Goal: Task Accomplishment & Management: Manage account settings

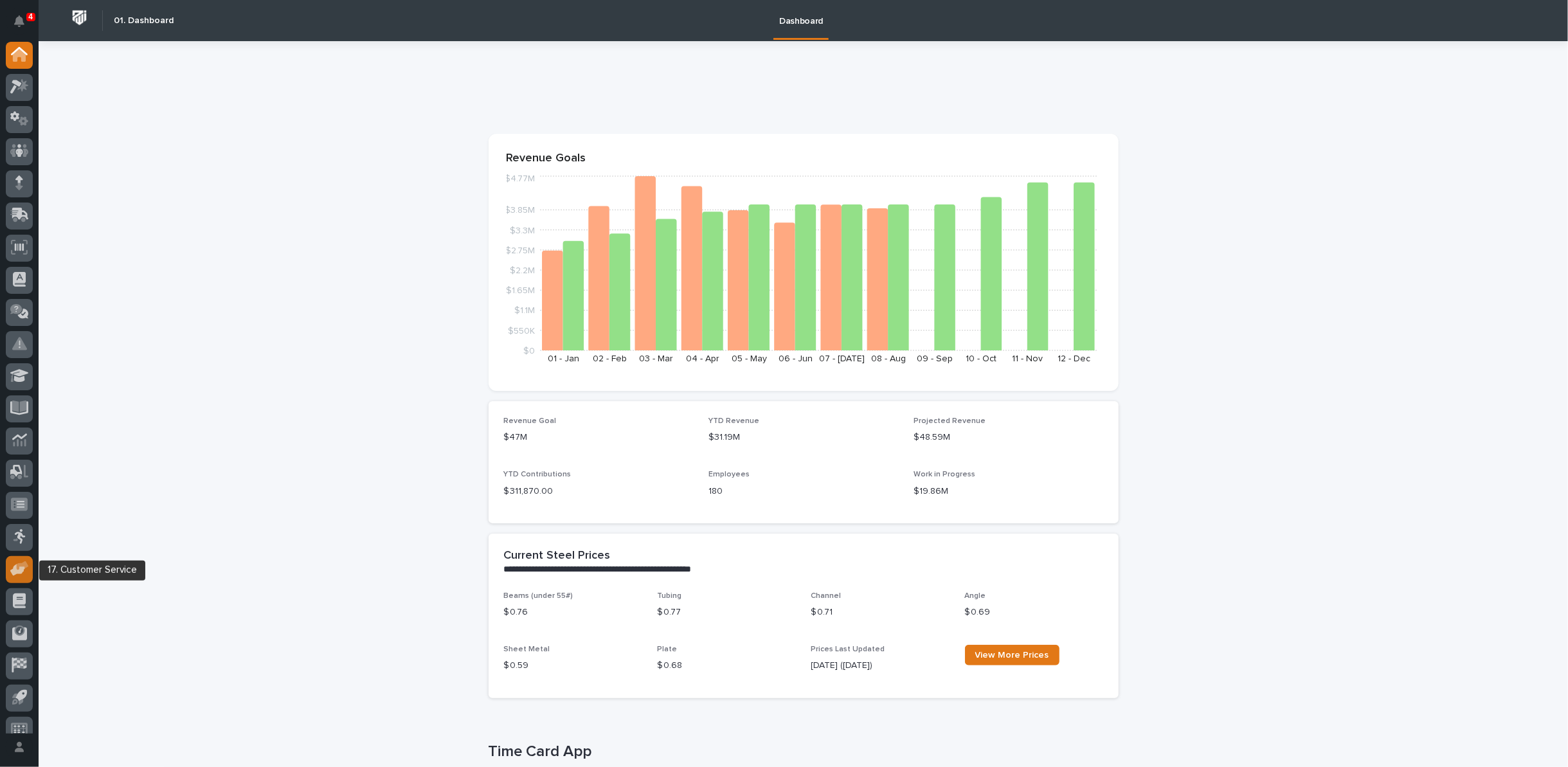
click at [13, 575] on icon at bounding box center [17, 571] width 14 height 12
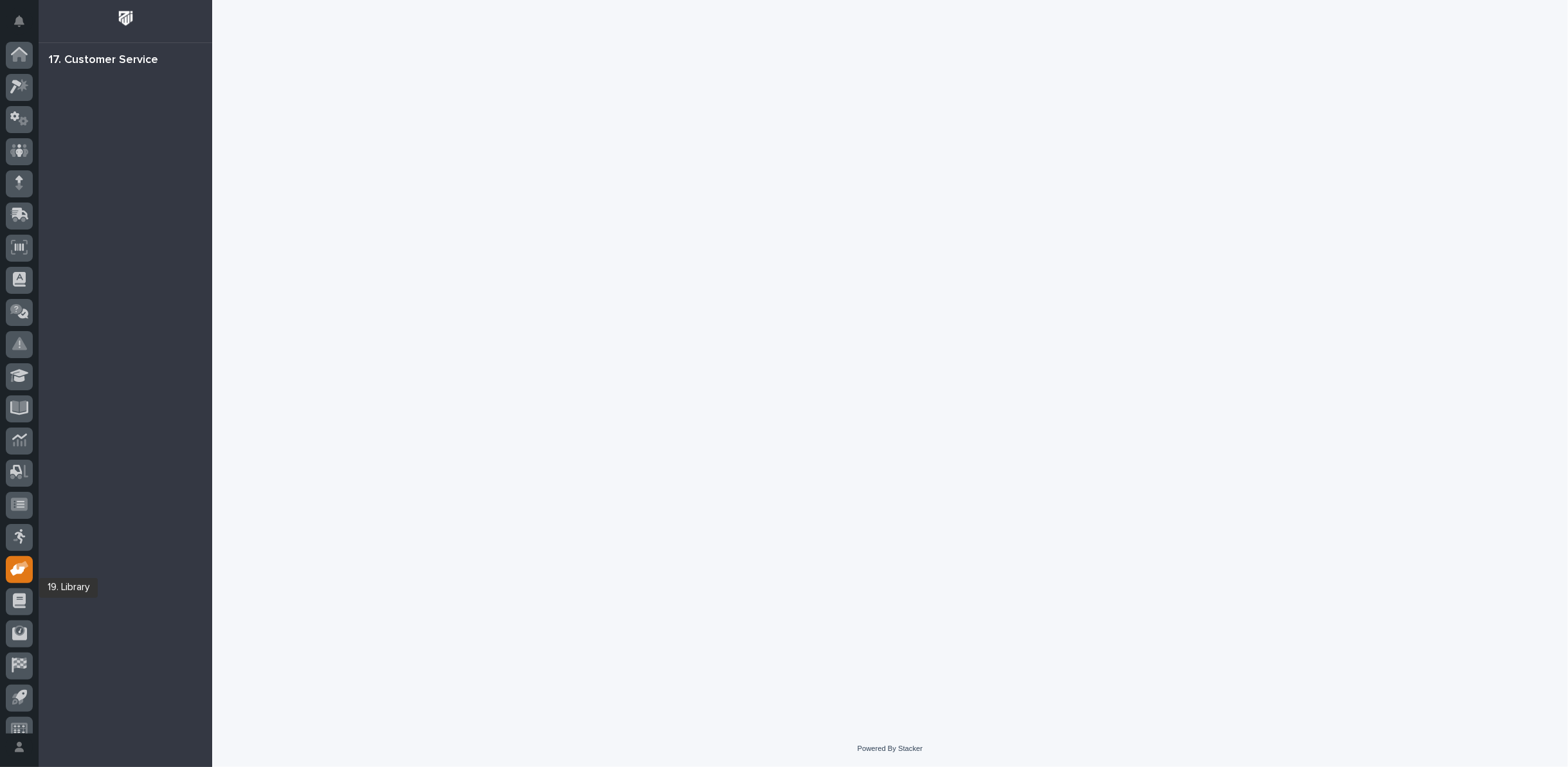
scroll to position [14, 0]
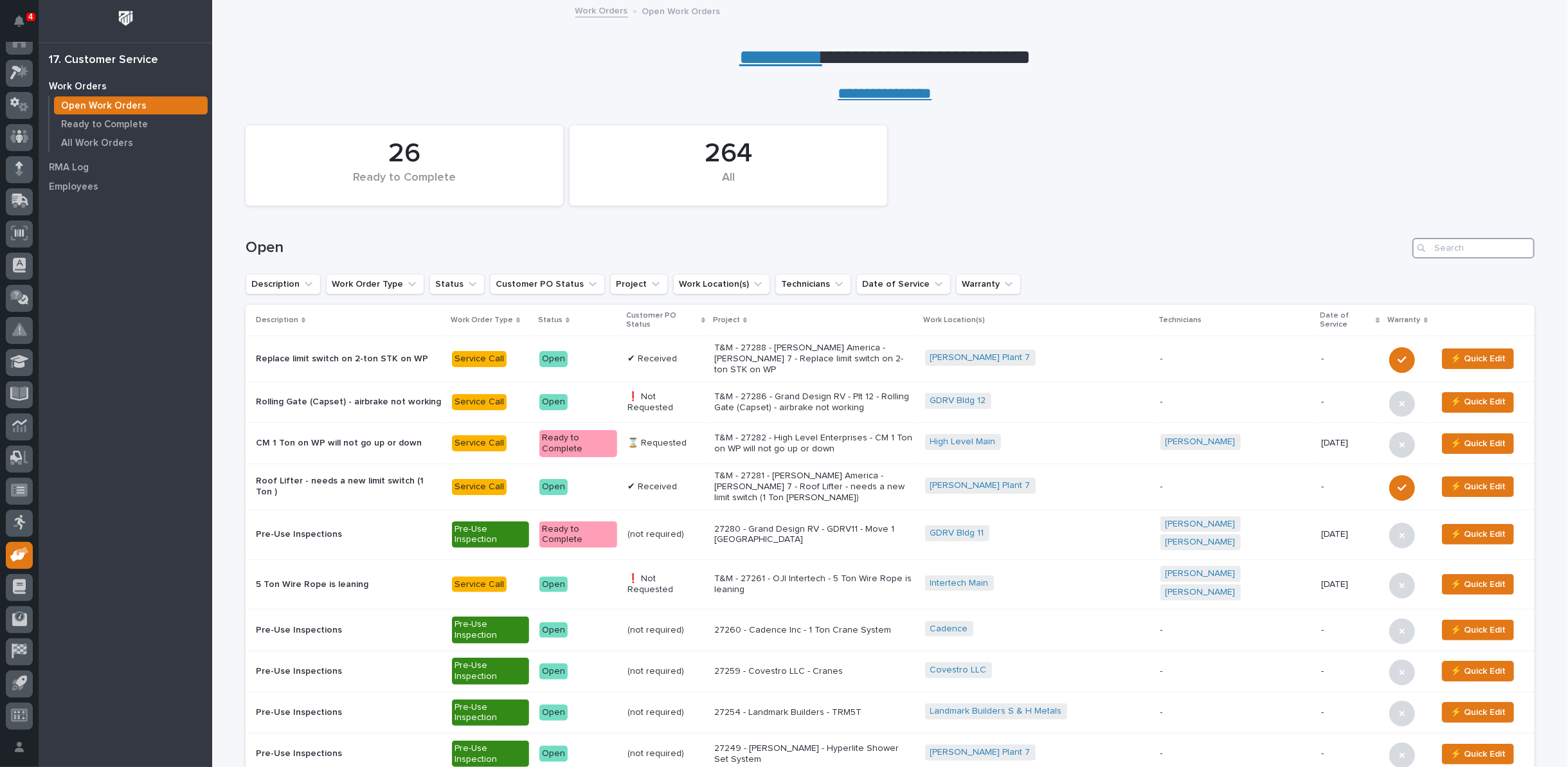
click at [1470, 242] on input "Search" at bounding box center [1473, 248] width 122 height 20
type input "27211"
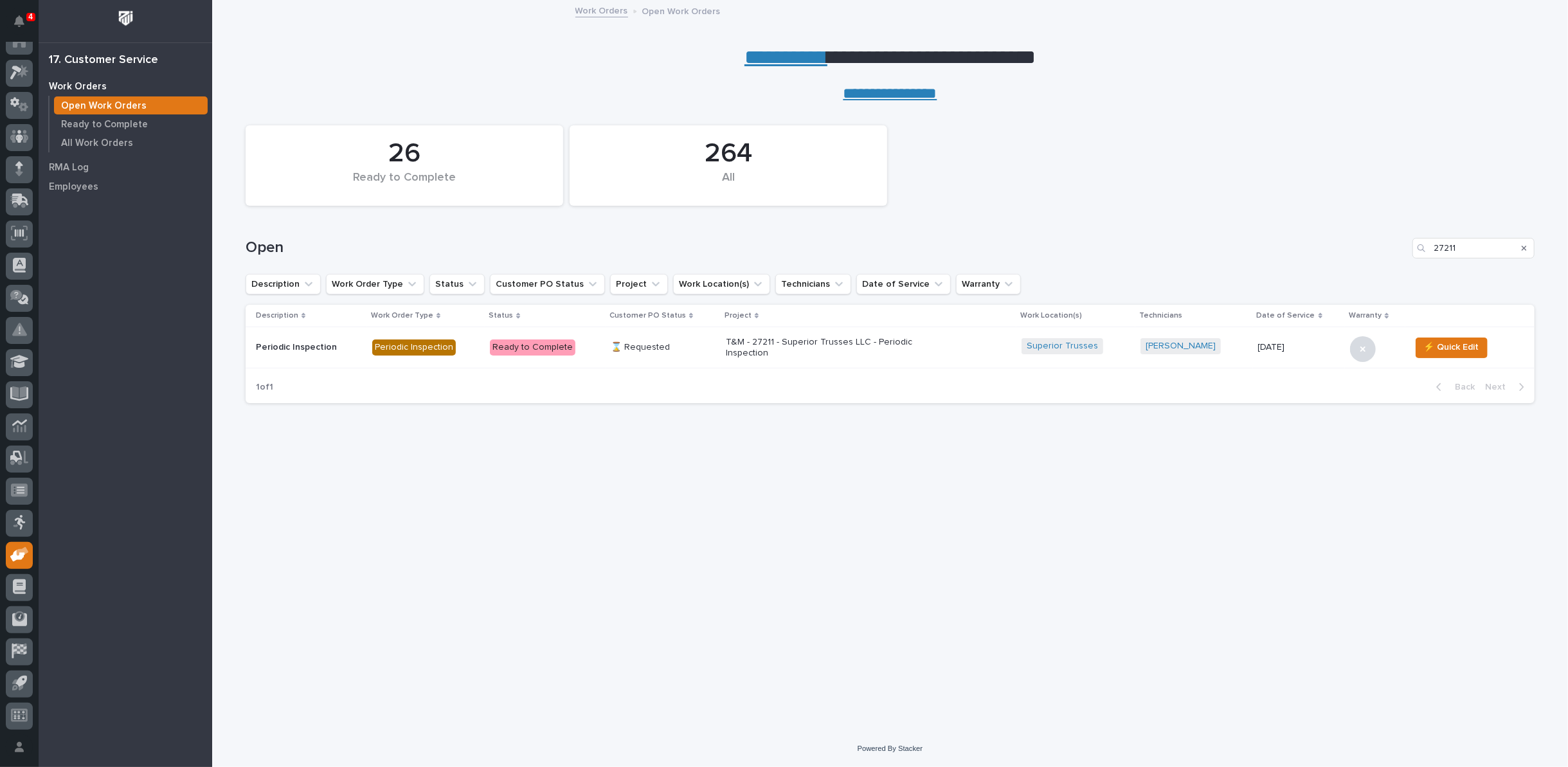
click at [813, 342] on p "T&M - 27211 - Superior Trusses LLC - Periodic Inspection" at bounding box center [839, 348] width 225 height 22
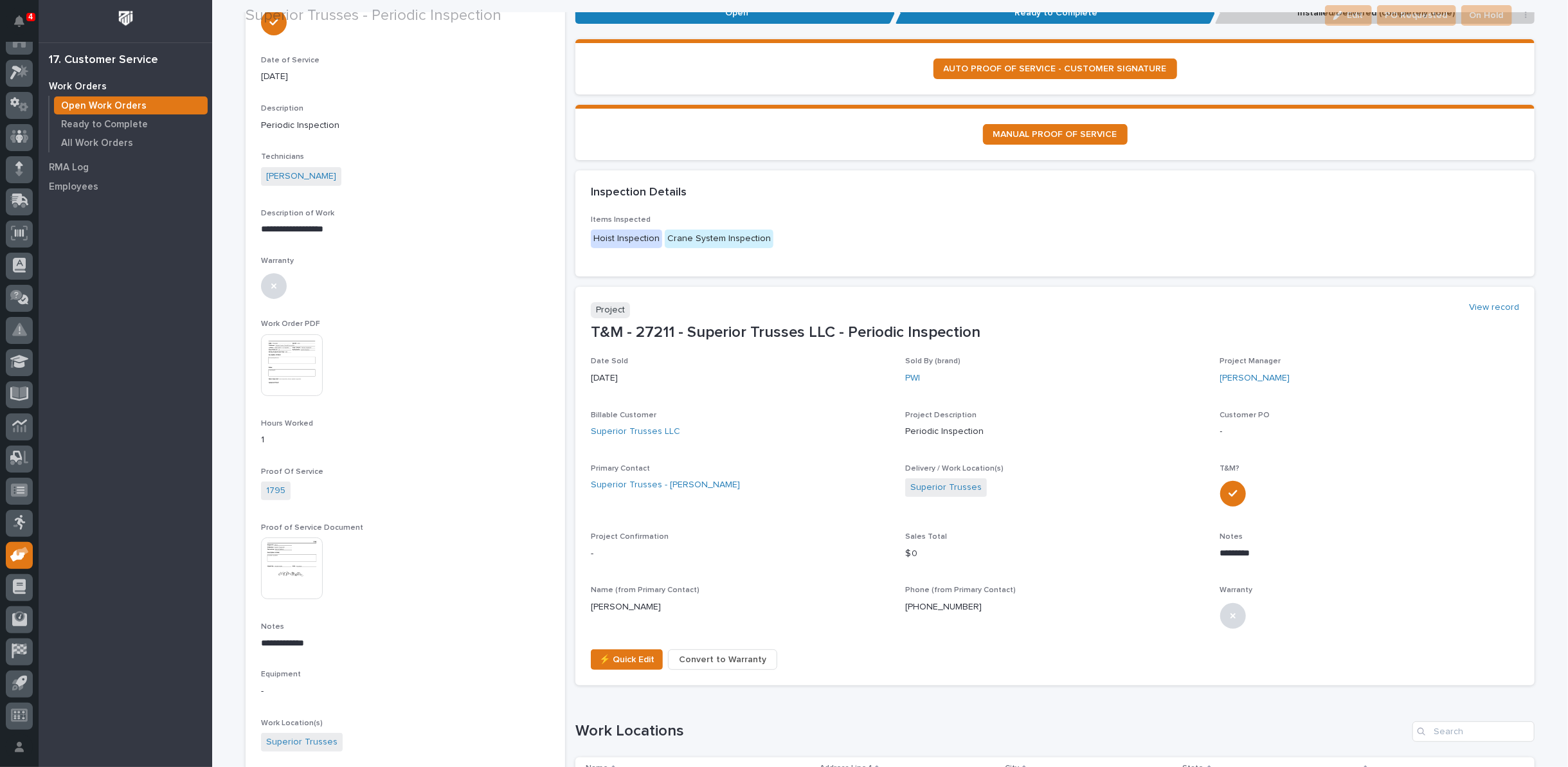
scroll to position [214, 0]
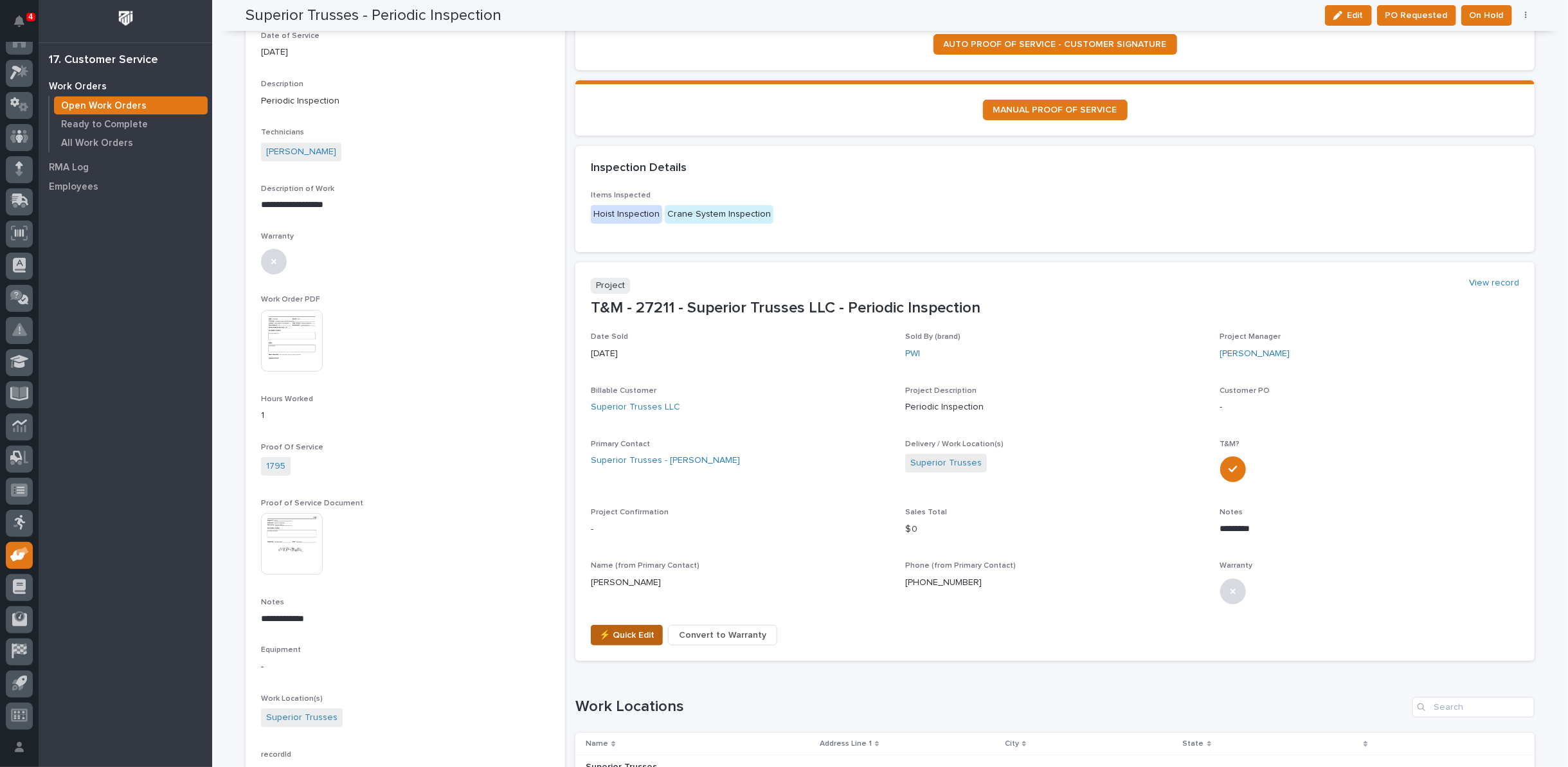
click at [613, 634] on span "⚡ Quick Edit" at bounding box center [627, 635] width 56 height 15
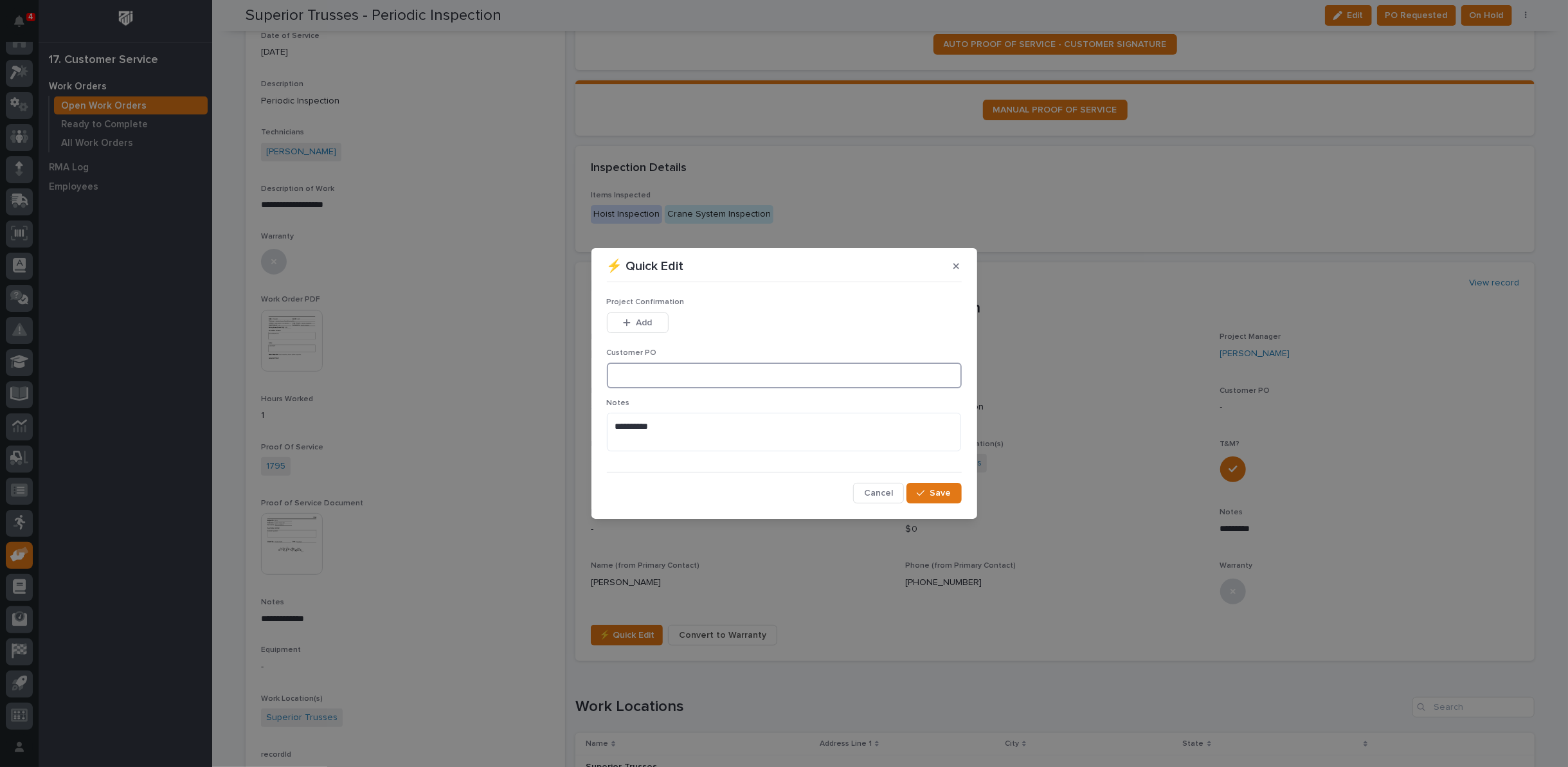
click at [633, 374] on input at bounding box center [784, 375] width 355 height 26
type input "No PO Required"
click at [631, 317] on button "Add" at bounding box center [638, 322] width 61 height 20
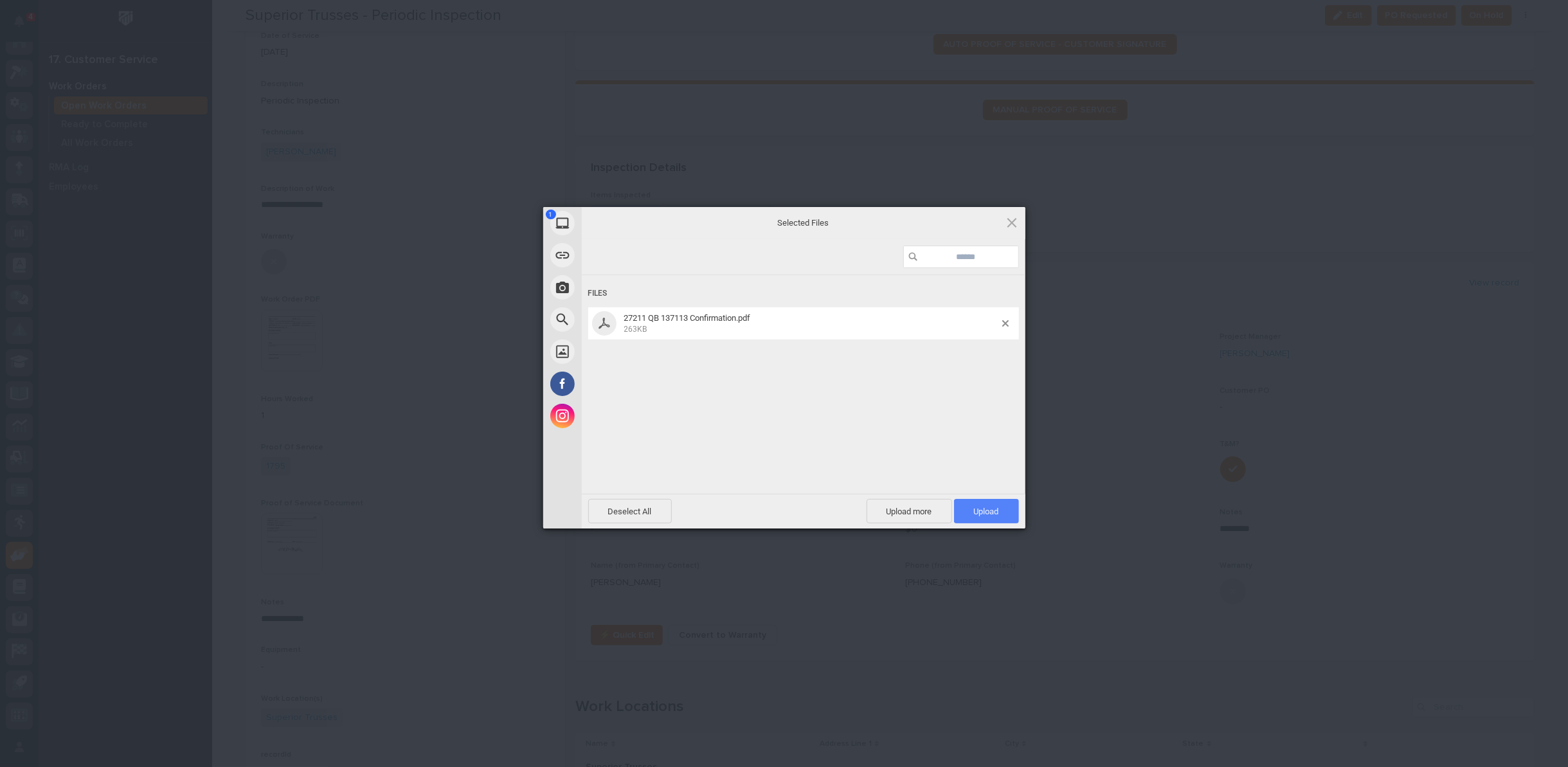
click at [1008, 508] on span "Upload 1" at bounding box center [987, 510] width 65 height 24
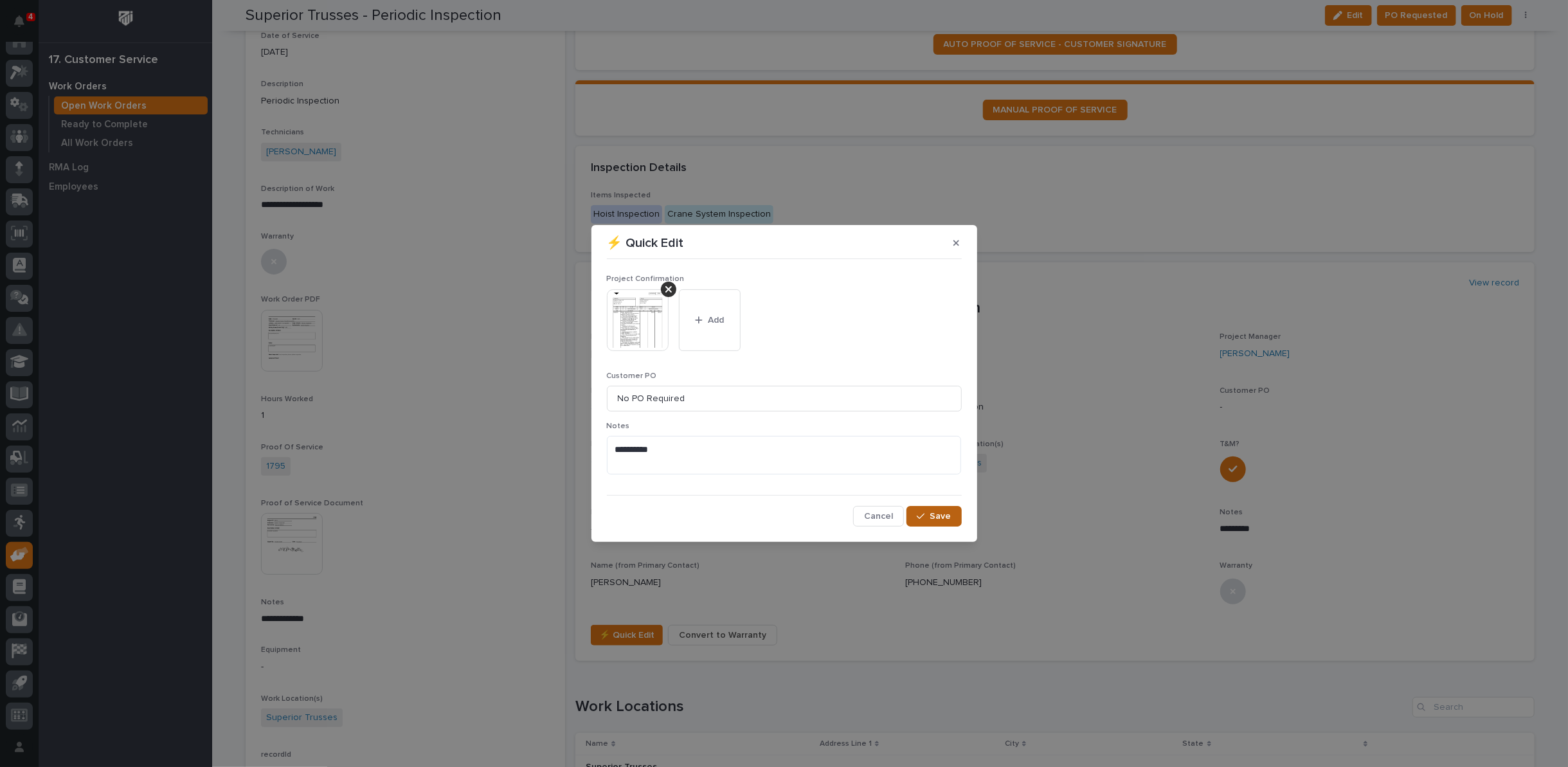
click at [930, 515] on div "button" at bounding box center [922, 516] width 12 height 9
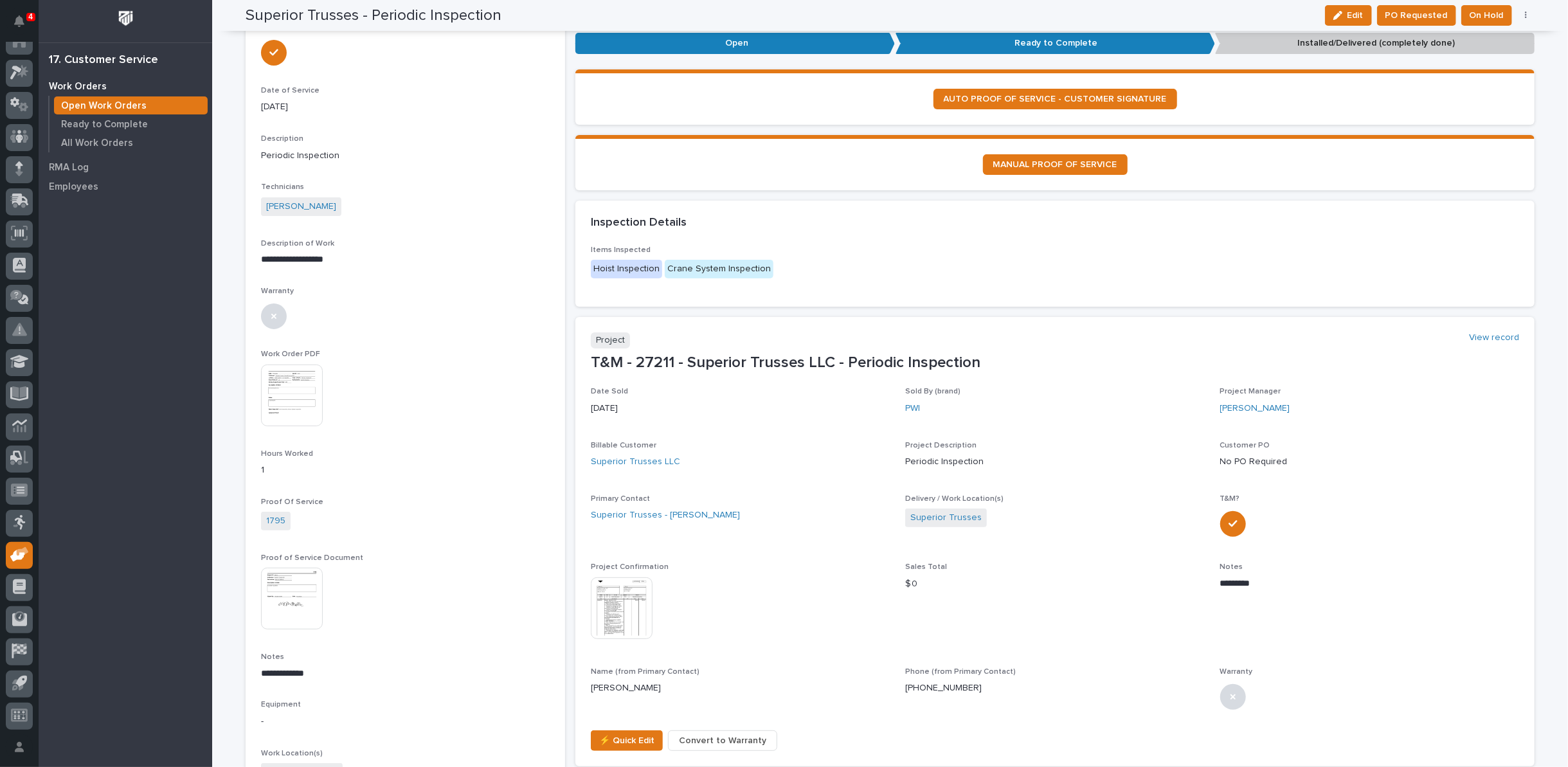
scroll to position [0, 0]
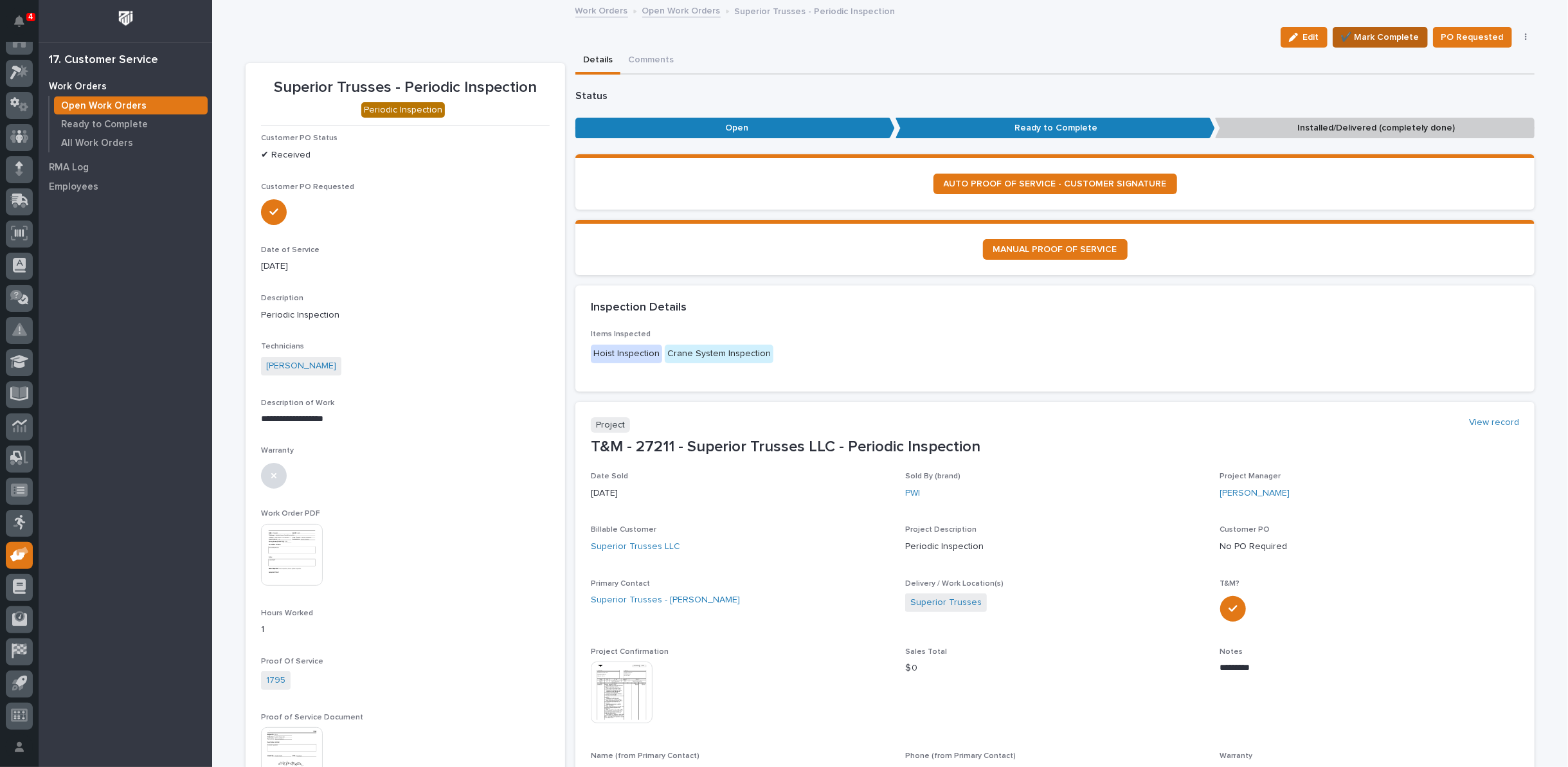
click at [1405, 34] on span "✔️ Mark Complete" at bounding box center [1381, 37] width 79 height 15
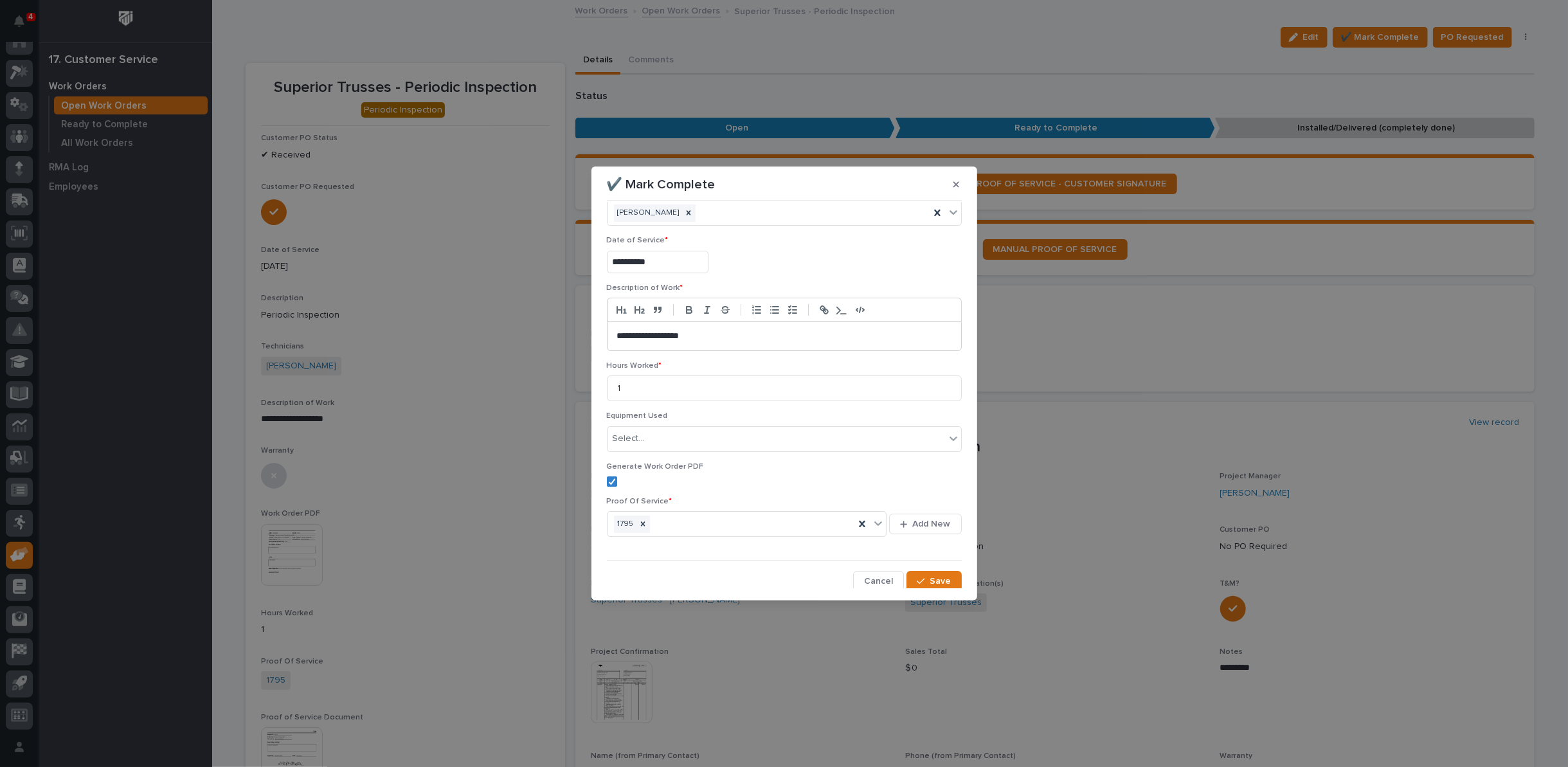
scroll to position [31, 0]
click at [930, 575] on span "Save" at bounding box center [941, 581] width 21 height 12
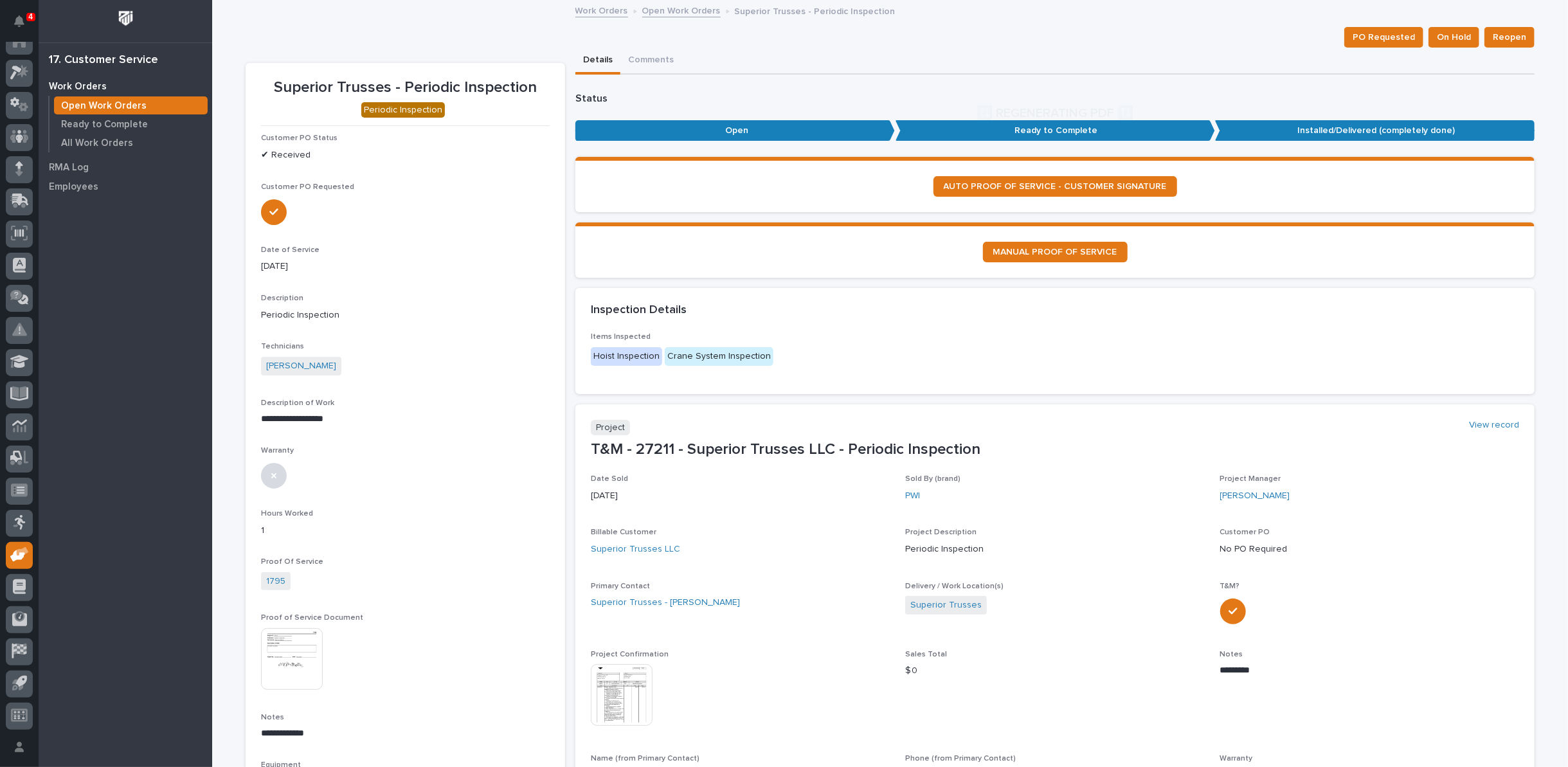
click at [665, 12] on link "Open Work Orders" at bounding box center [682, 10] width 79 height 14
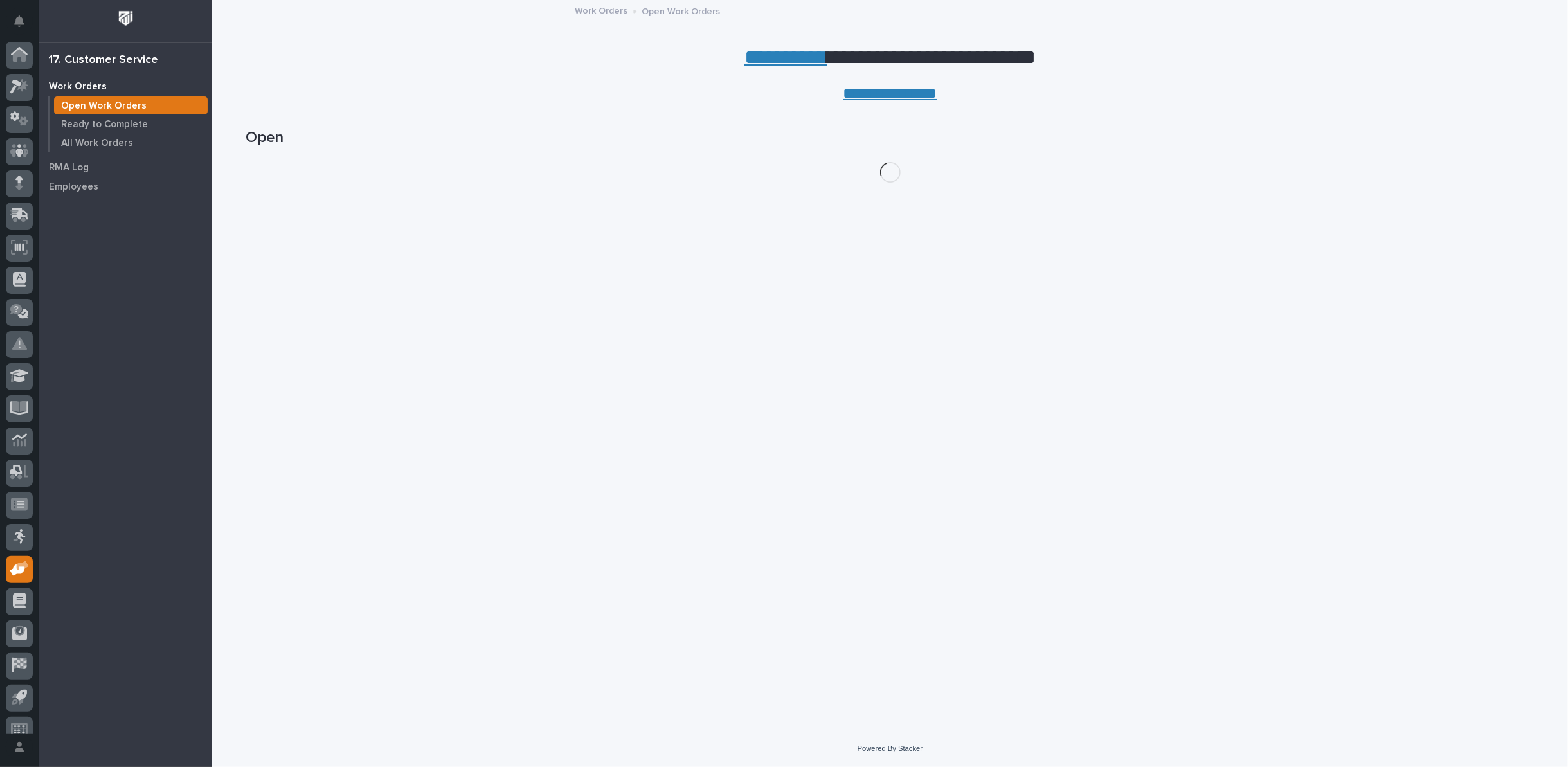
scroll to position [14, 0]
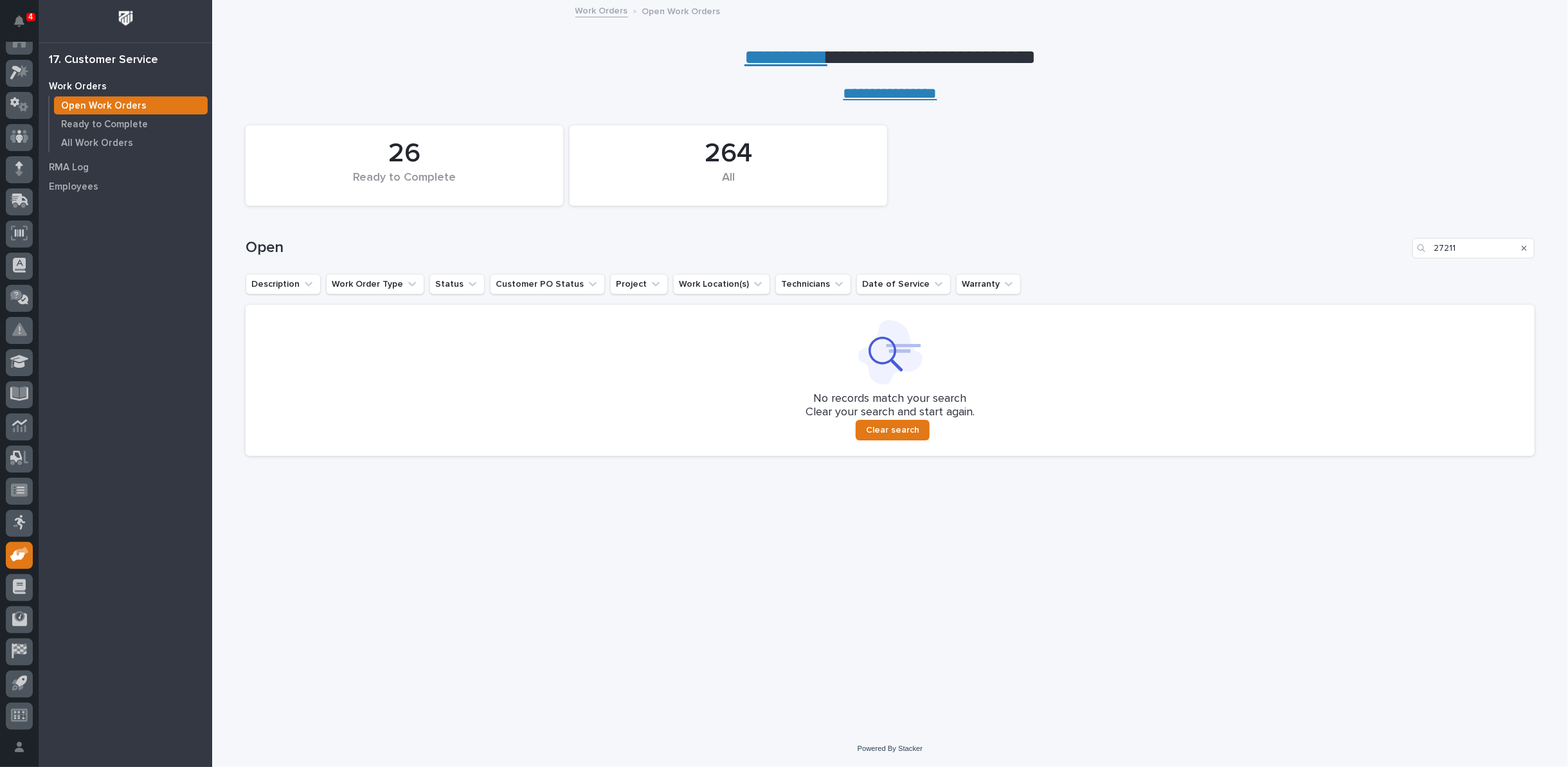
click at [1526, 248] on icon "Search" at bounding box center [1524, 248] width 5 height 8
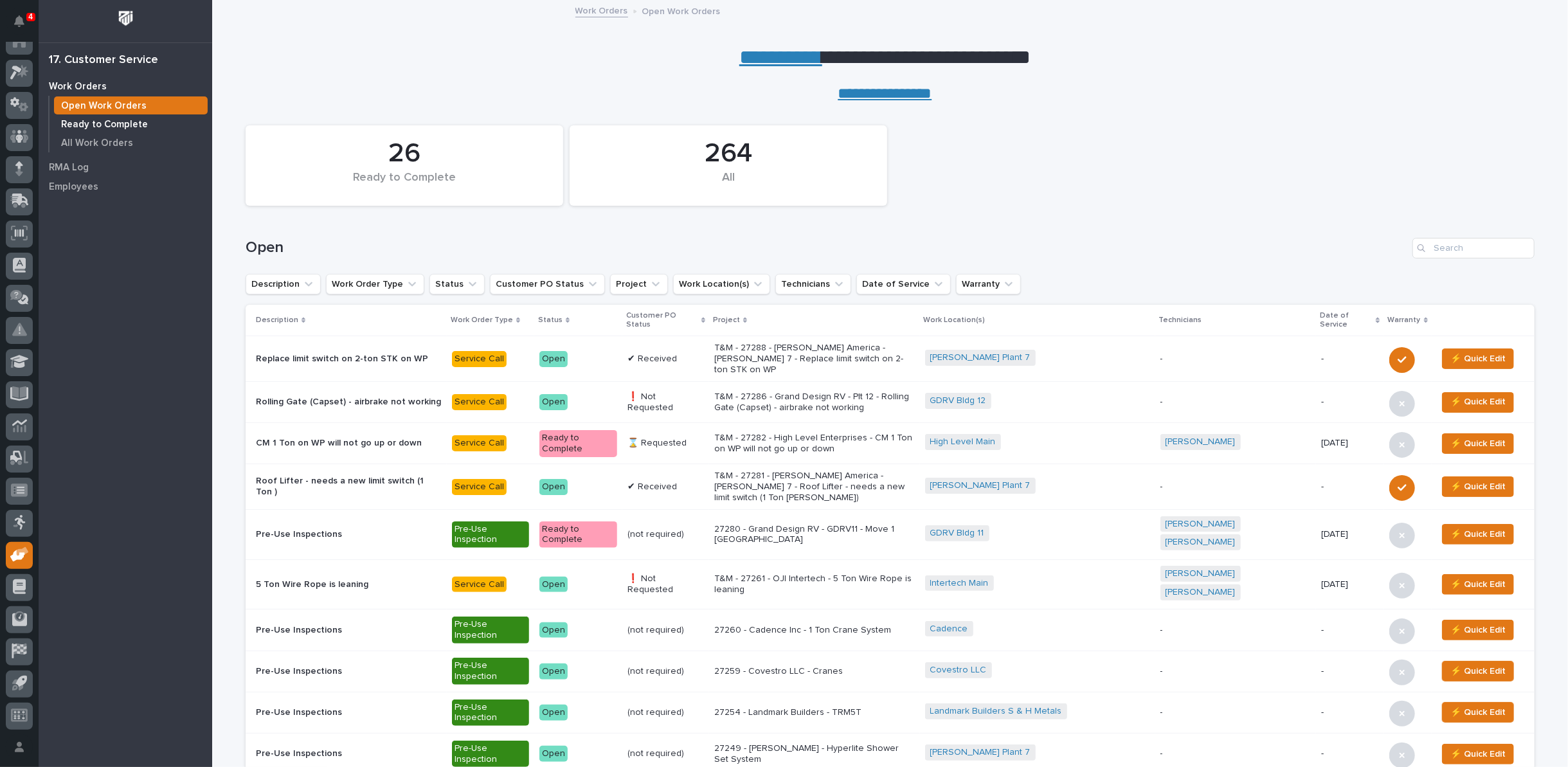
click at [97, 127] on p "Ready to Complete" at bounding box center [105, 125] width 86 height 12
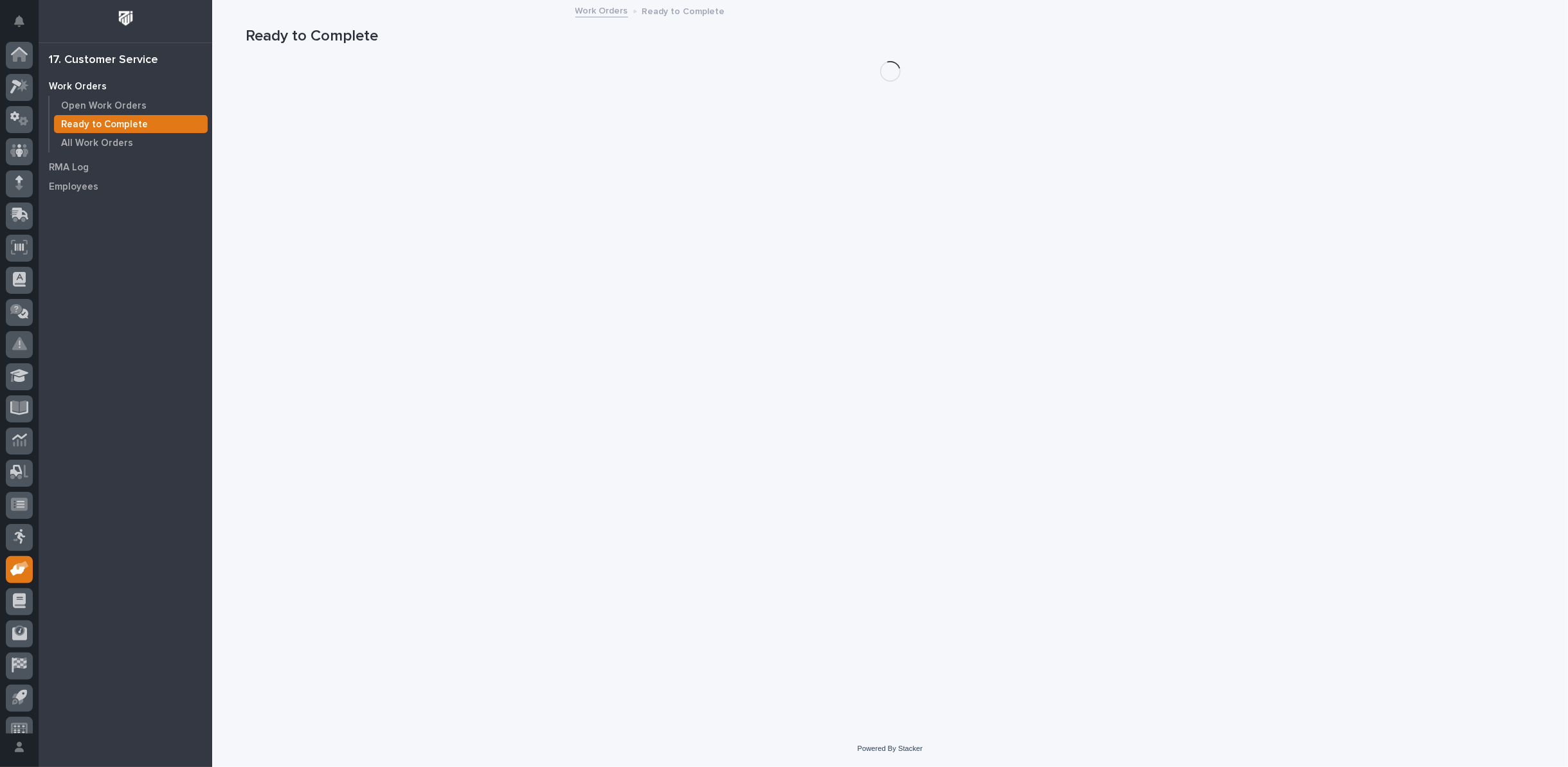
scroll to position [14, 0]
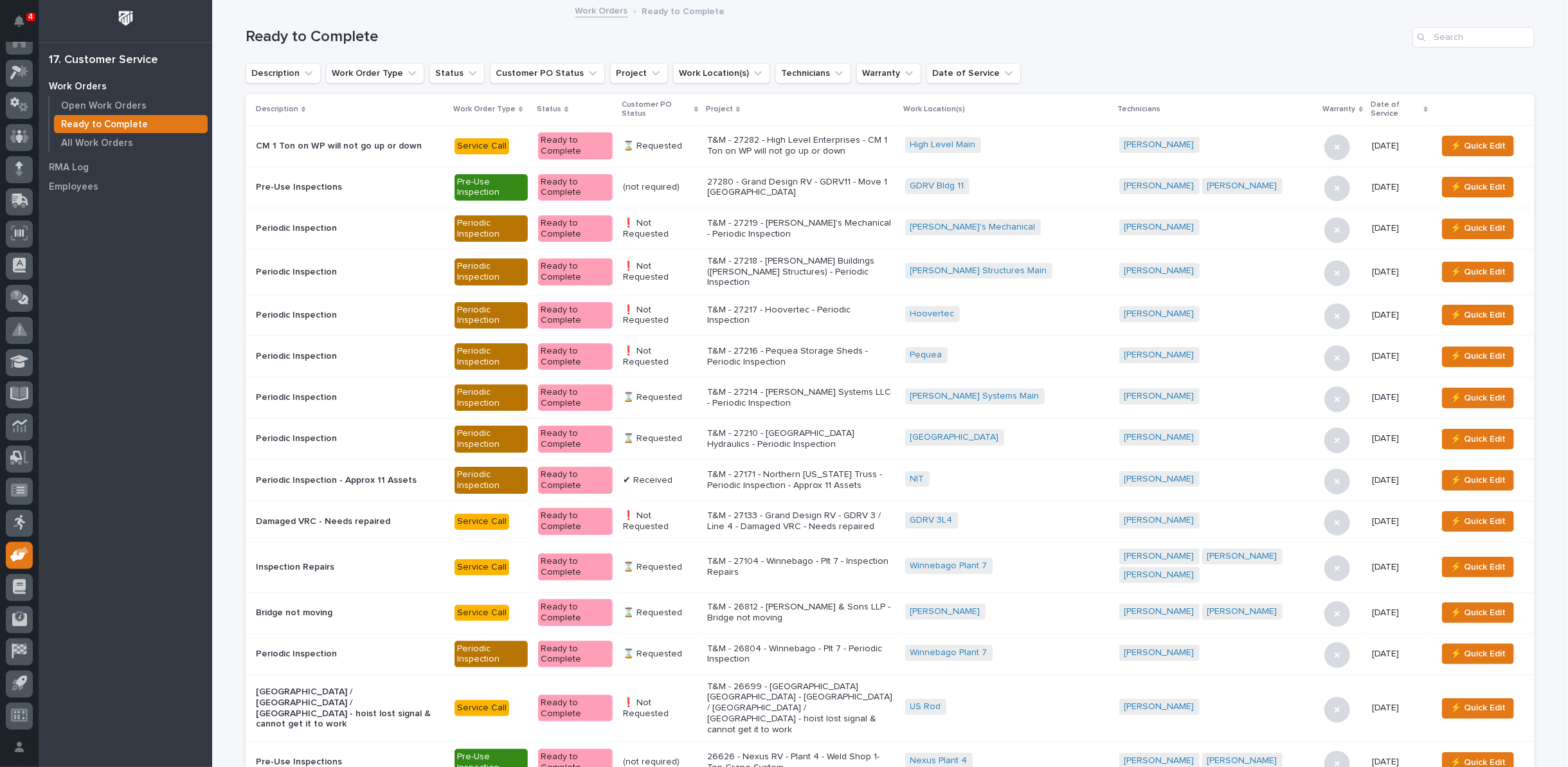
click at [698, 109] on icon at bounding box center [697, 110] width 4 height 6
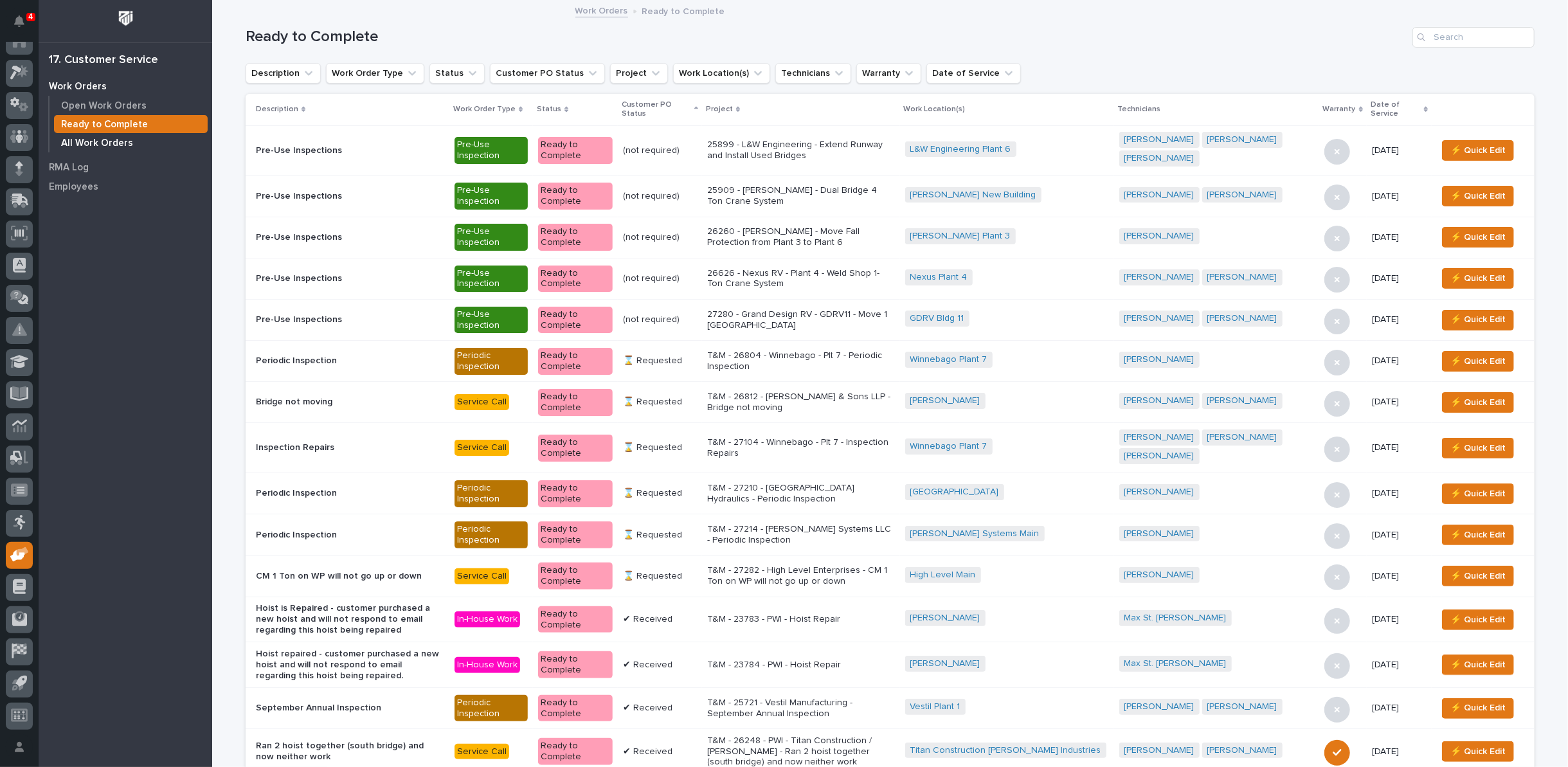
click at [106, 143] on p "All Work Orders" at bounding box center [97, 143] width 72 height 12
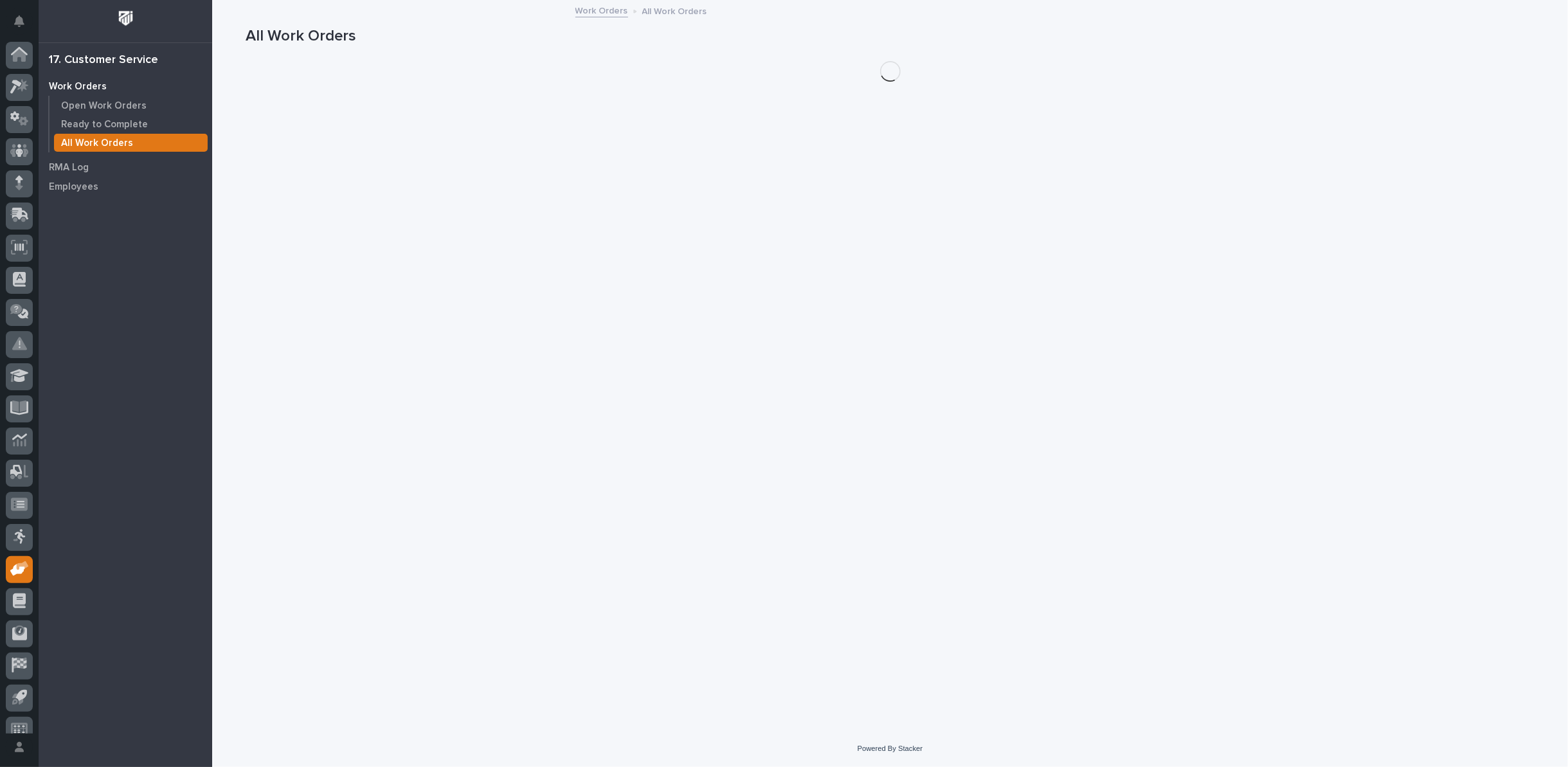
scroll to position [14, 0]
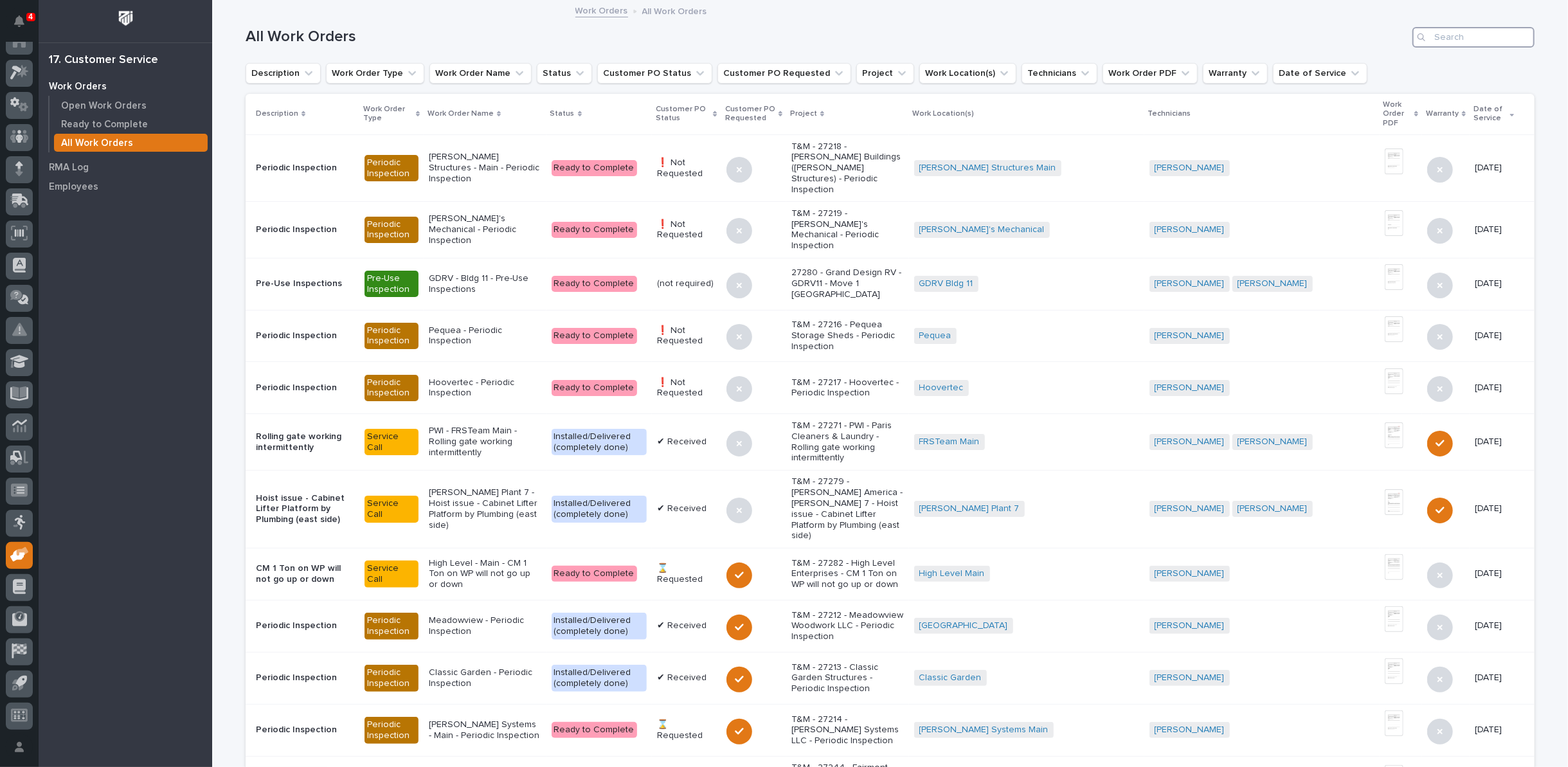
click at [1503, 37] on input "Search" at bounding box center [1473, 37] width 122 height 20
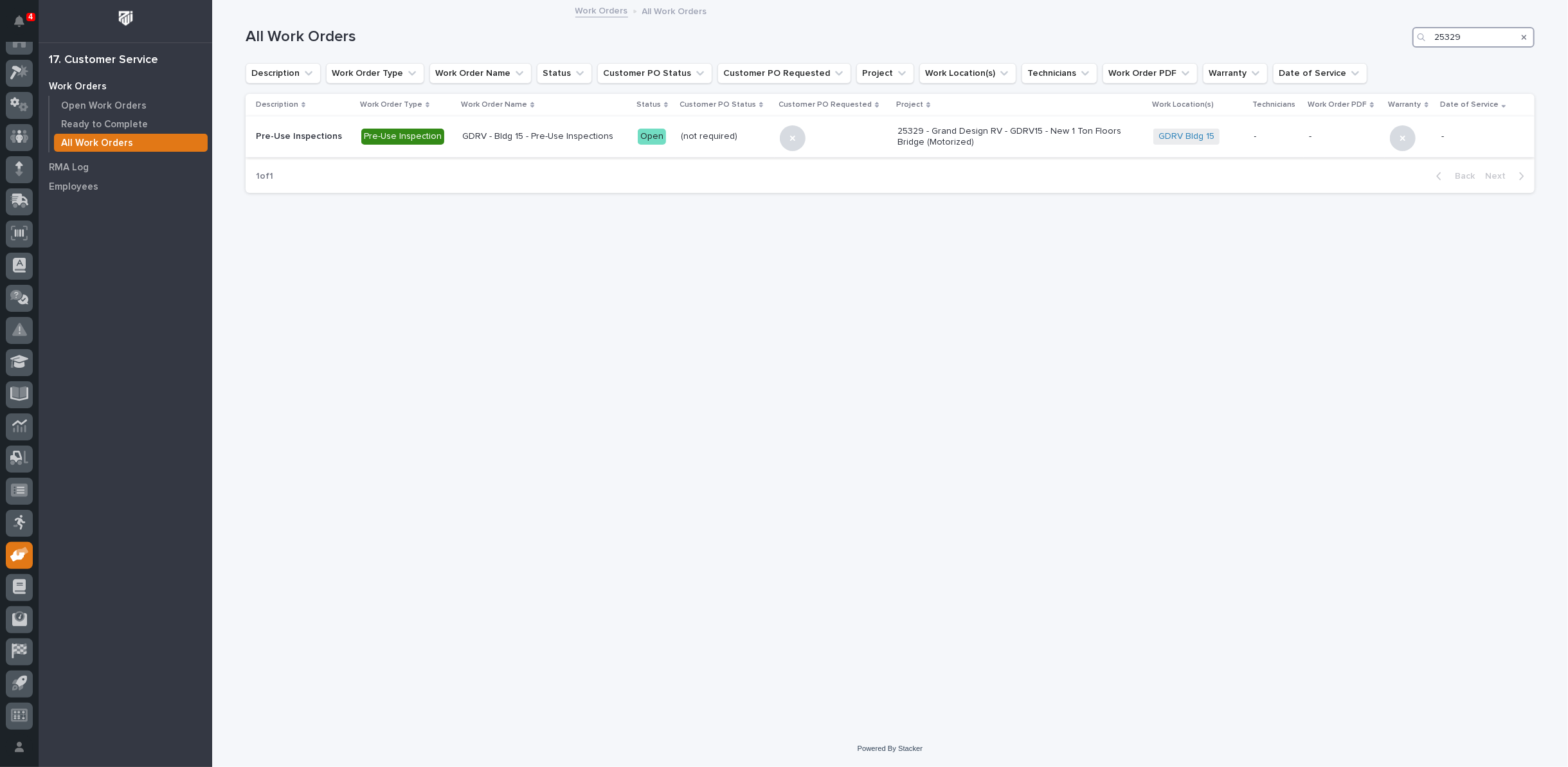
type input "25329"
click at [903, 132] on p "25329 - Grand Design RV - GDRV15 - New 1 Ton Floors Bridge (Motorized)" at bounding box center [1010, 136] width 225 height 22
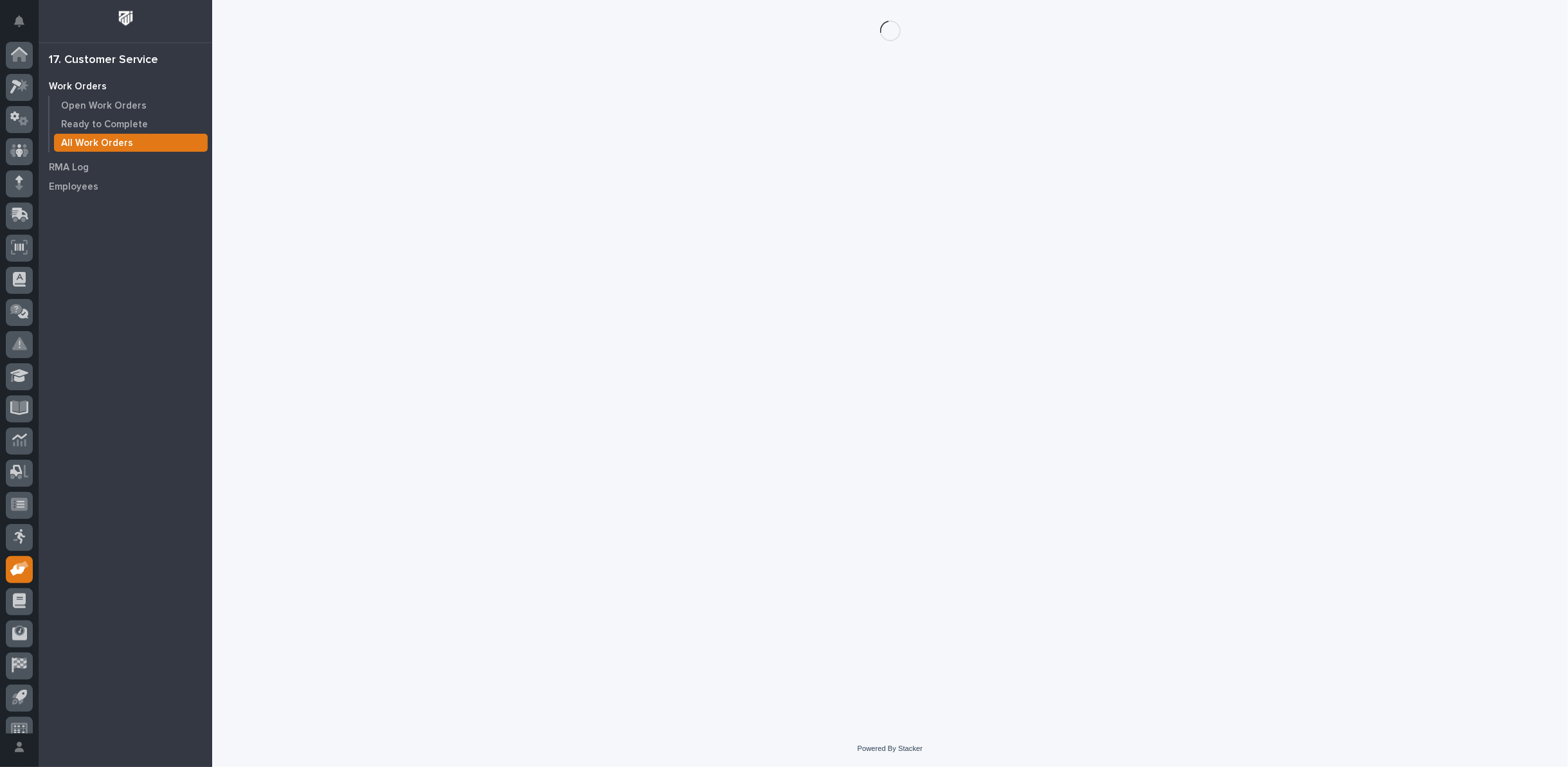
scroll to position [14, 0]
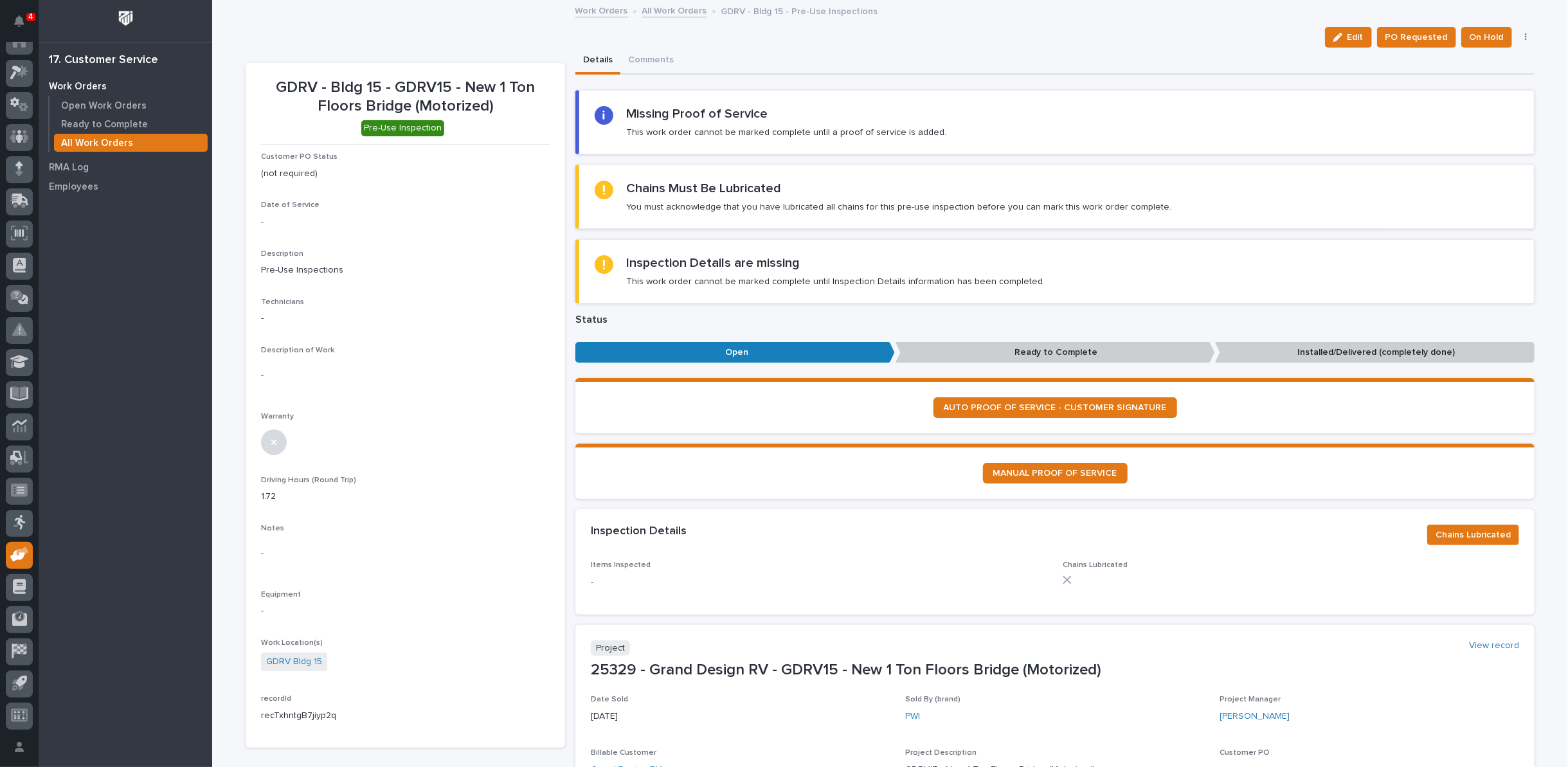
click at [660, 16] on link "All Work Orders" at bounding box center [675, 10] width 65 height 14
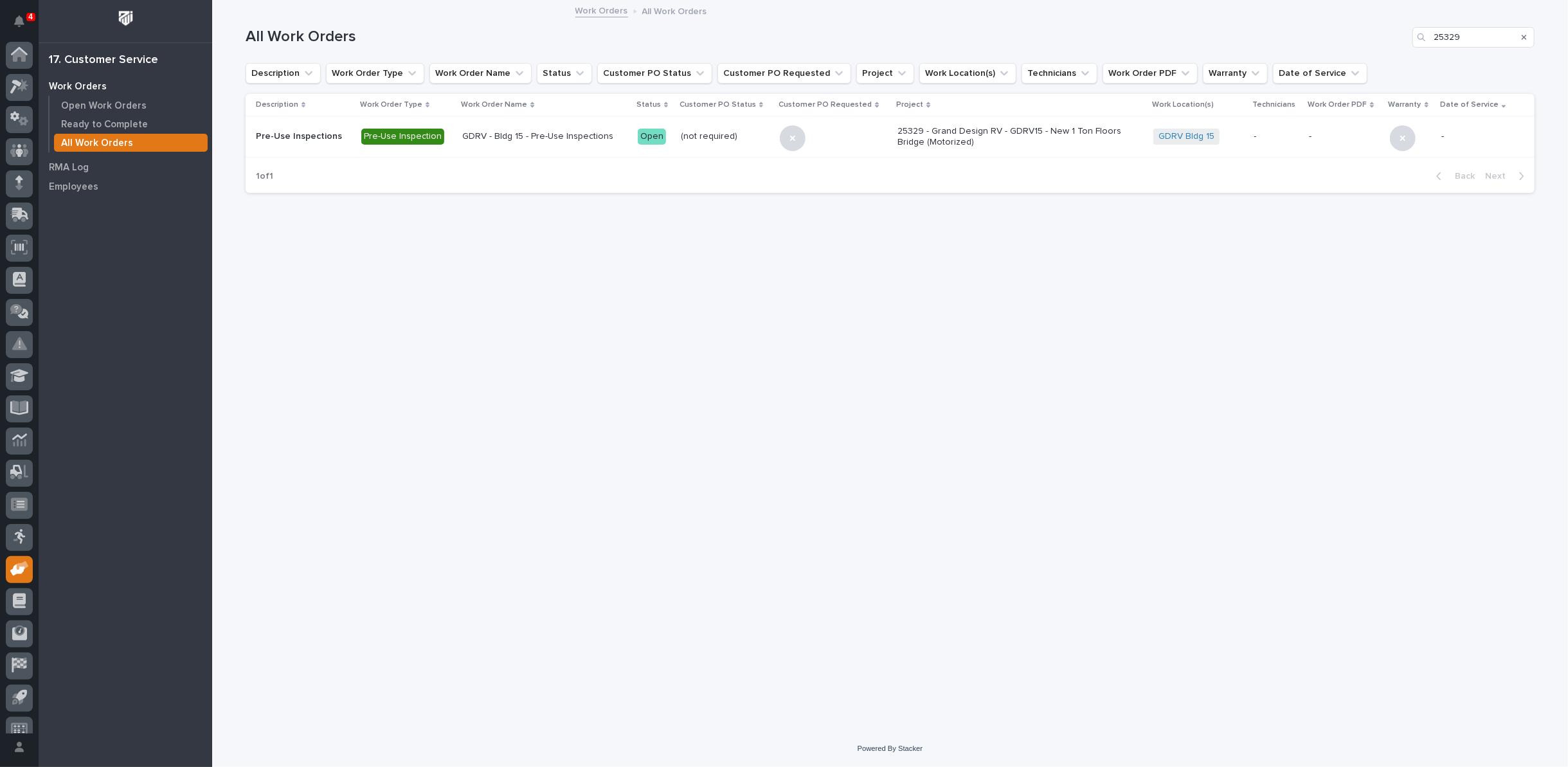
scroll to position [14, 0]
drag, startPoint x: 1490, startPoint y: 39, endPoint x: 1323, endPoint y: 36, distance: 167.0
click at [1323, 36] on div "All Work Orders 25329" at bounding box center [891, 37] width 1289 height 20
type input "24744"
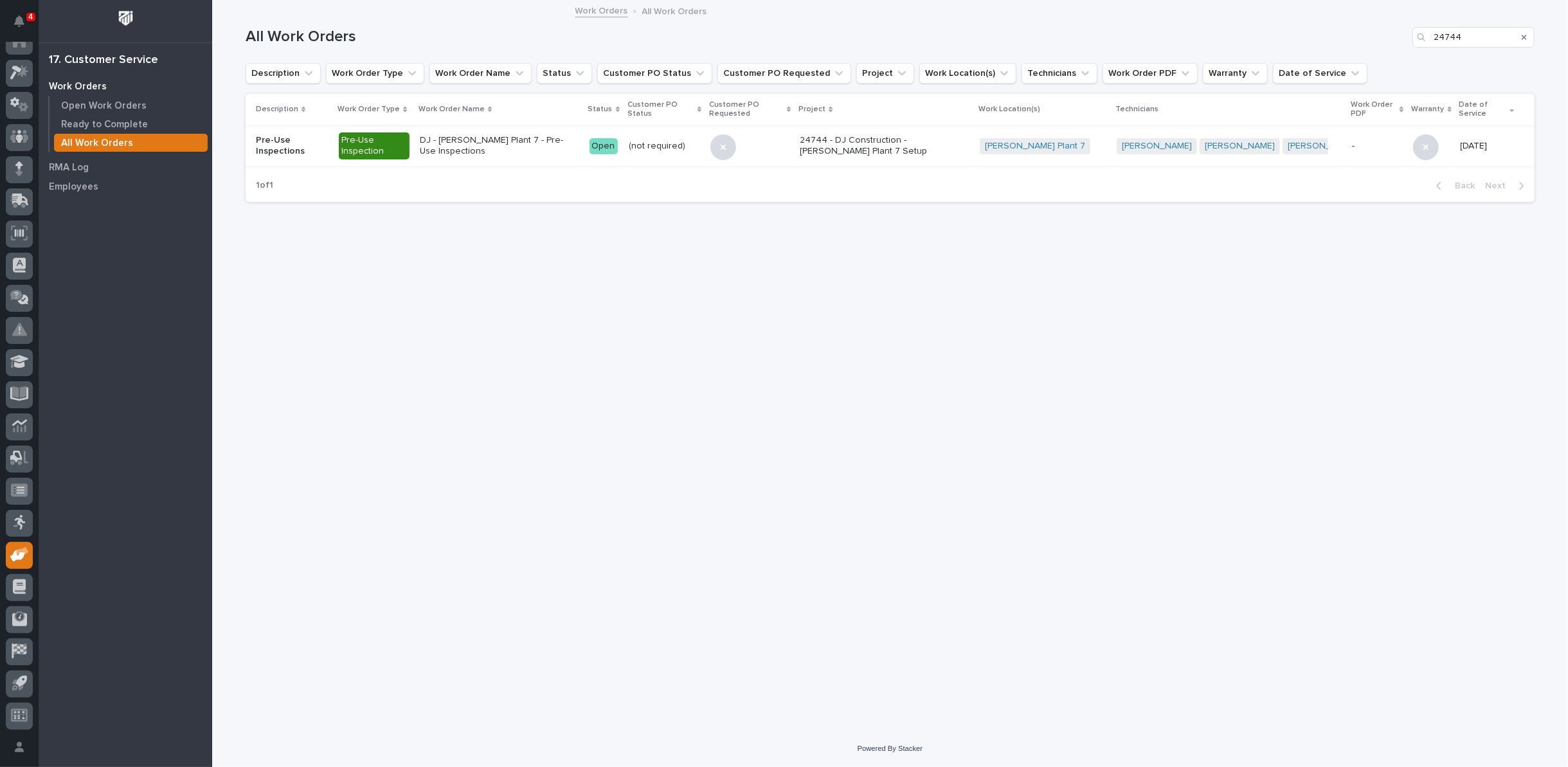
click at [910, 141] on p "24744 - DJ Construction - [PERSON_NAME] Plant 7 Setup" at bounding box center [884, 146] width 170 height 22
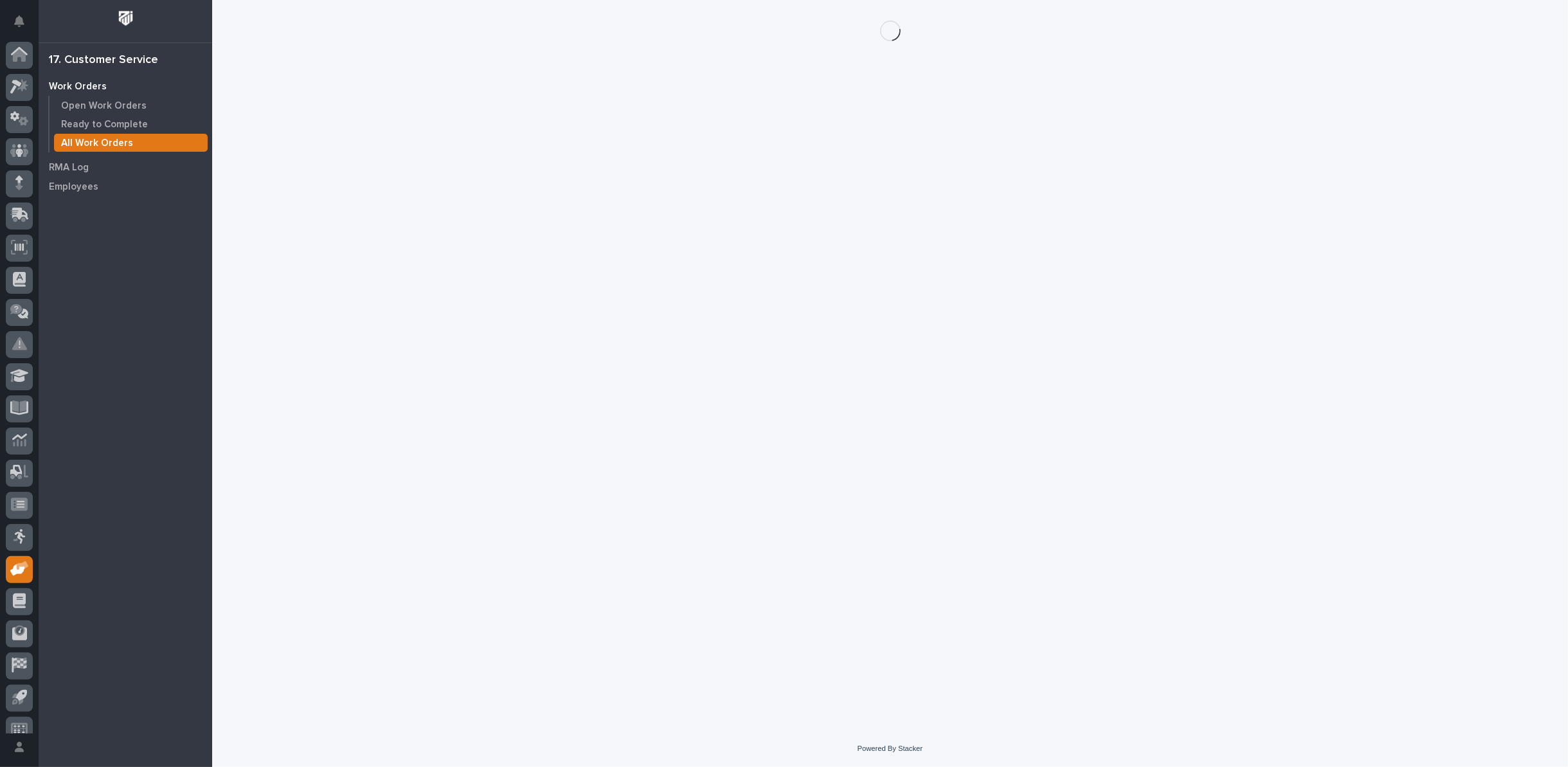
scroll to position [14, 0]
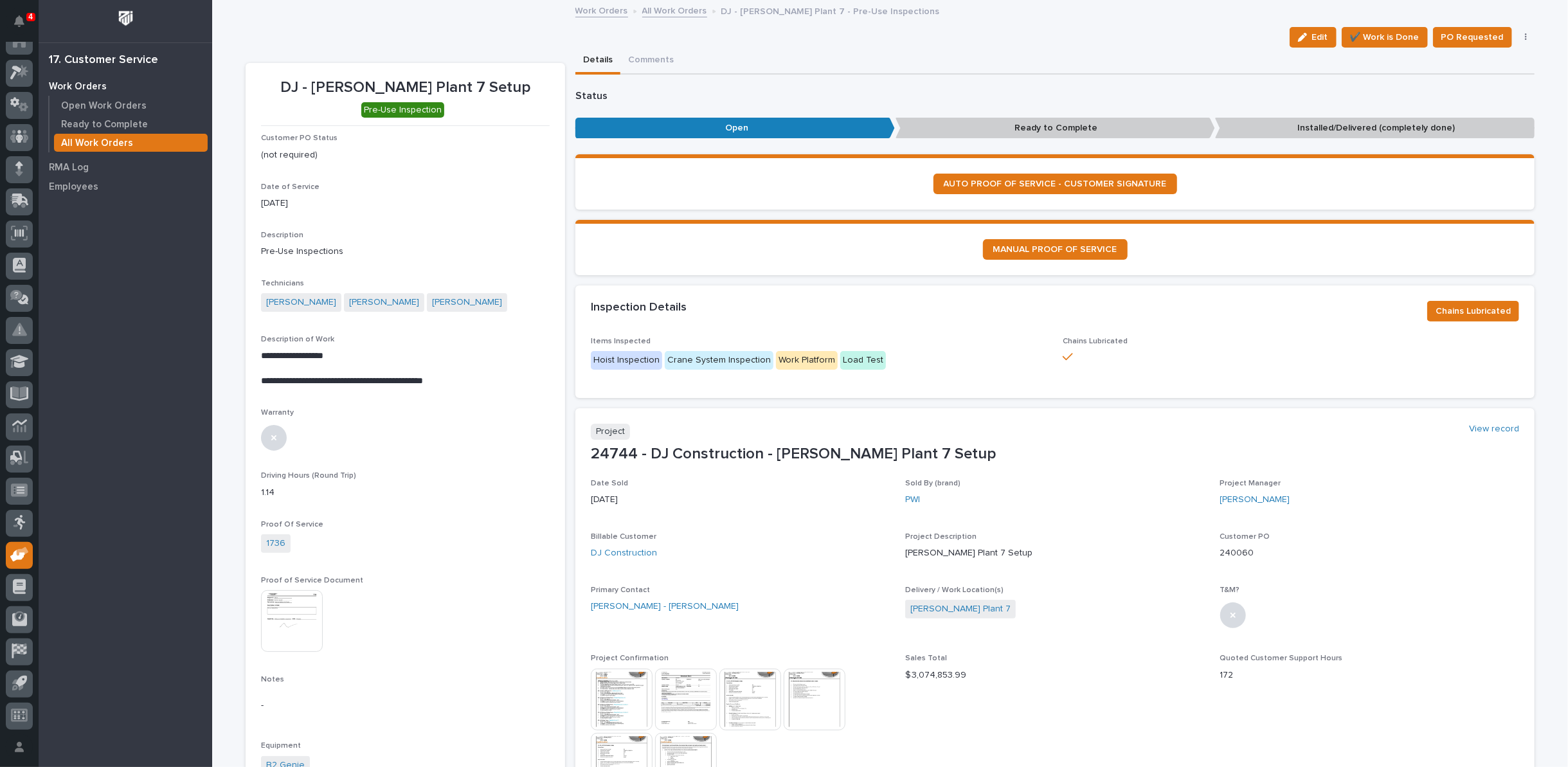
click at [662, 9] on link "All Work Orders" at bounding box center [675, 10] width 65 height 14
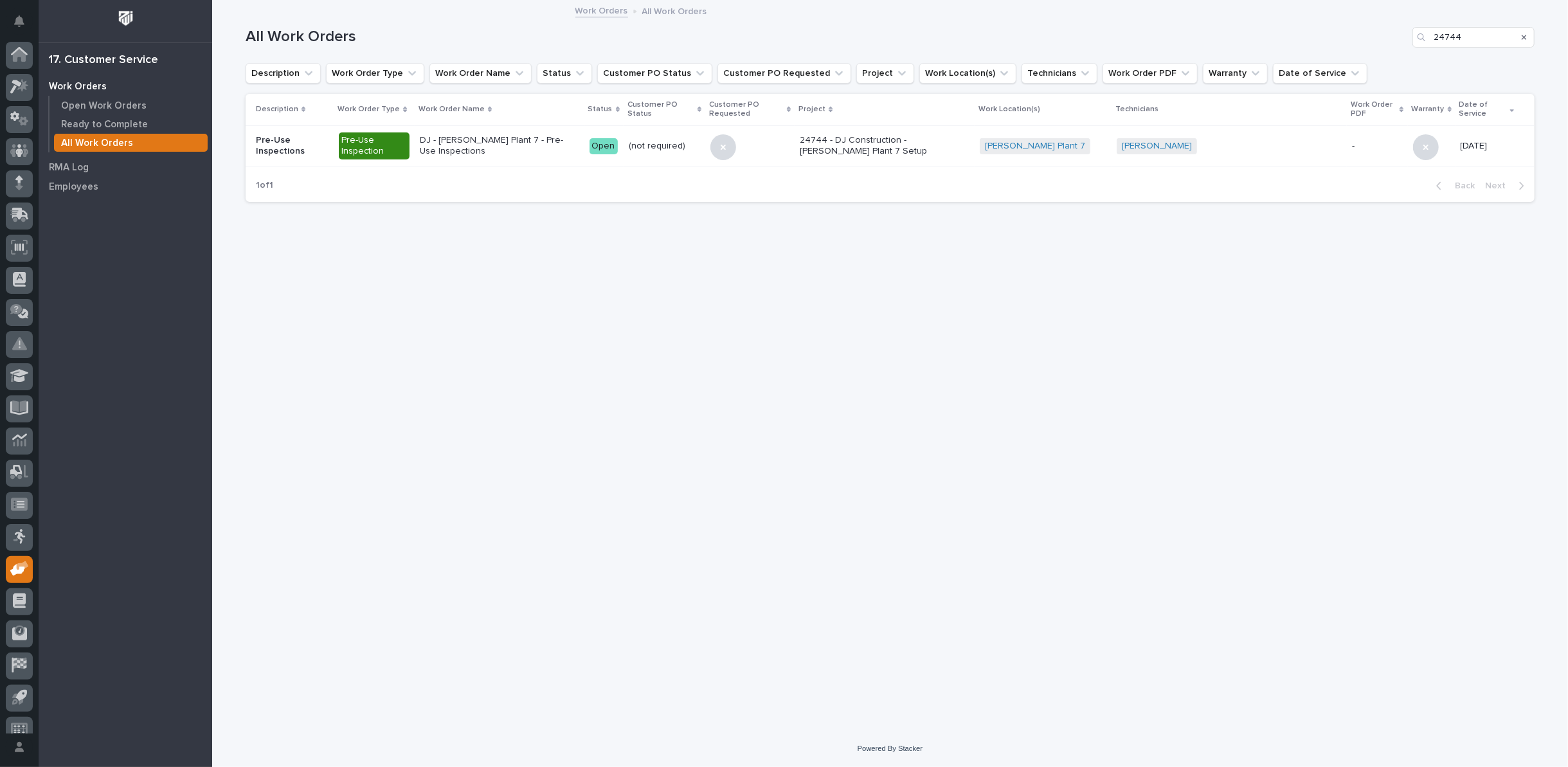
scroll to position [14, 0]
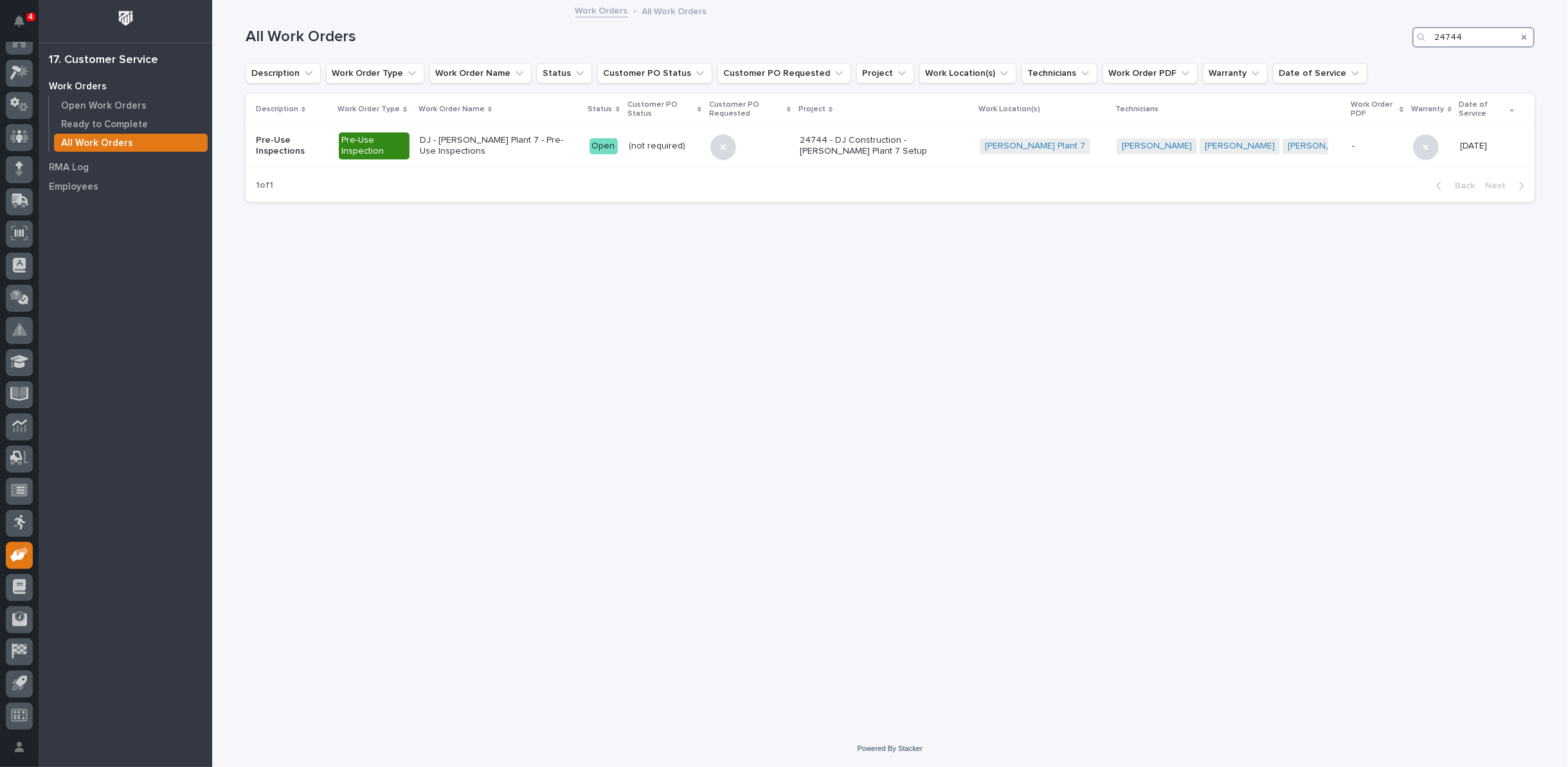
drag, startPoint x: 1480, startPoint y: 37, endPoint x: 1328, endPoint y: 37, distance: 152.0
click at [1328, 37] on div "All Work Orders 24744" at bounding box center [891, 37] width 1289 height 20
type input "2"
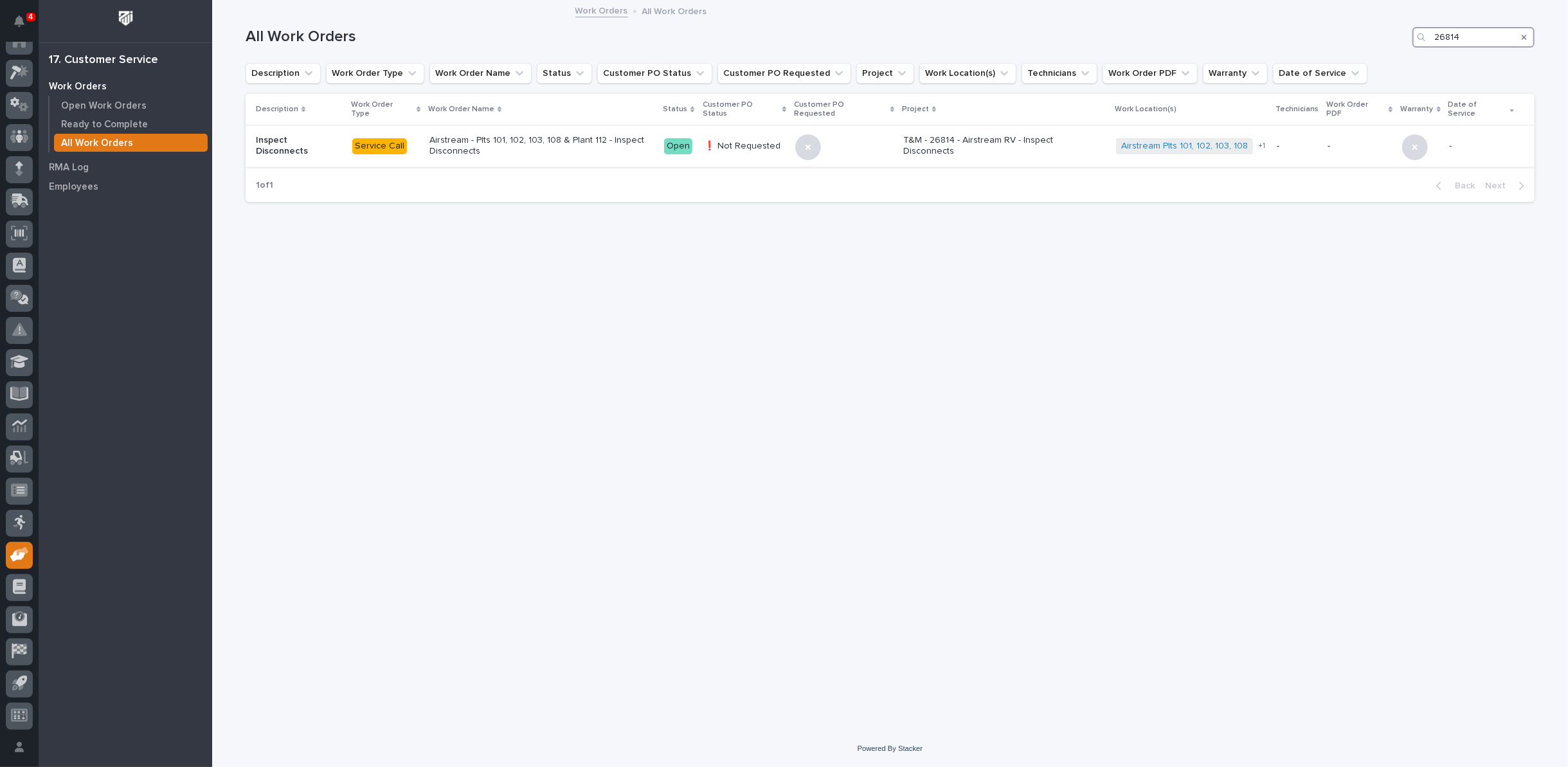
type input "26814"
click at [582, 136] on p "Airstream - Plts 101, 102, 103, 108 & Plant 112 - Inspect Disconnects" at bounding box center [542, 146] width 225 height 22
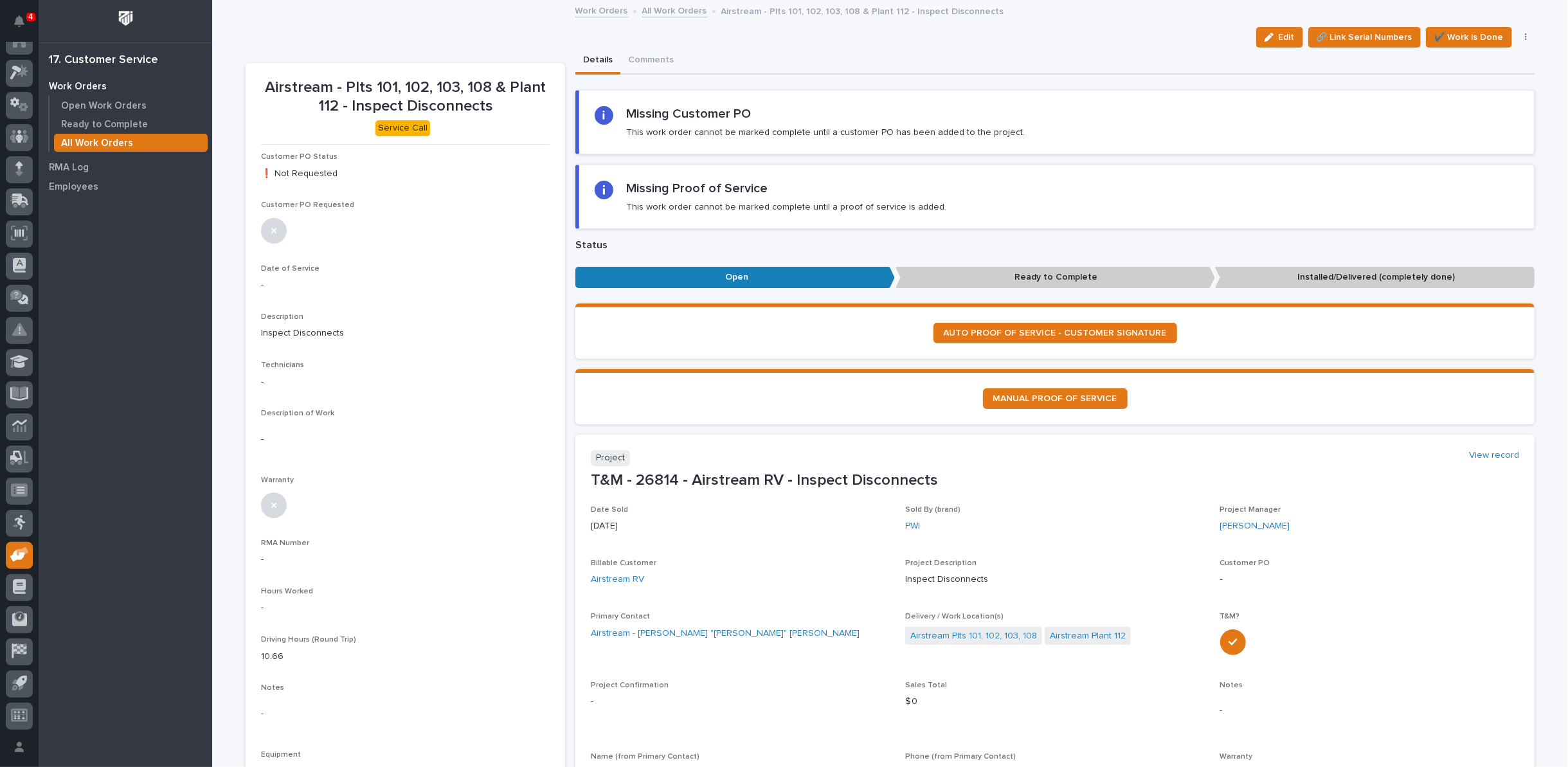
click at [649, 11] on link "All Work Orders" at bounding box center [675, 10] width 65 height 14
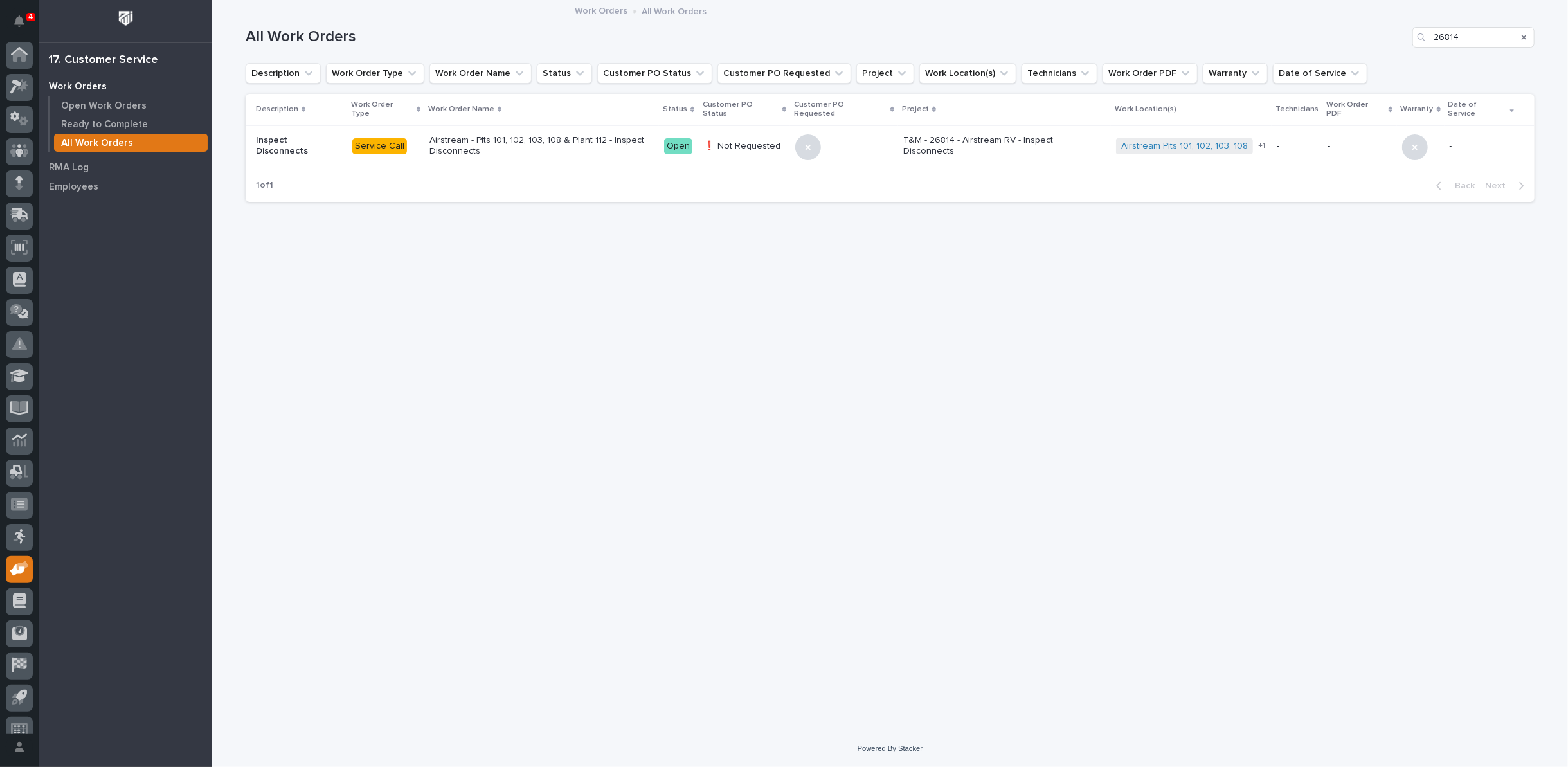
scroll to position [14, 0]
drag, startPoint x: 1470, startPoint y: 35, endPoint x: 1323, endPoint y: 36, distance: 147.0
click at [1323, 41] on div "All Work Orders 26814" at bounding box center [891, 37] width 1289 height 20
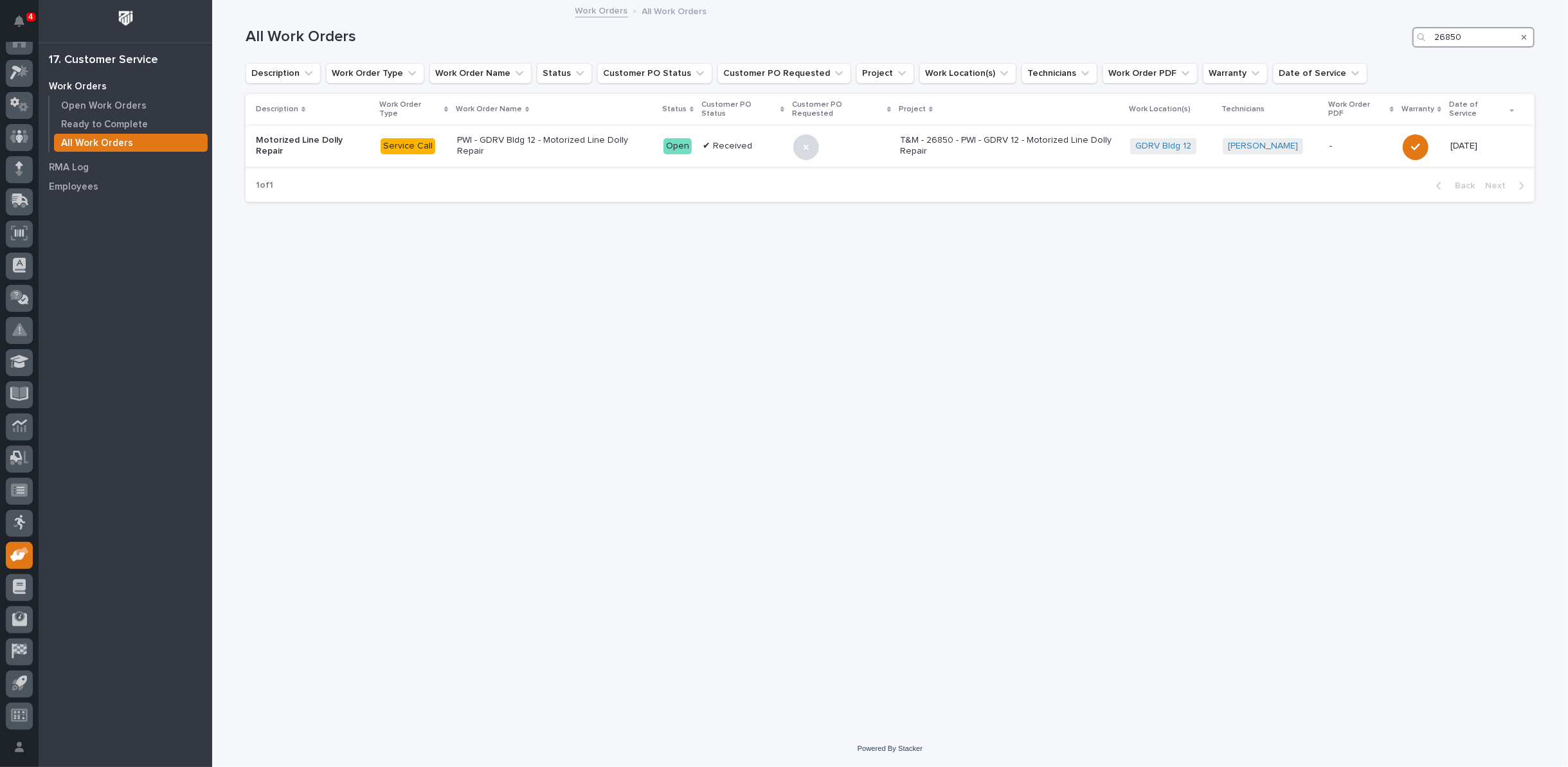
type input "26850"
click at [613, 136] on p "PWI - GDRV Bldg 12 - Motorized Line Dolly Repair" at bounding box center [555, 146] width 196 height 22
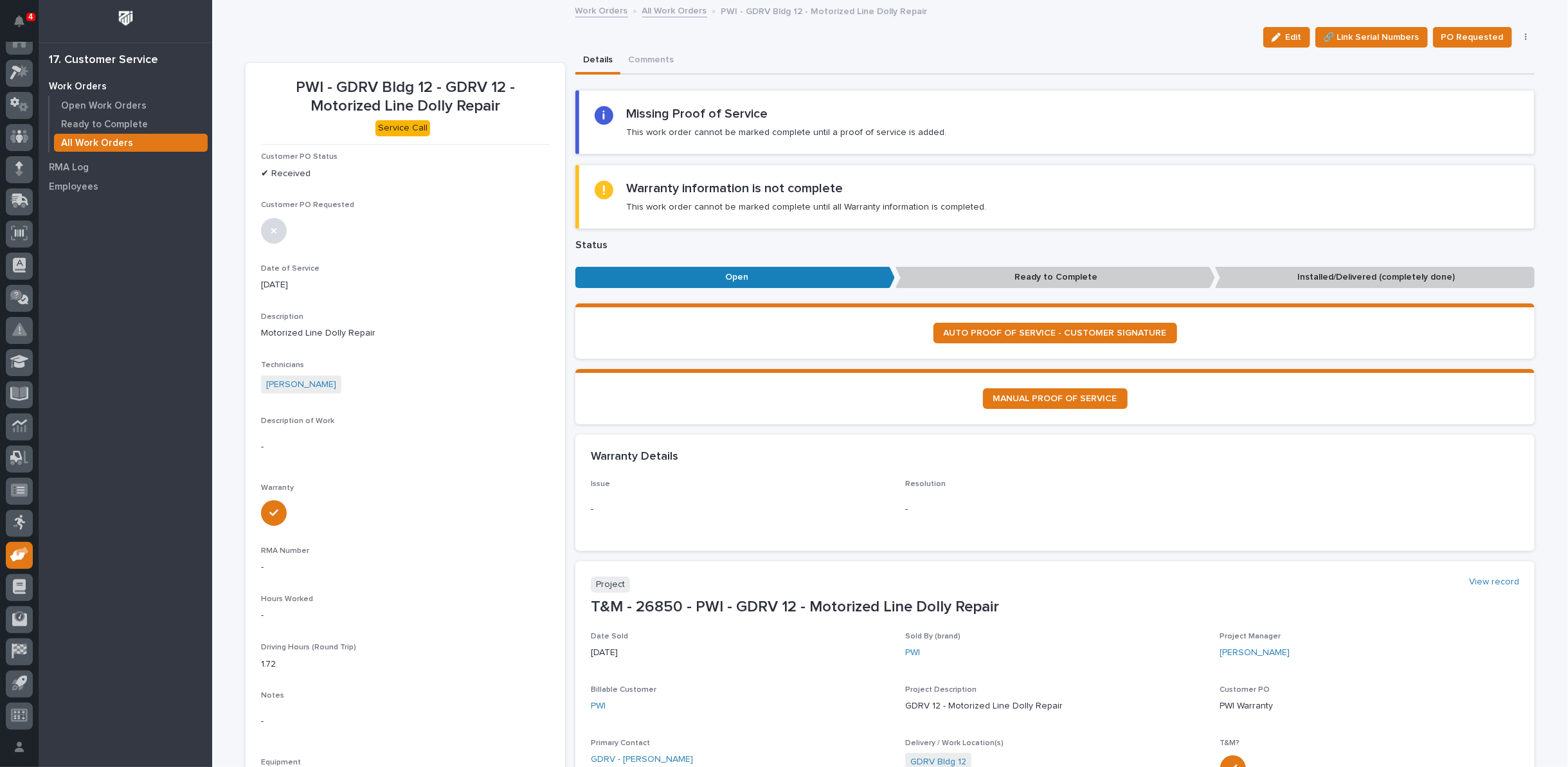
click at [664, 9] on link "All Work Orders" at bounding box center [675, 10] width 65 height 14
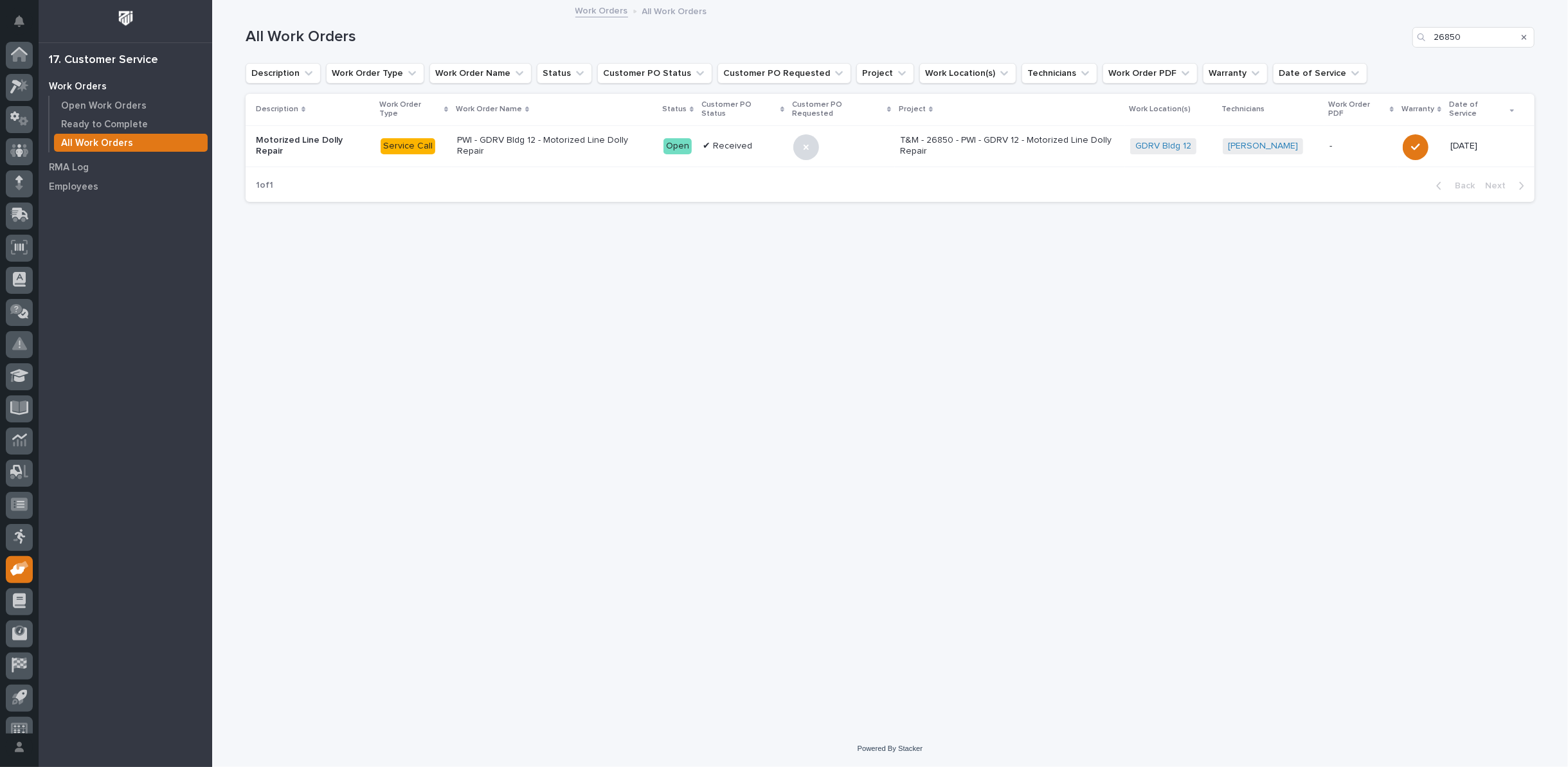
scroll to position [14, 0]
drag, startPoint x: 1470, startPoint y: 36, endPoint x: 1363, endPoint y: 38, distance: 107.0
click at [1363, 38] on div "All Work Orders 26850" at bounding box center [891, 37] width 1289 height 20
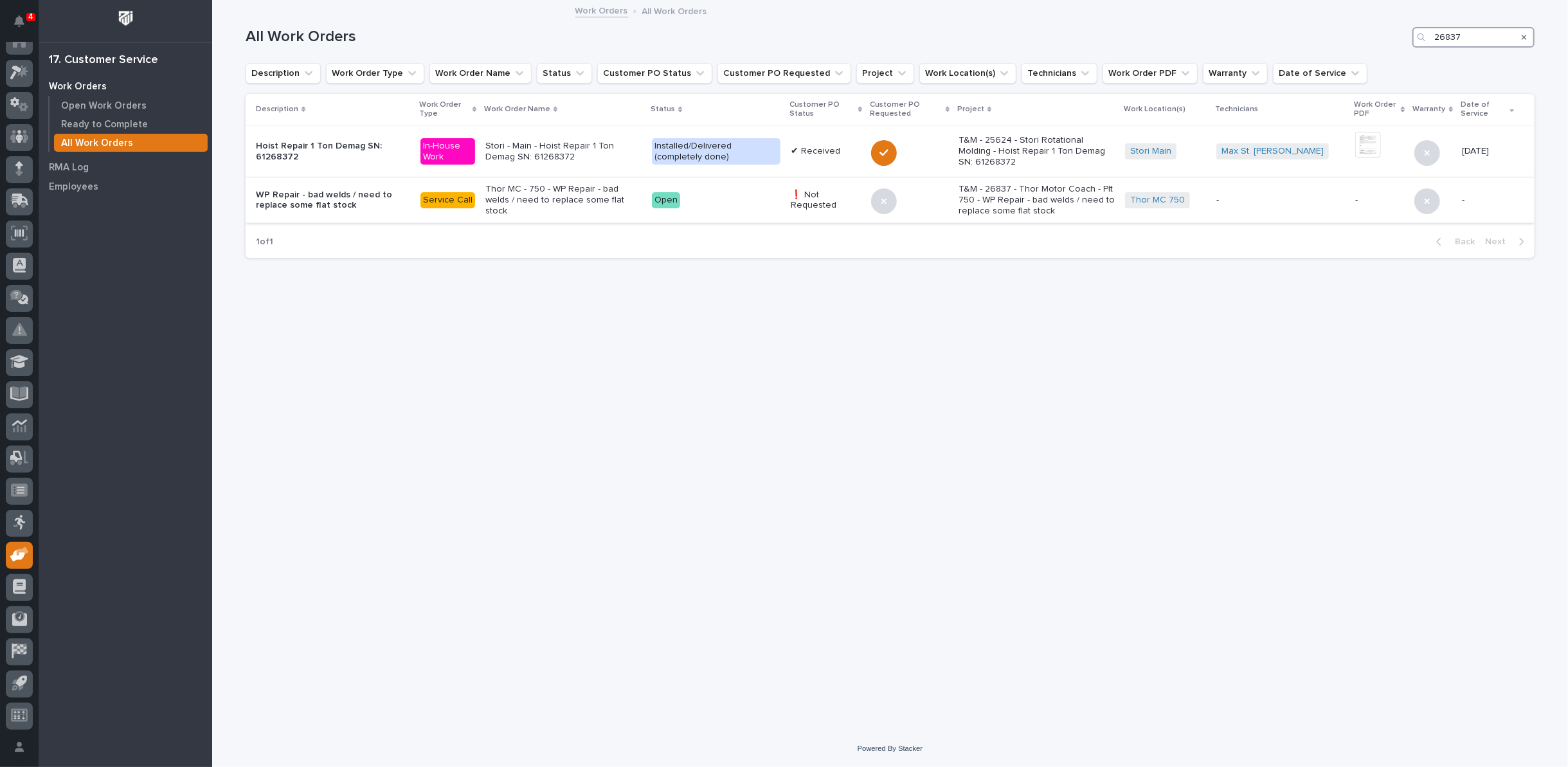
type input "26837"
click at [565, 199] on p "Thor MC - 750 - WP Repair - bad welds / need to replace some flat stock" at bounding box center [563, 199] width 157 height 32
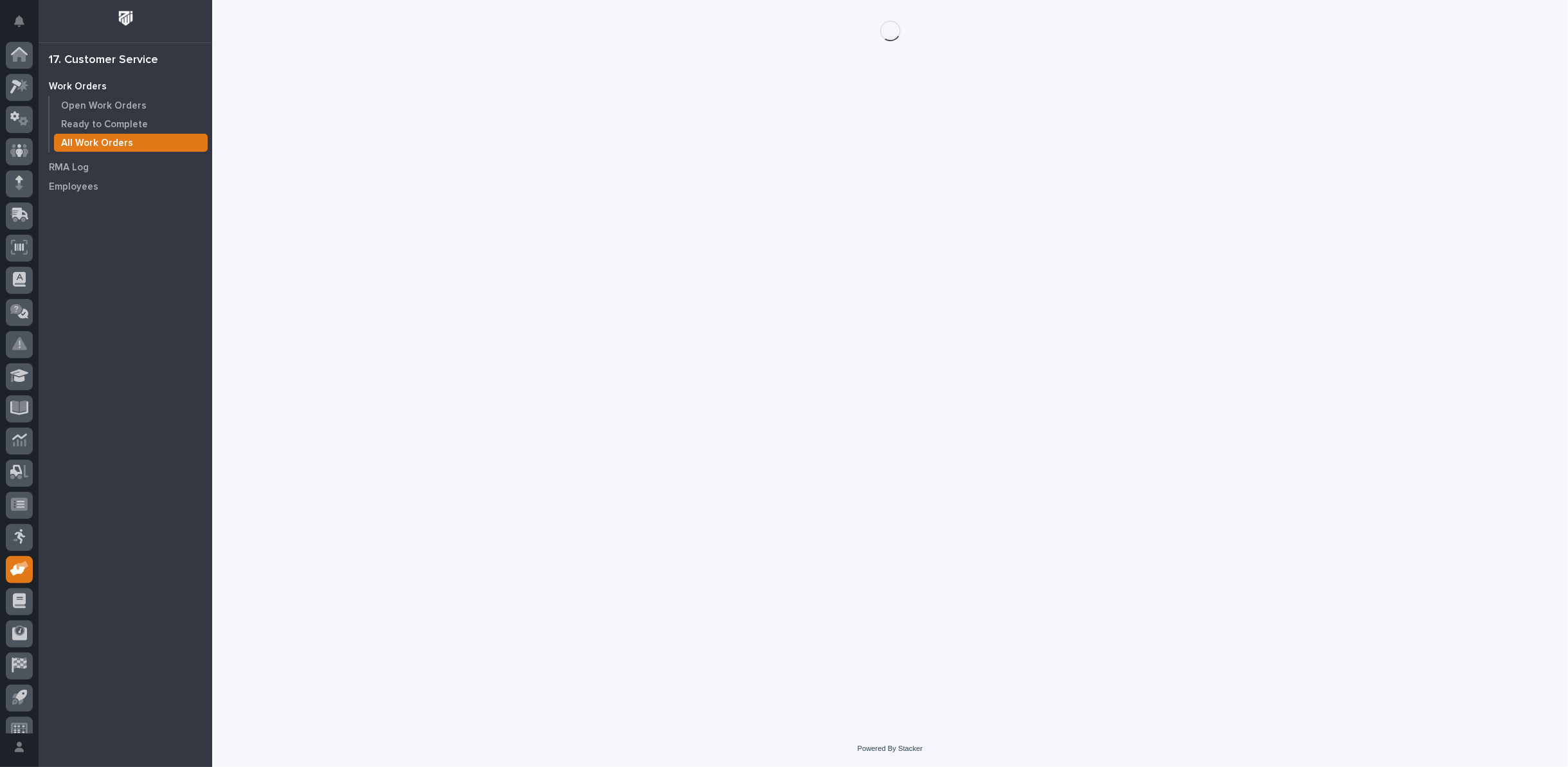
scroll to position [14, 0]
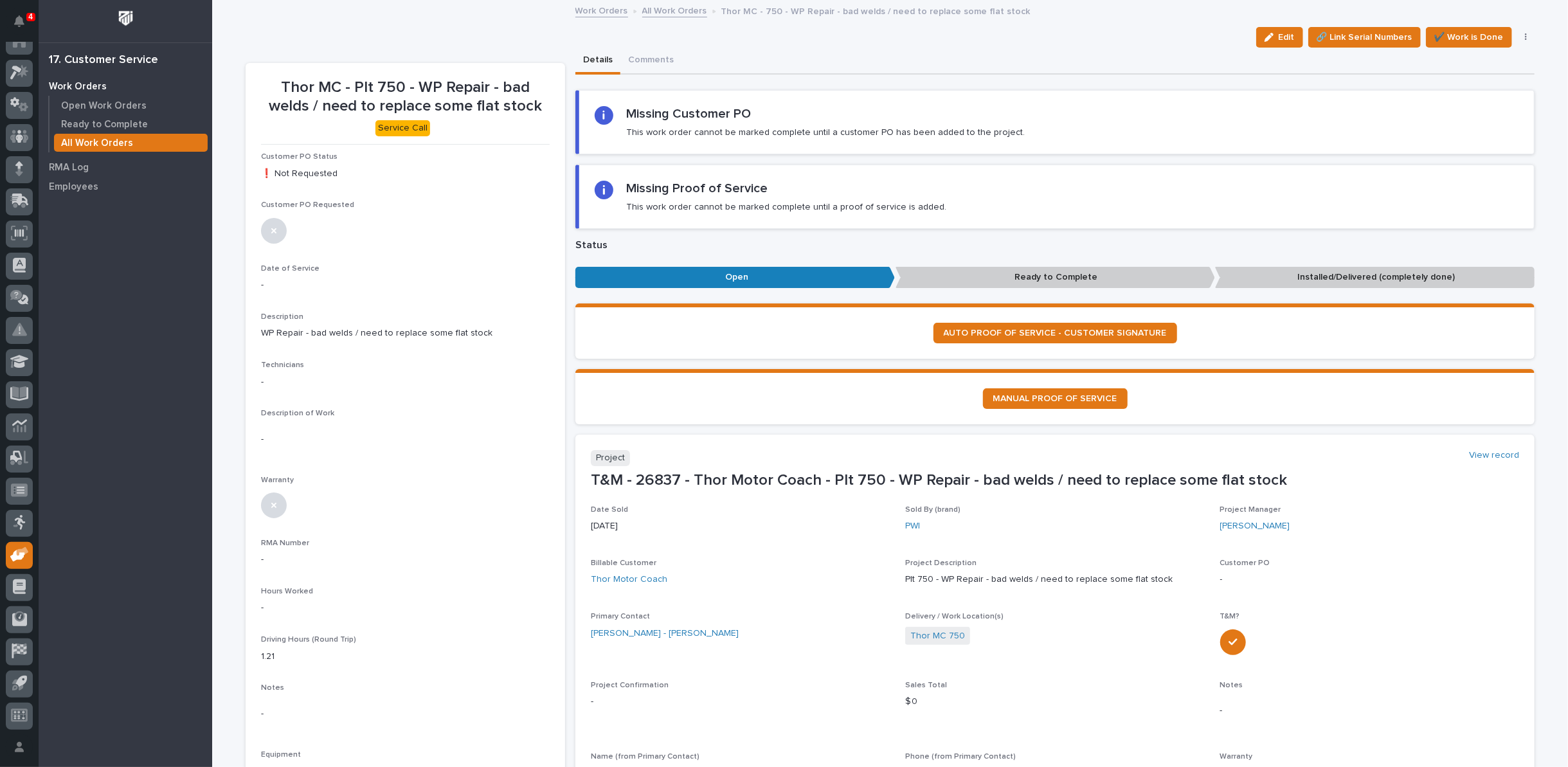
click at [661, 8] on link "All Work Orders" at bounding box center [675, 10] width 65 height 14
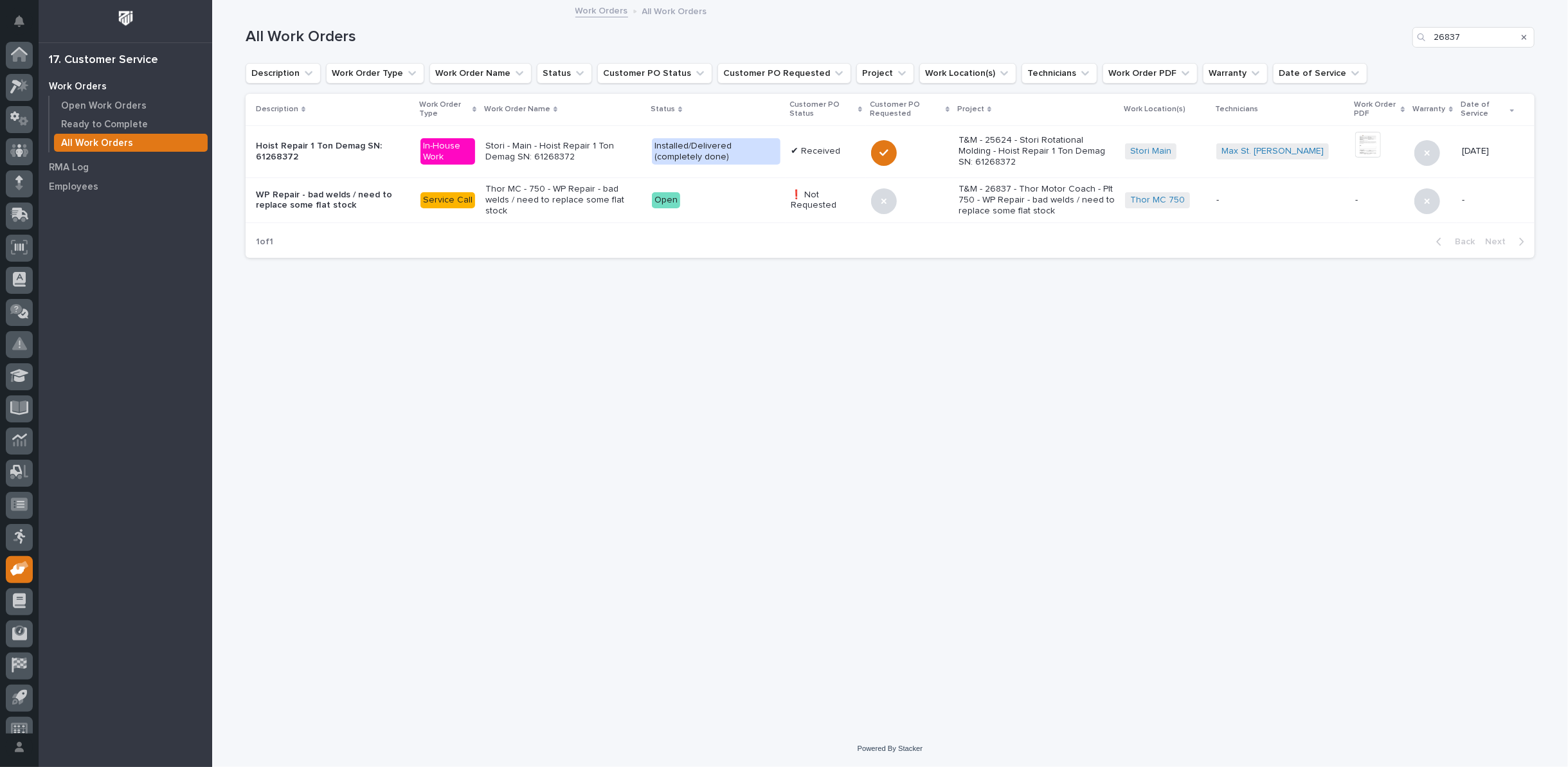
scroll to position [14, 0]
drag, startPoint x: 1472, startPoint y: 32, endPoint x: 1349, endPoint y: 42, distance: 123.4
click at [1350, 42] on div "All Work Orders 26837" at bounding box center [891, 37] width 1289 height 20
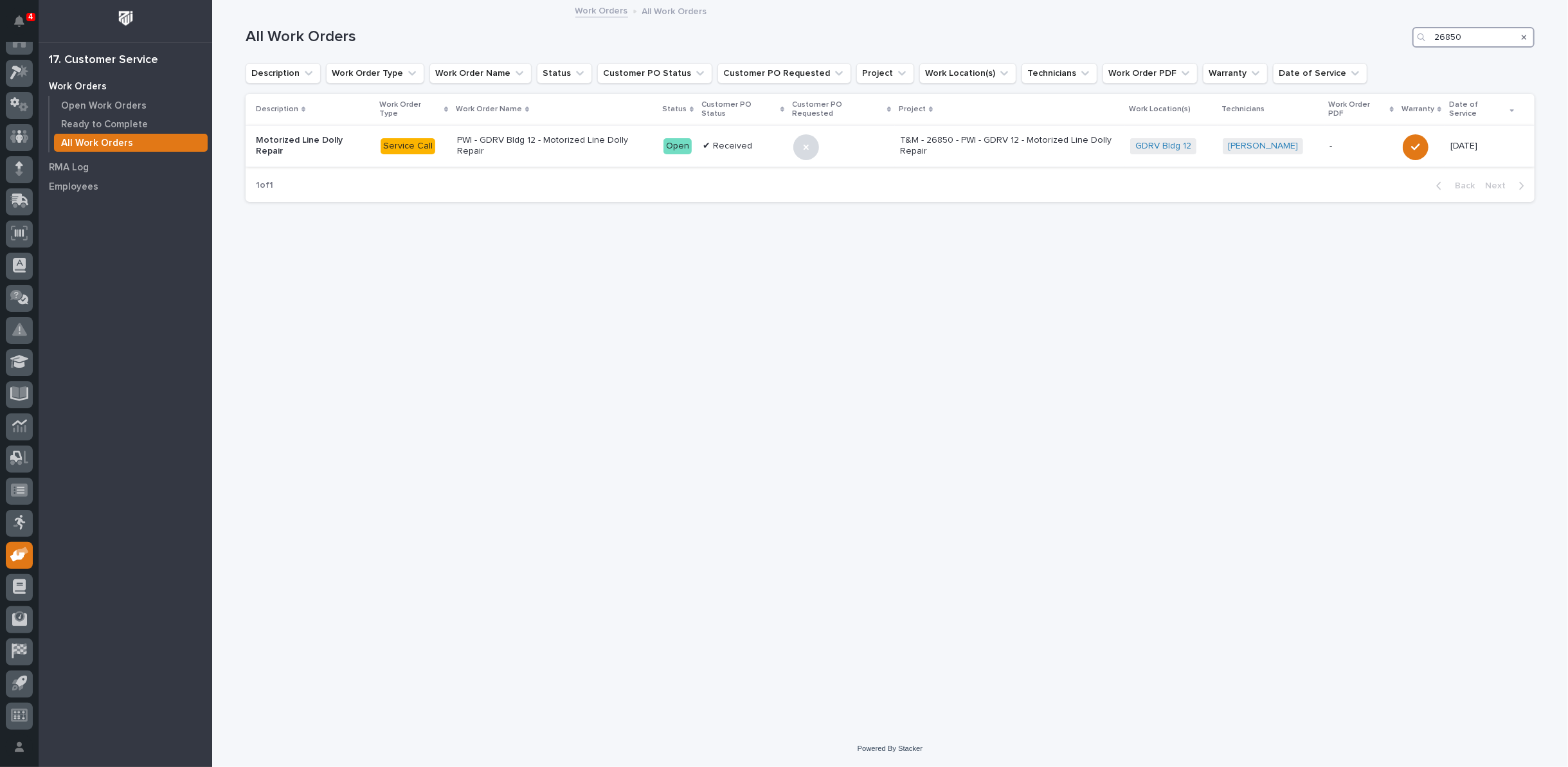
type input "26850"
click at [631, 136] on p "PWI - GDRV Bldg 12 - Motorized Line Dolly Repair" at bounding box center [555, 146] width 196 height 22
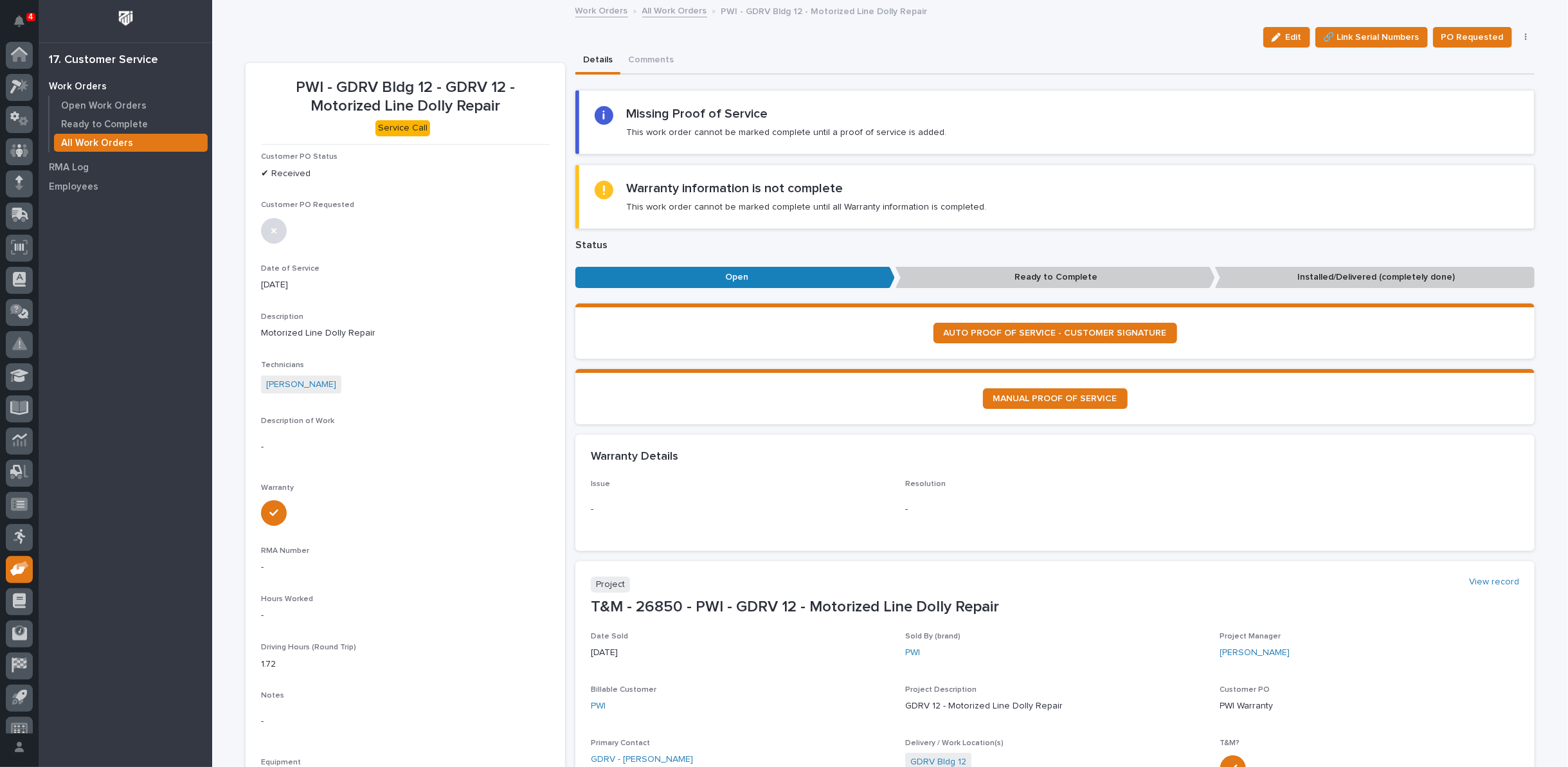
scroll to position [14, 0]
click at [1525, 37] on icon "button" at bounding box center [1526, 37] width 3 height 9
click at [1468, 105] on span "Cancel" at bounding box center [1466, 104] width 29 height 15
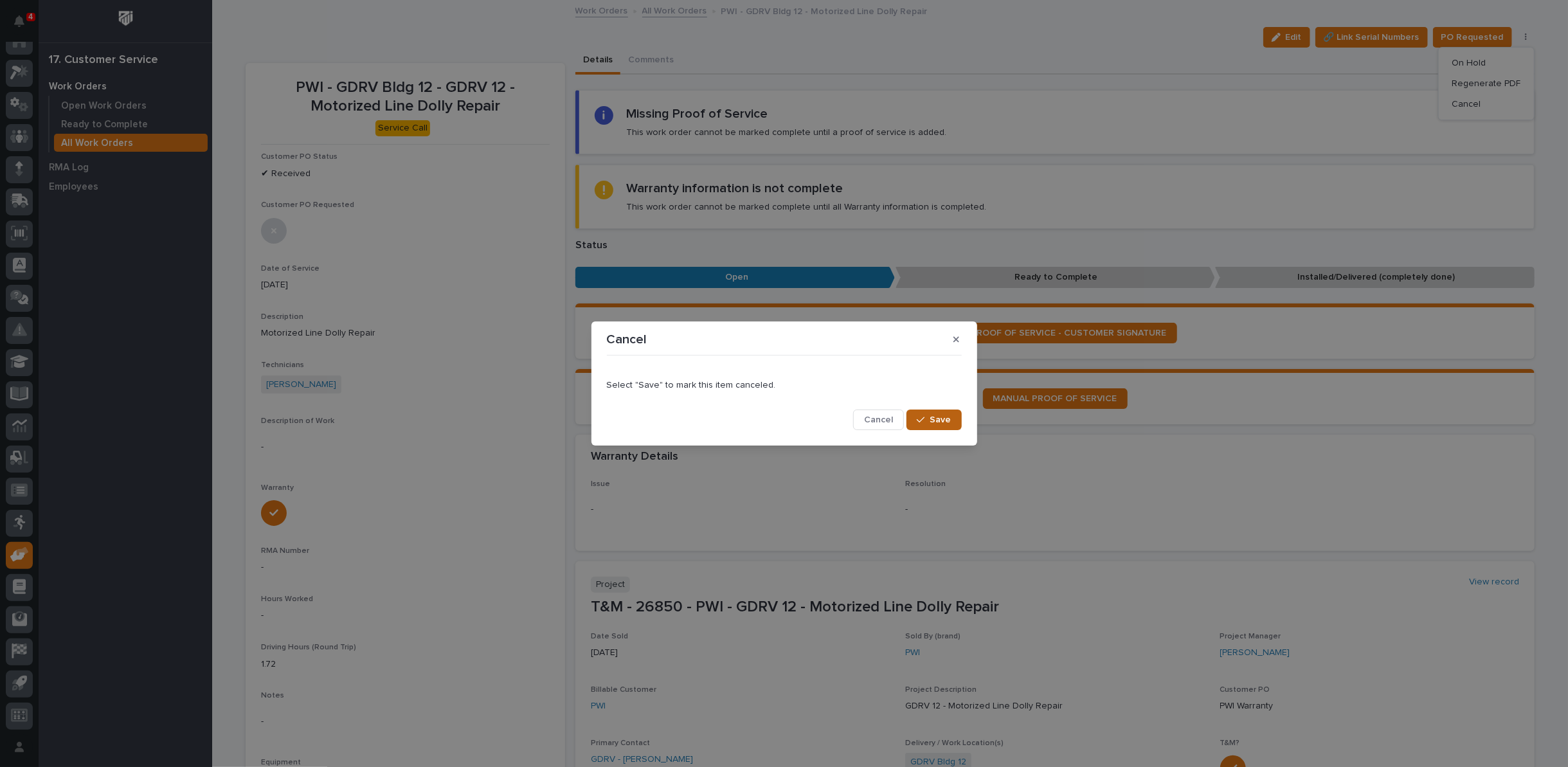
click at [934, 423] on span "Save" at bounding box center [941, 420] width 21 height 12
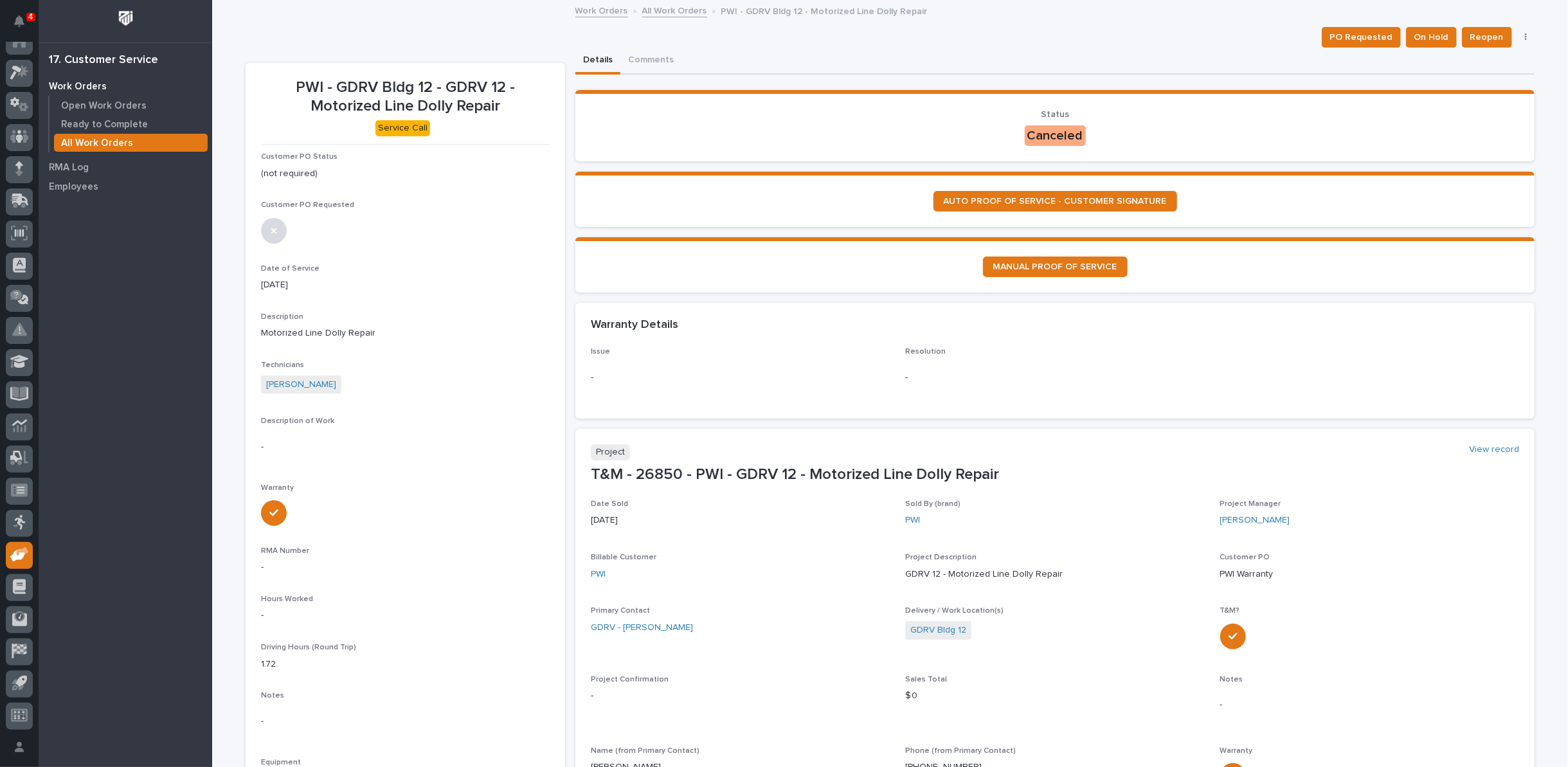
click at [658, 6] on link "All Work Orders" at bounding box center [675, 10] width 65 height 14
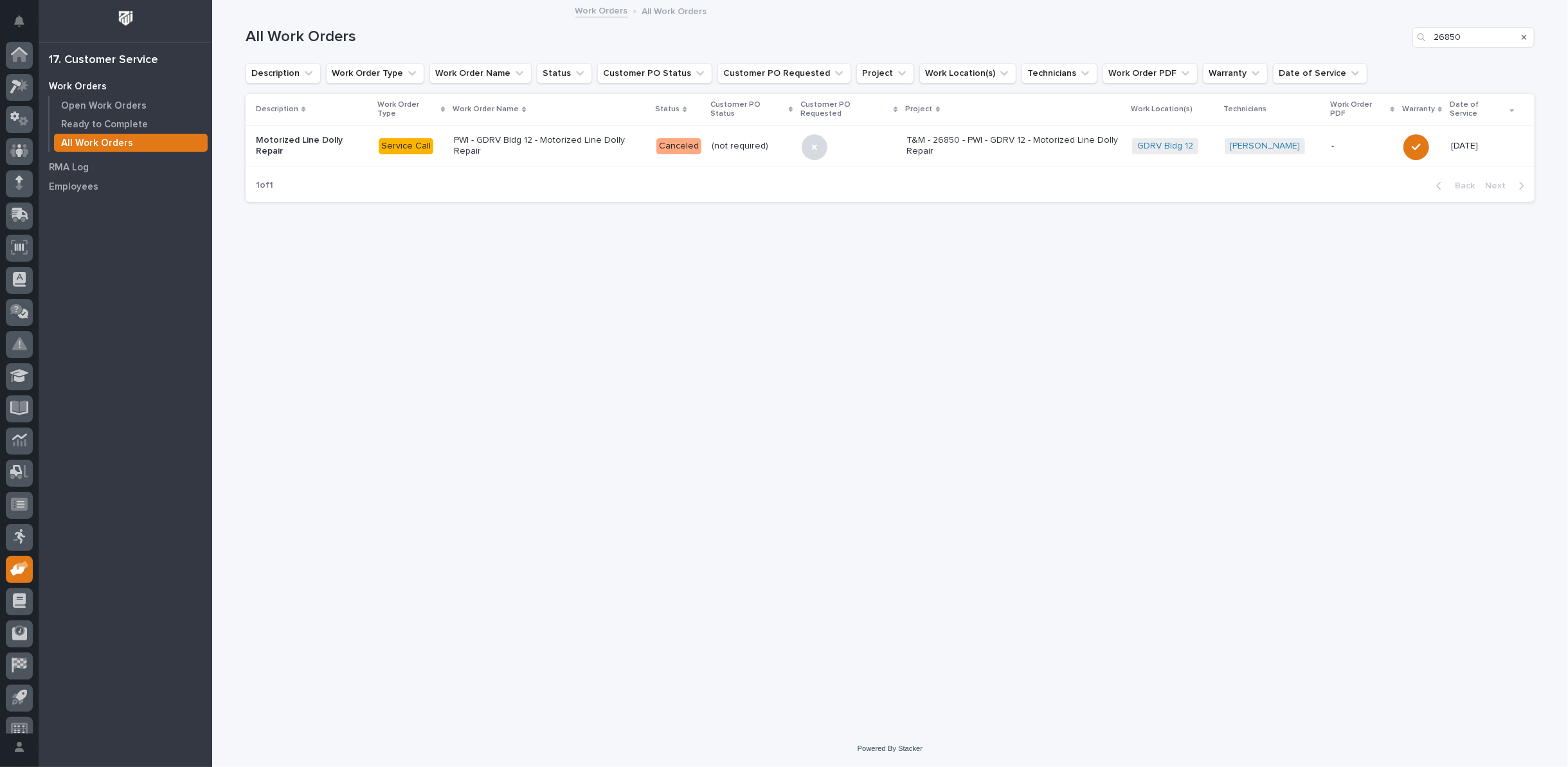
scroll to position [14, 0]
drag, startPoint x: 1471, startPoint y: 33, endPoint x: 1184, endPoint y: 71, distance: 289.5
click at [1187, 74] on div "All Work Orders 26850 Description Work Order Type Work Order Name Status Custom…" at bounding box center [891, 106] width 1289 height 210
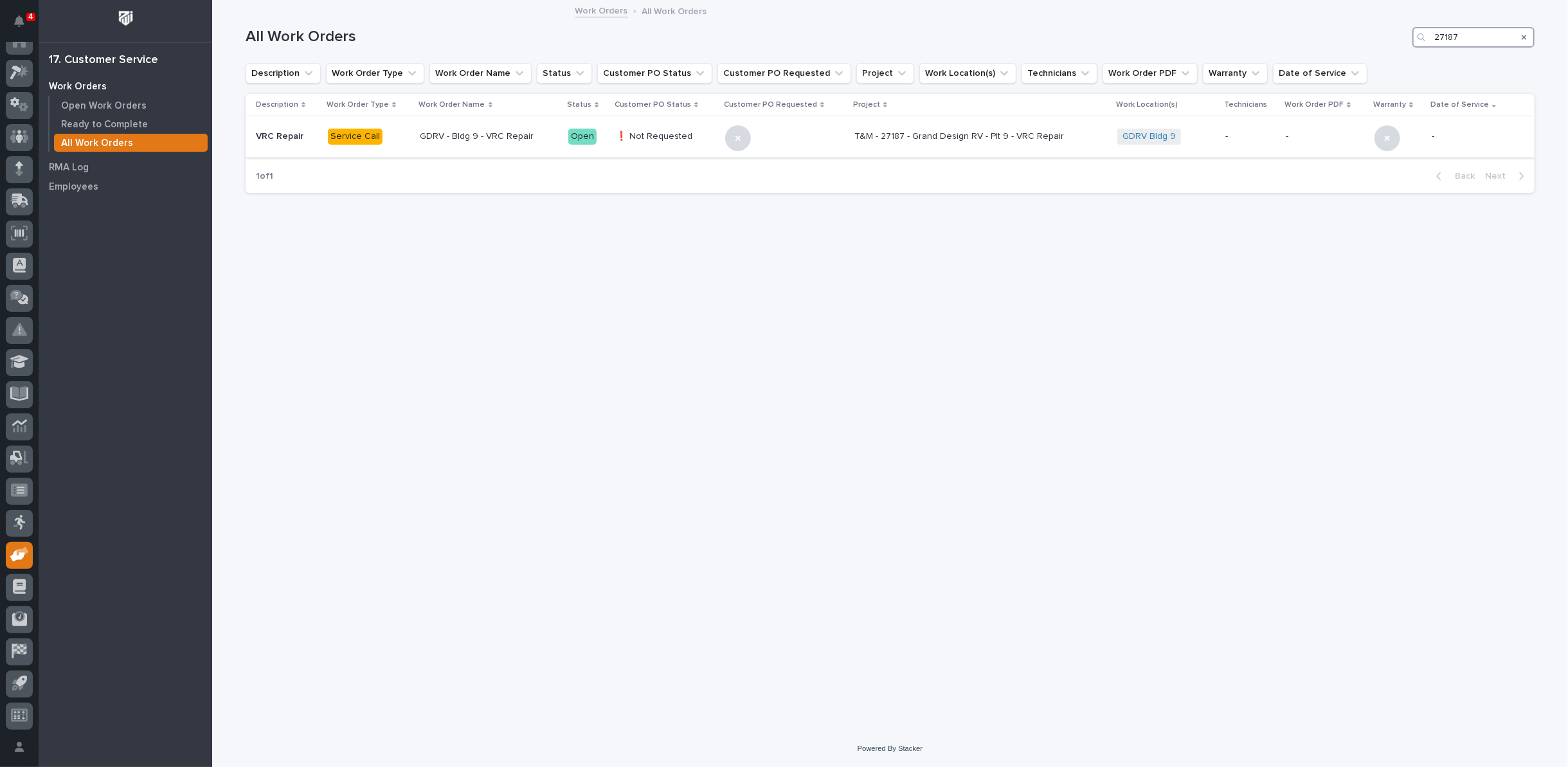
type input "27187"
click at [499, 137] on p "GDRV - Bldg 9 - VRC Repair" at bounding box center [490, 136] width 138 height 11
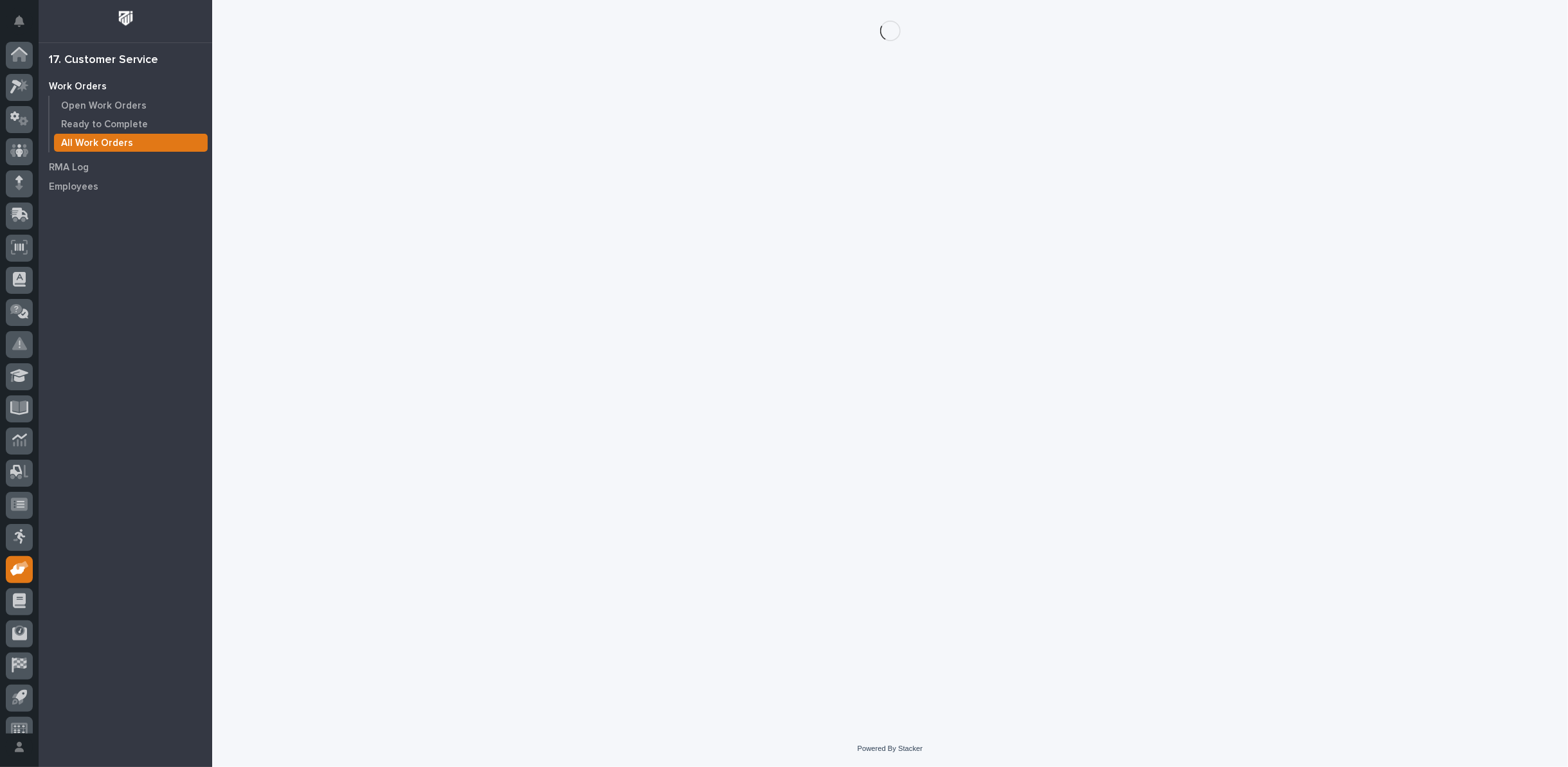
scroll to position [14, 0]
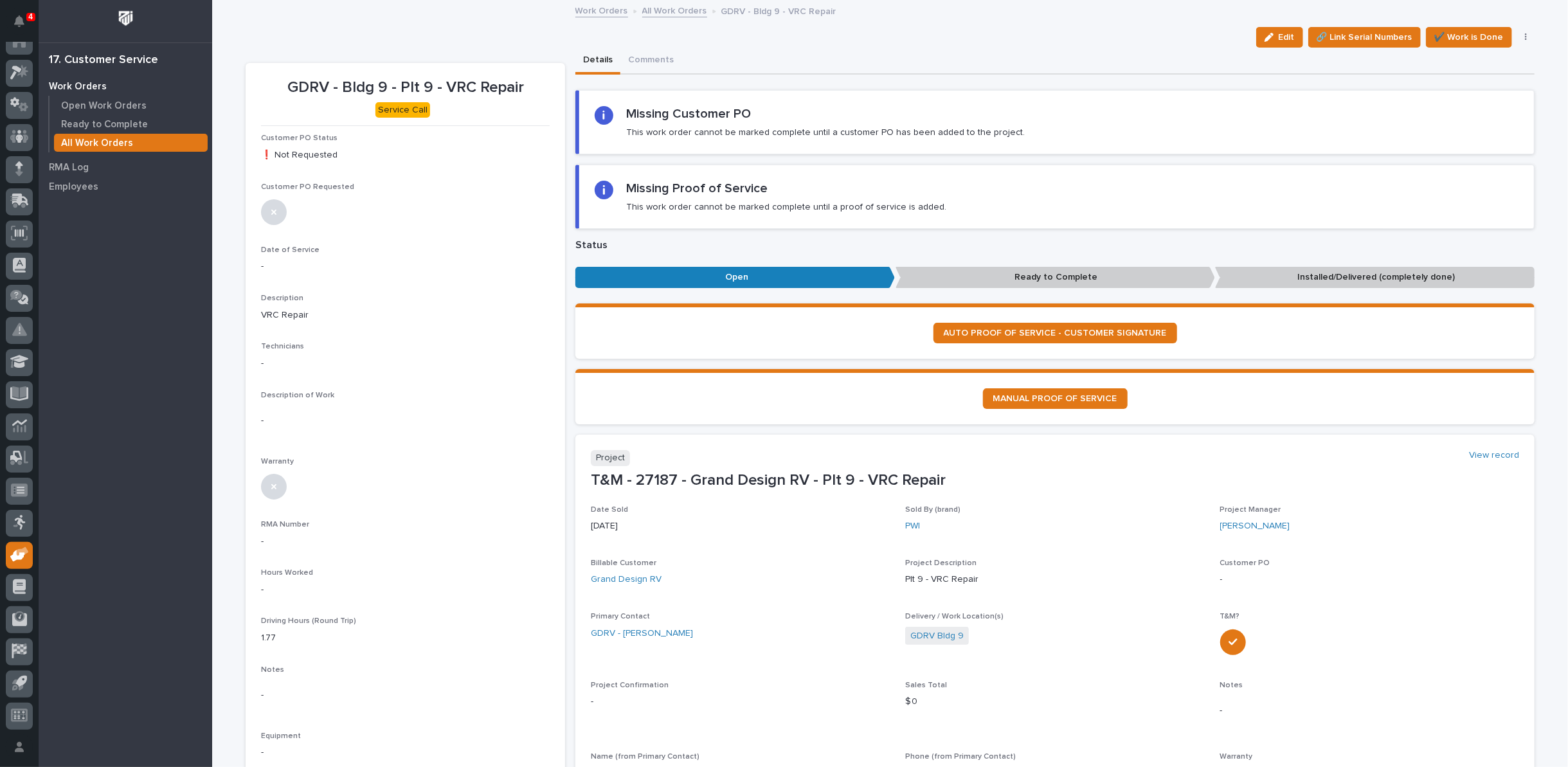
click at [645, 11] on link "All Work Orders" at bounding box center [675, 10] width 65 height 14
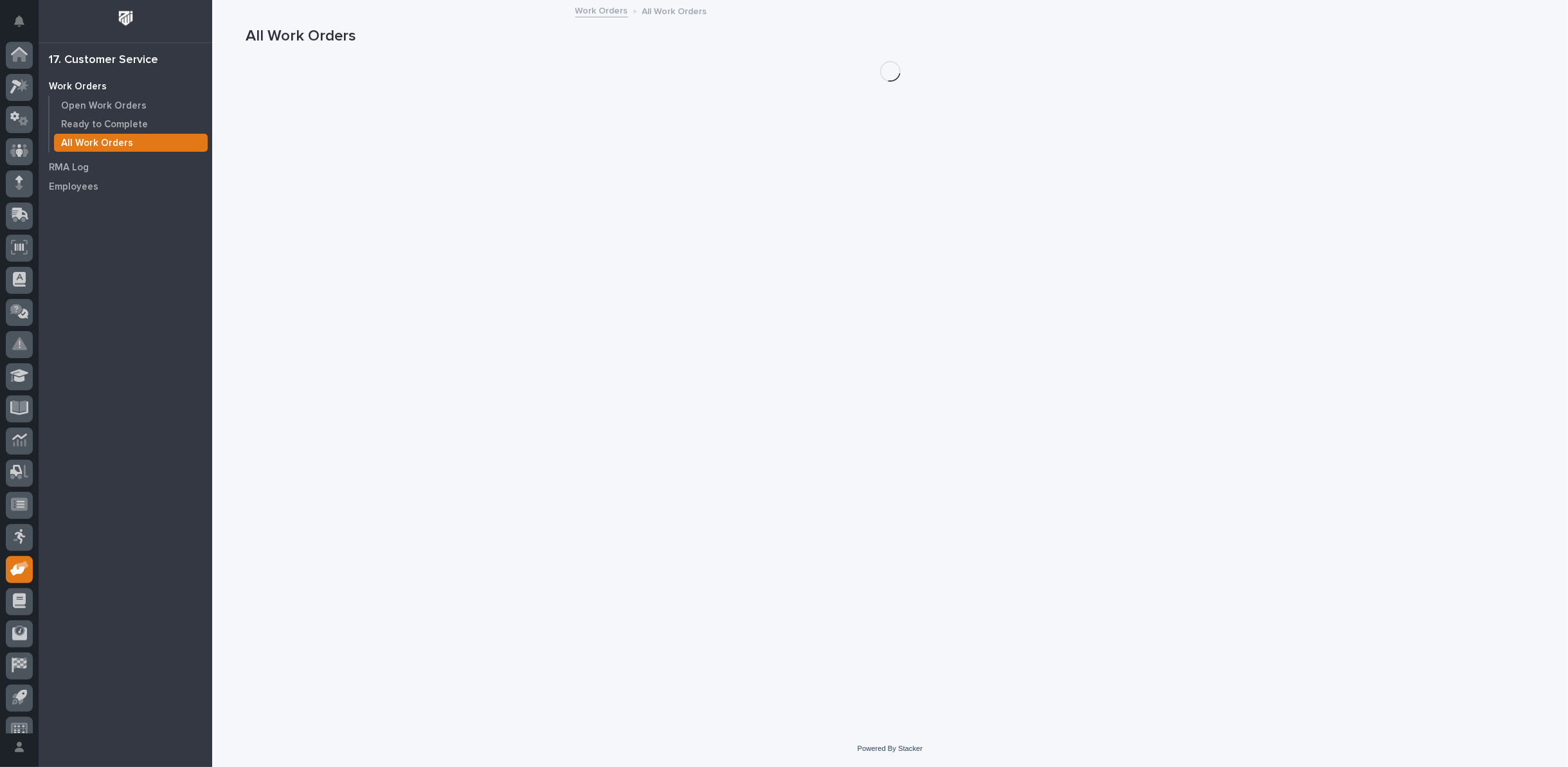
scroll to position [14, 0]
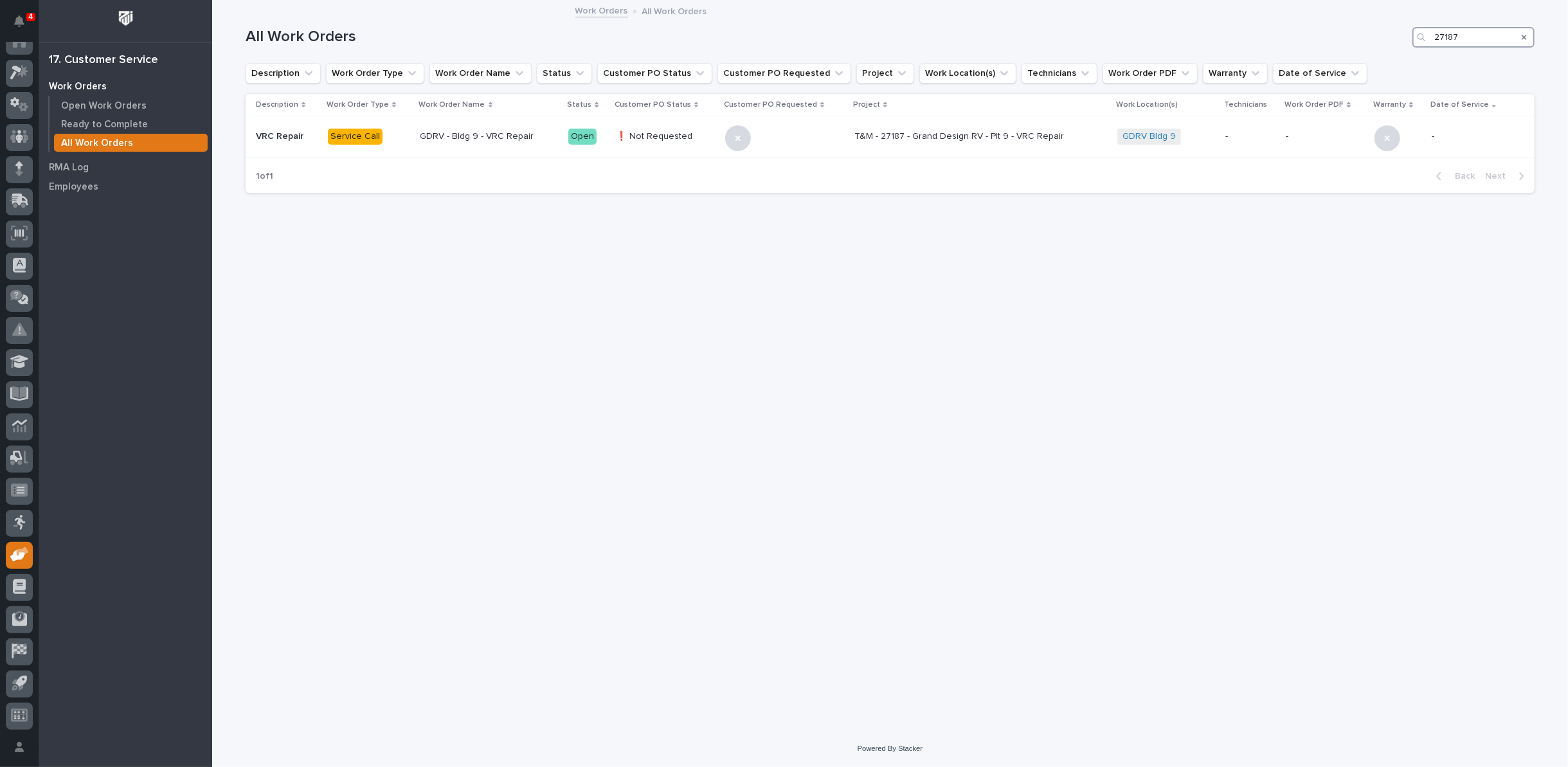
drag, startPoint x: 1471, startPoint y: 35, endPoint x: 1303, endPoint y: 31, distance: 168.0
click at [1307, 35] on div "All Work Orders 27187" at bounding box center [891, 37] width 1289 height 20
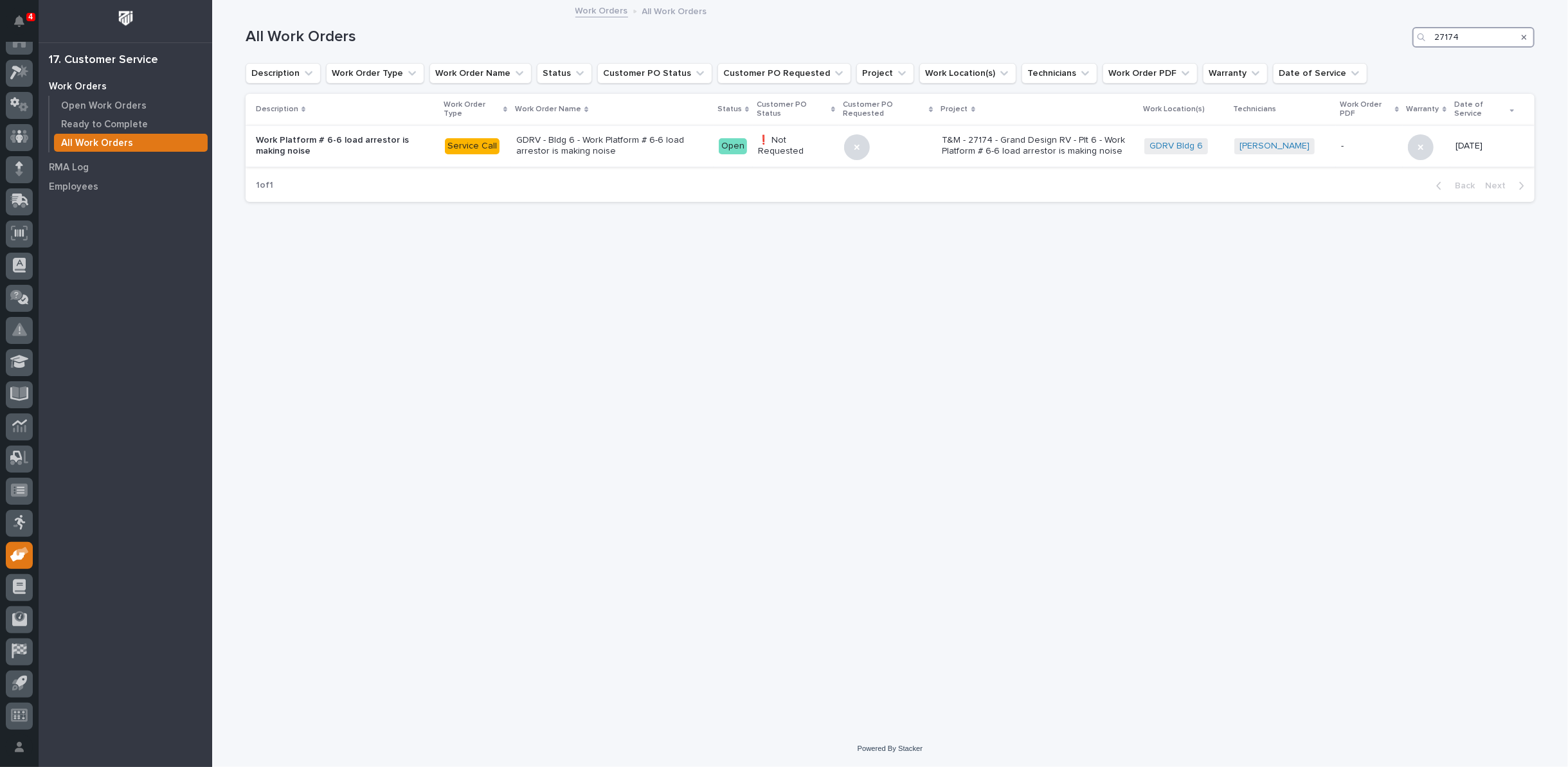
type input "27174"
click at [584, 141] on p "GDRV - Bldg 6 - Work Platform # 6-6 load arrestor is making noise" at bounding box center [611, 146] width 191 height 22
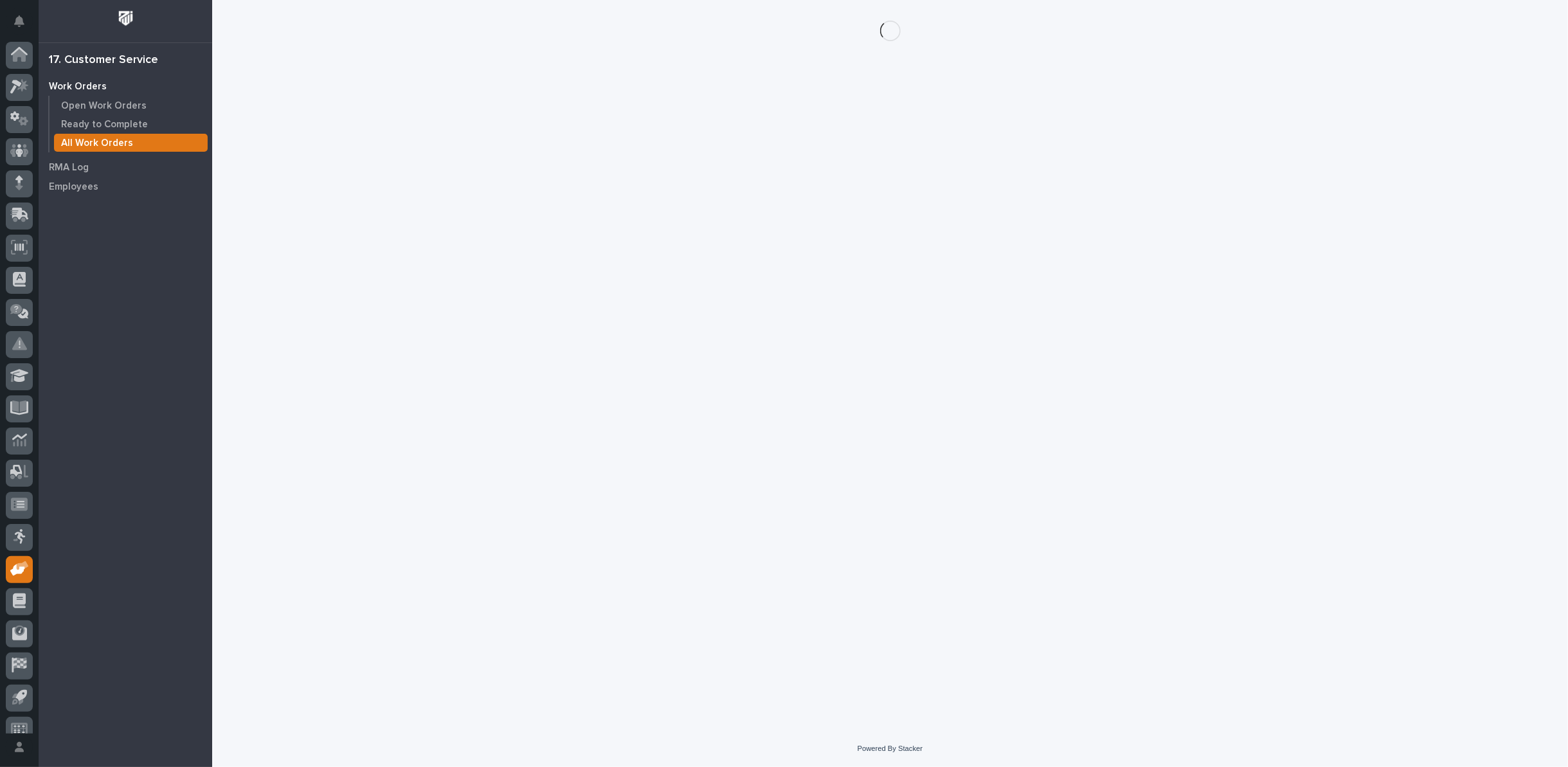
scroll to position [14, 0]
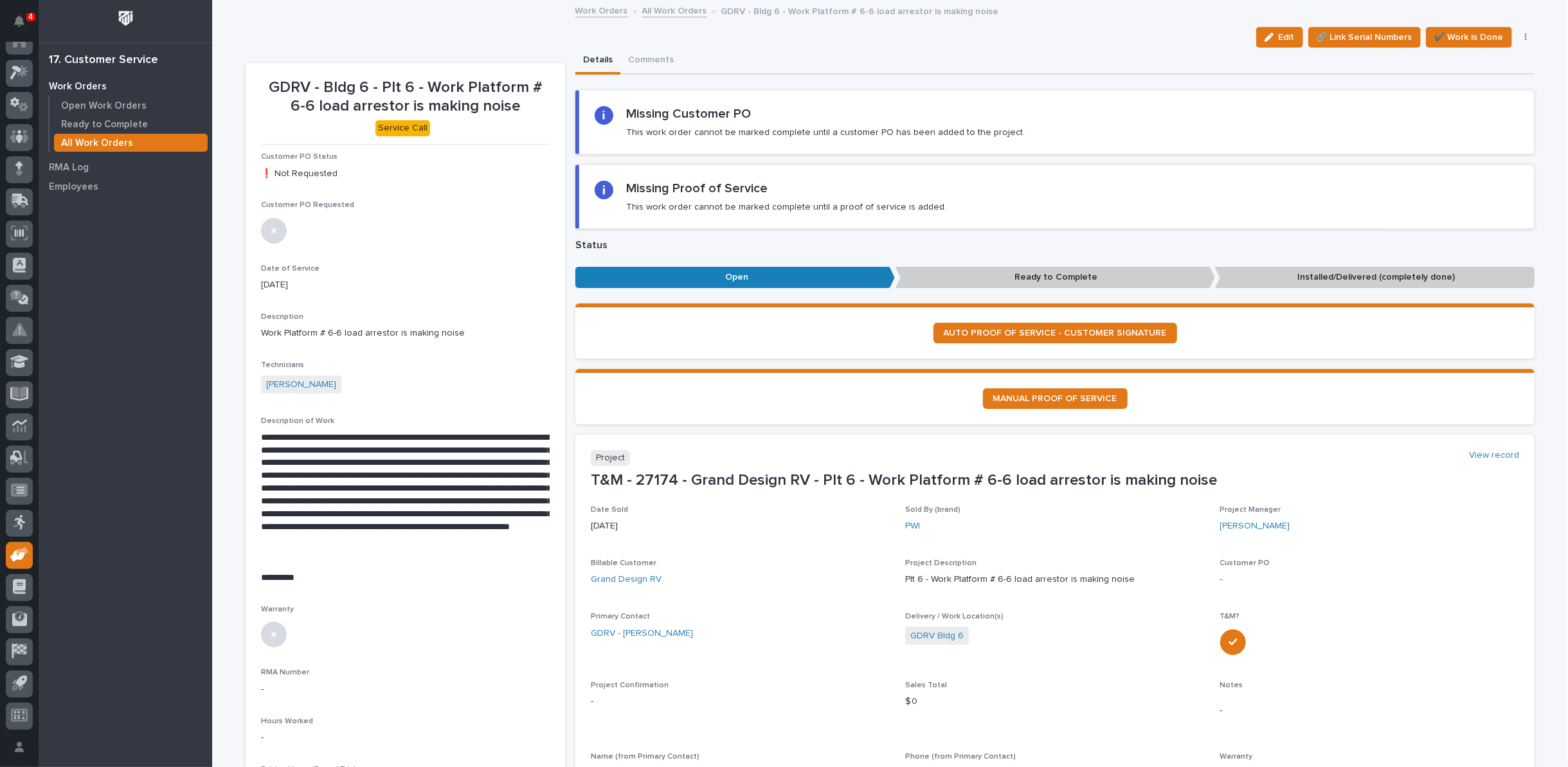
click at [668, 8] on link "All Work Orders" at bounding box center [675, 10] width 65 height 14
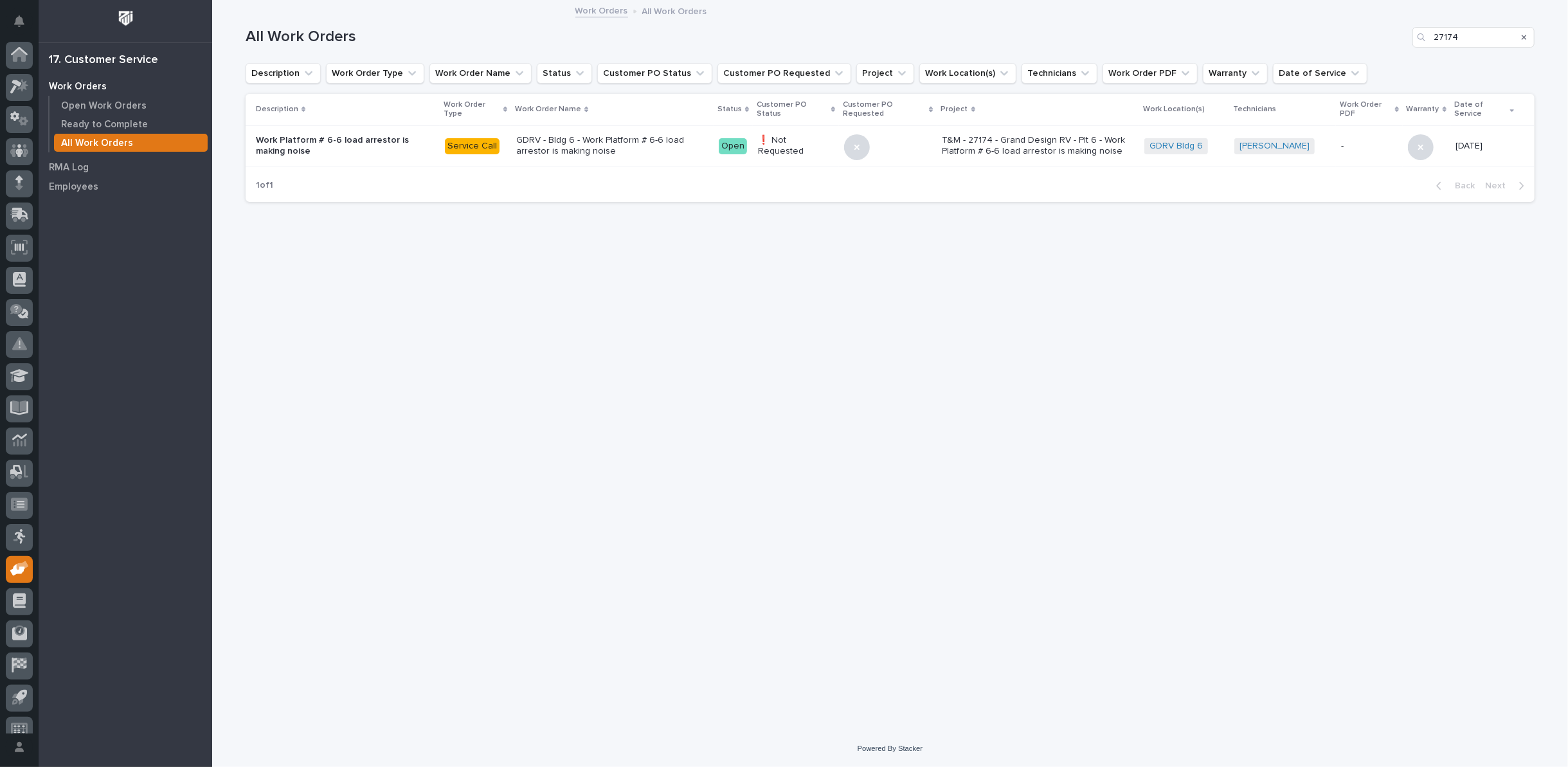
scroll to position [14, 0]
click at [1304, 37] on div "All Work Orders 27174" at bounding box center [891, 37] width 1289 height 20
type input "26686"
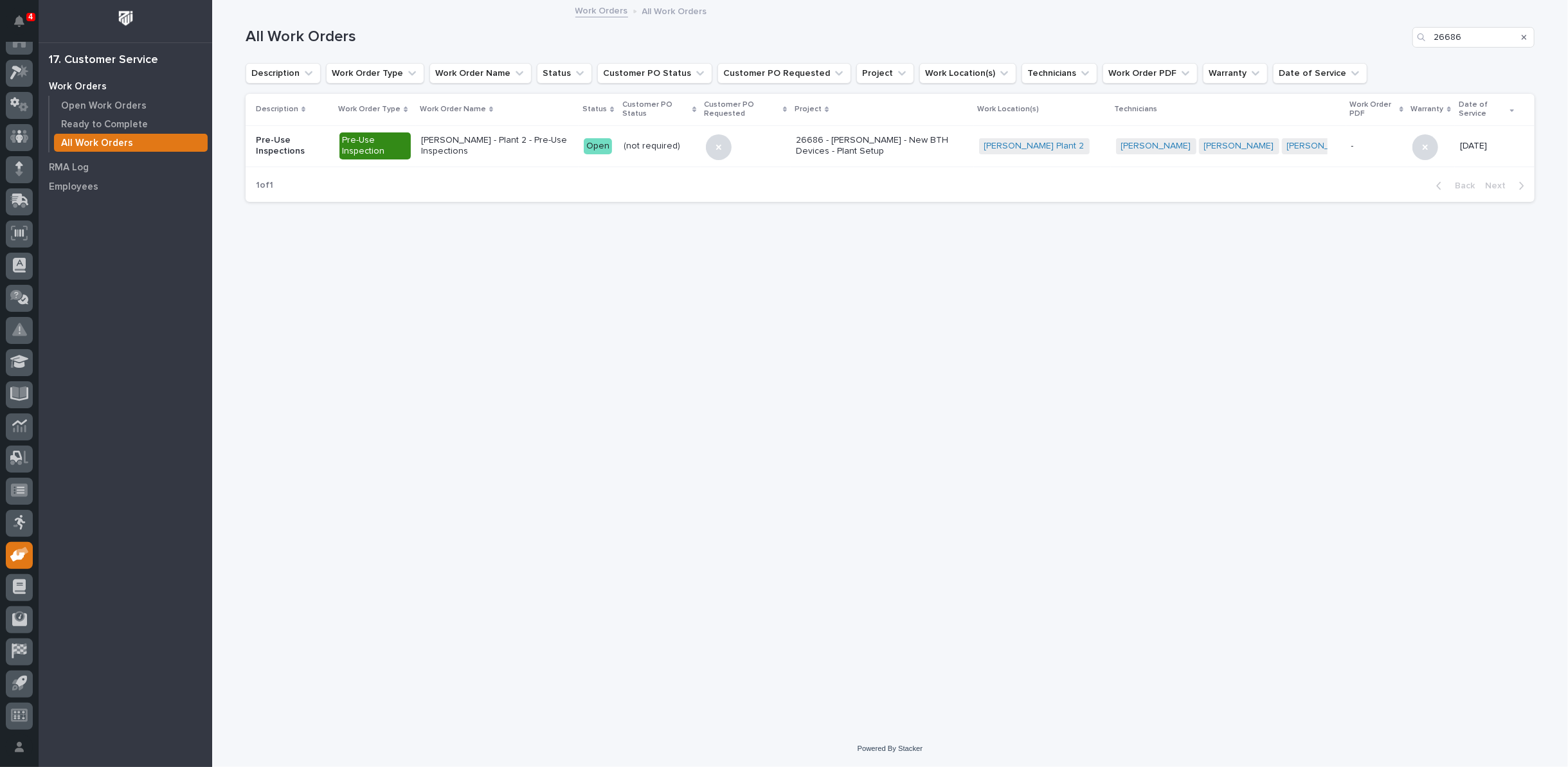
click at [915, 142] on p "26686 - [PERSON_NAME] - New BTH Devices - Plant Setup" at bounding box center [881, 146] width 172 height 22
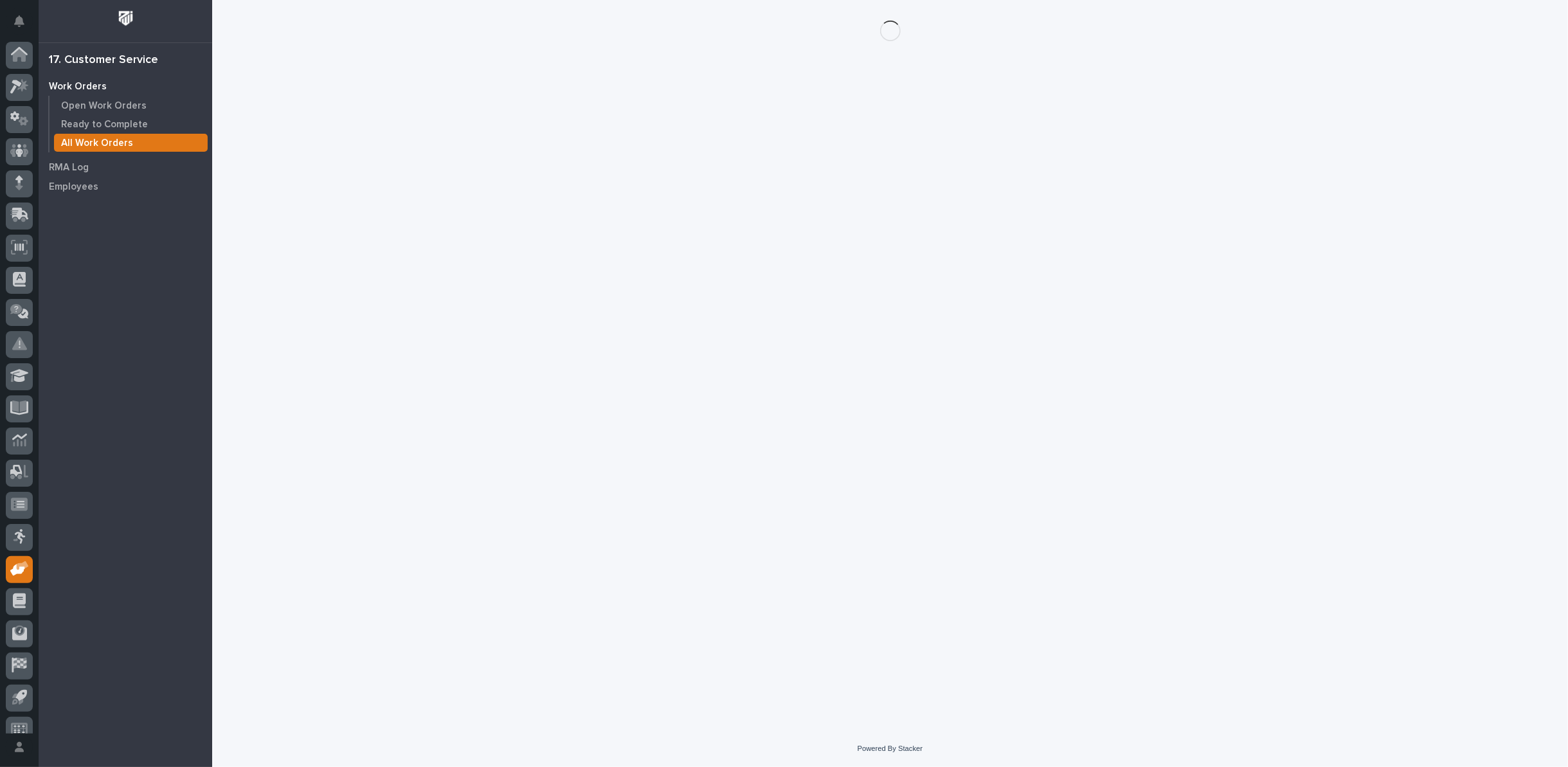
scroll to position [14, 0]
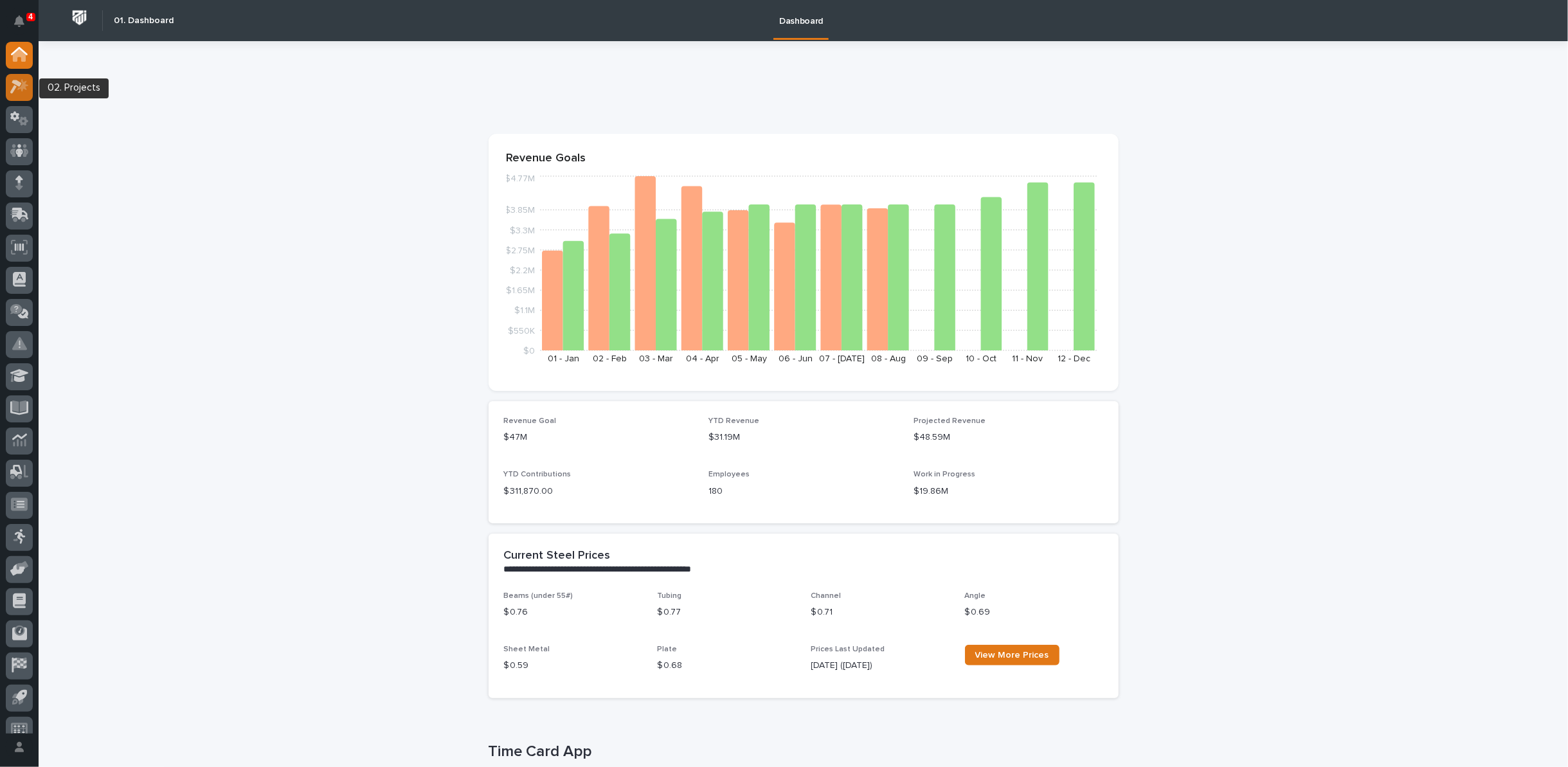
click at [19, 90] on icon at bounding box center [19, 86] width 18 height 14
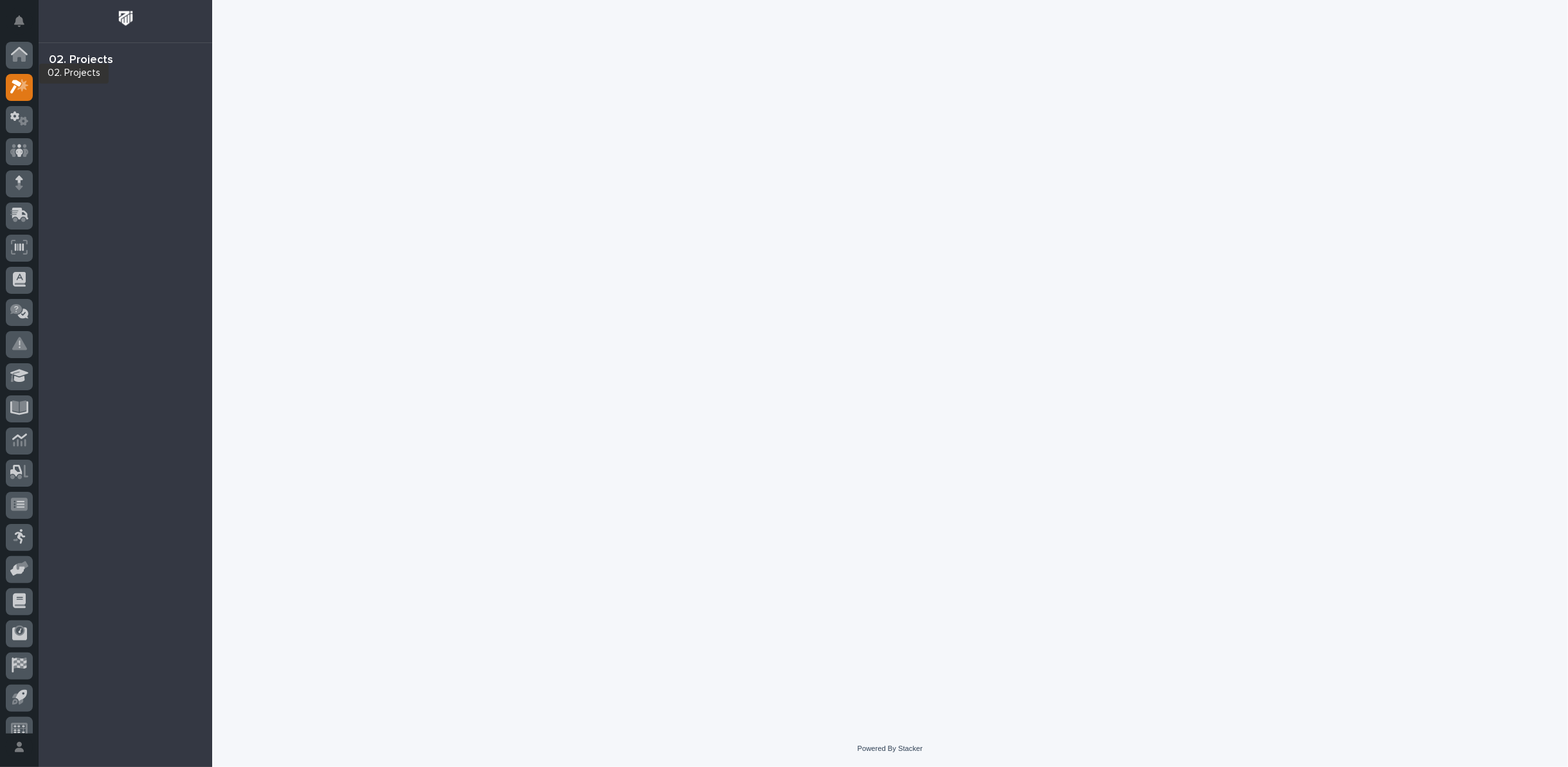
scroll to position [14, 0]
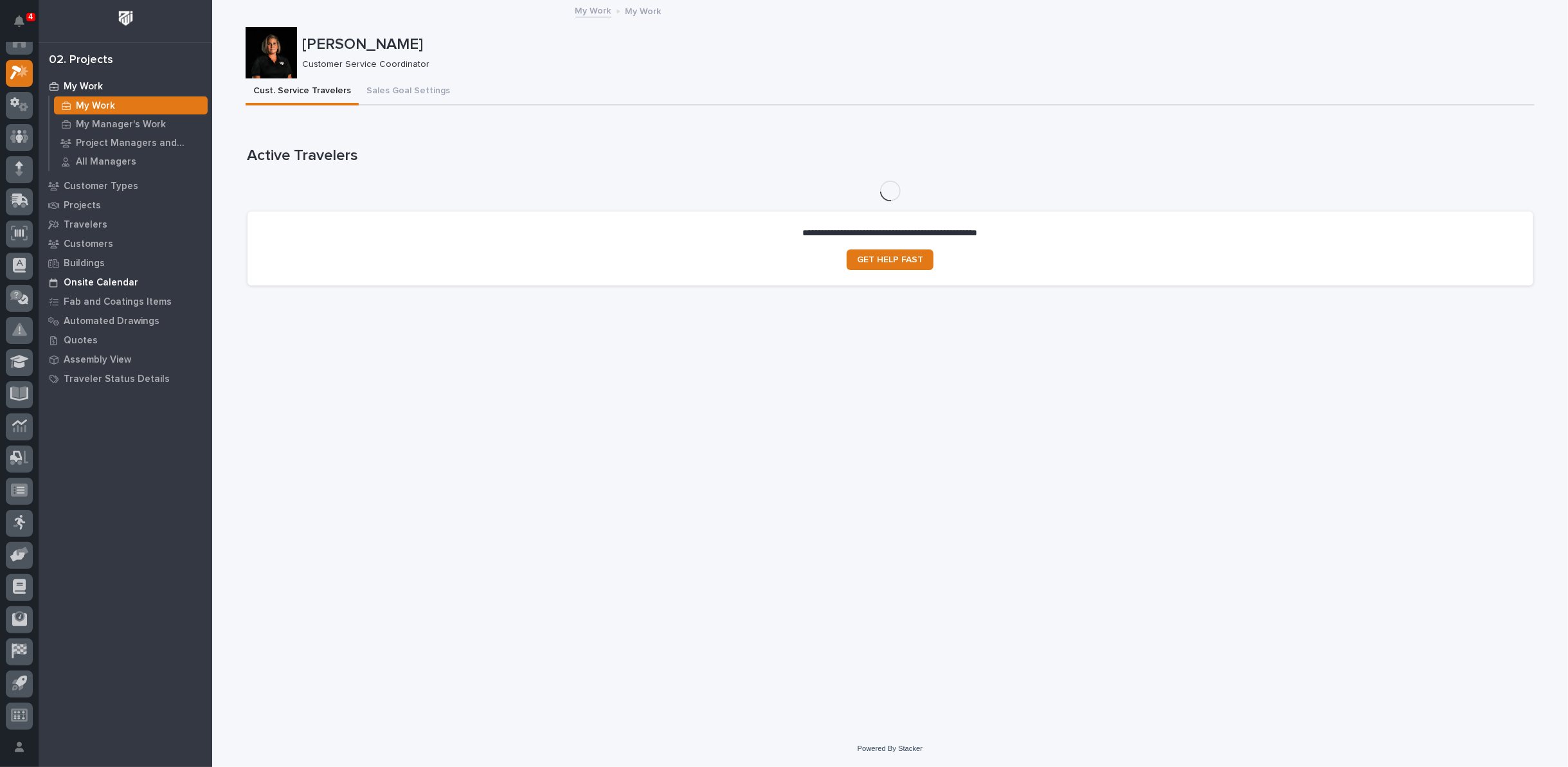
click at [115, 285] on p "Onsite Calendar" at bounding box center [101, 283] width 75 height 12
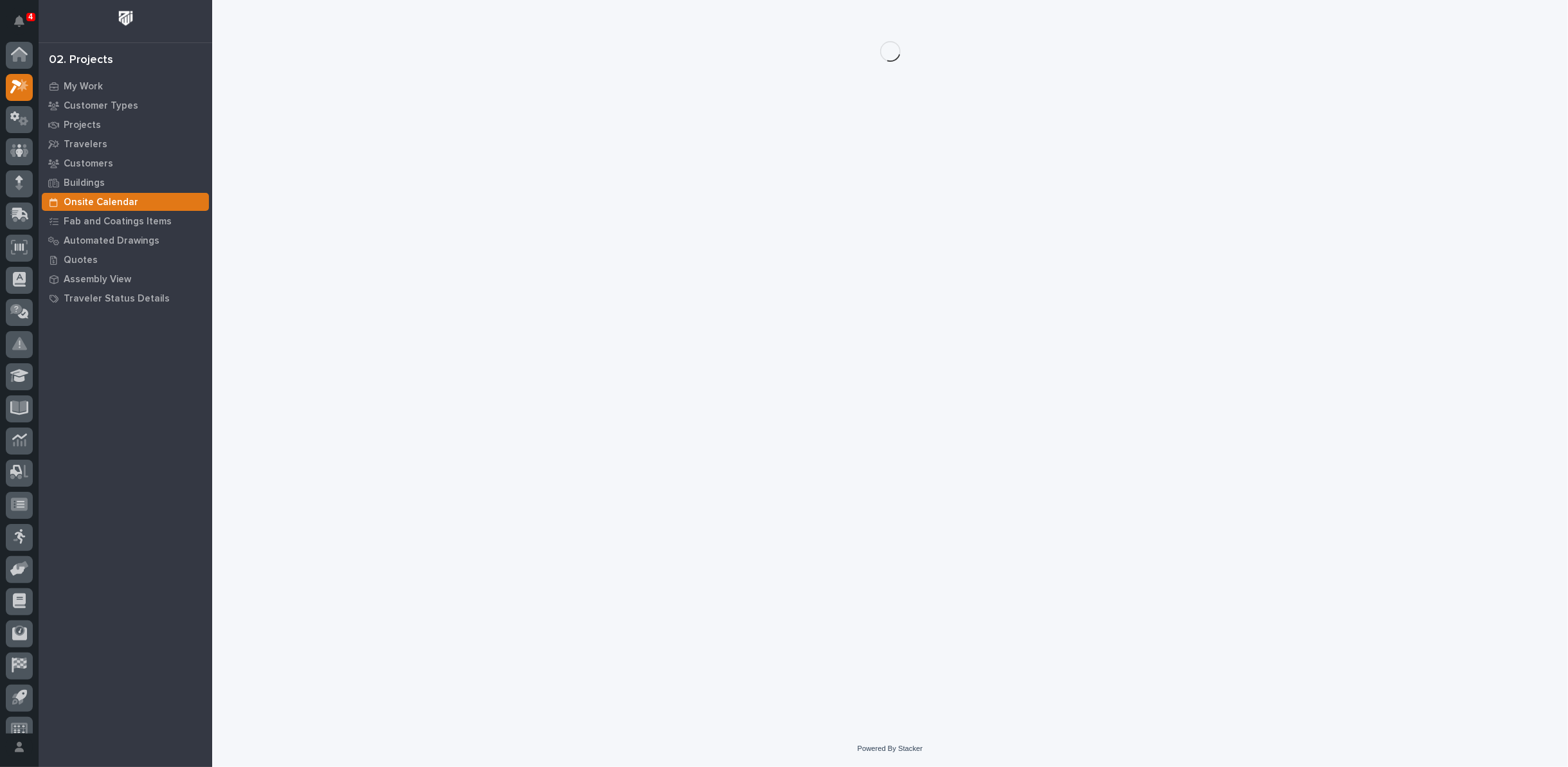
scroll to position [14, 0]
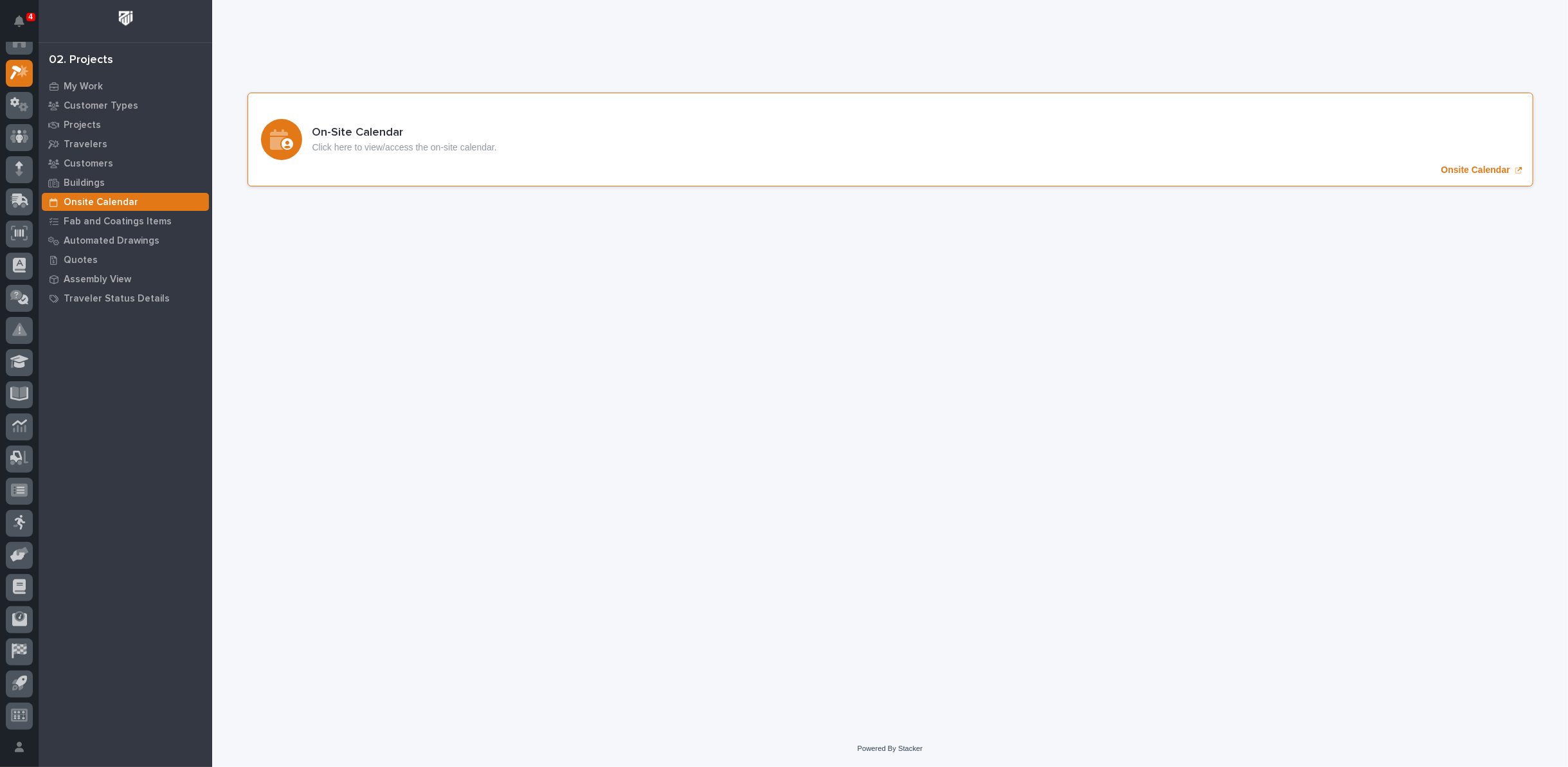
click at [1466, 170] on p "Onsite Calendar" at bounding box center [1476, 169] width 69 height 11
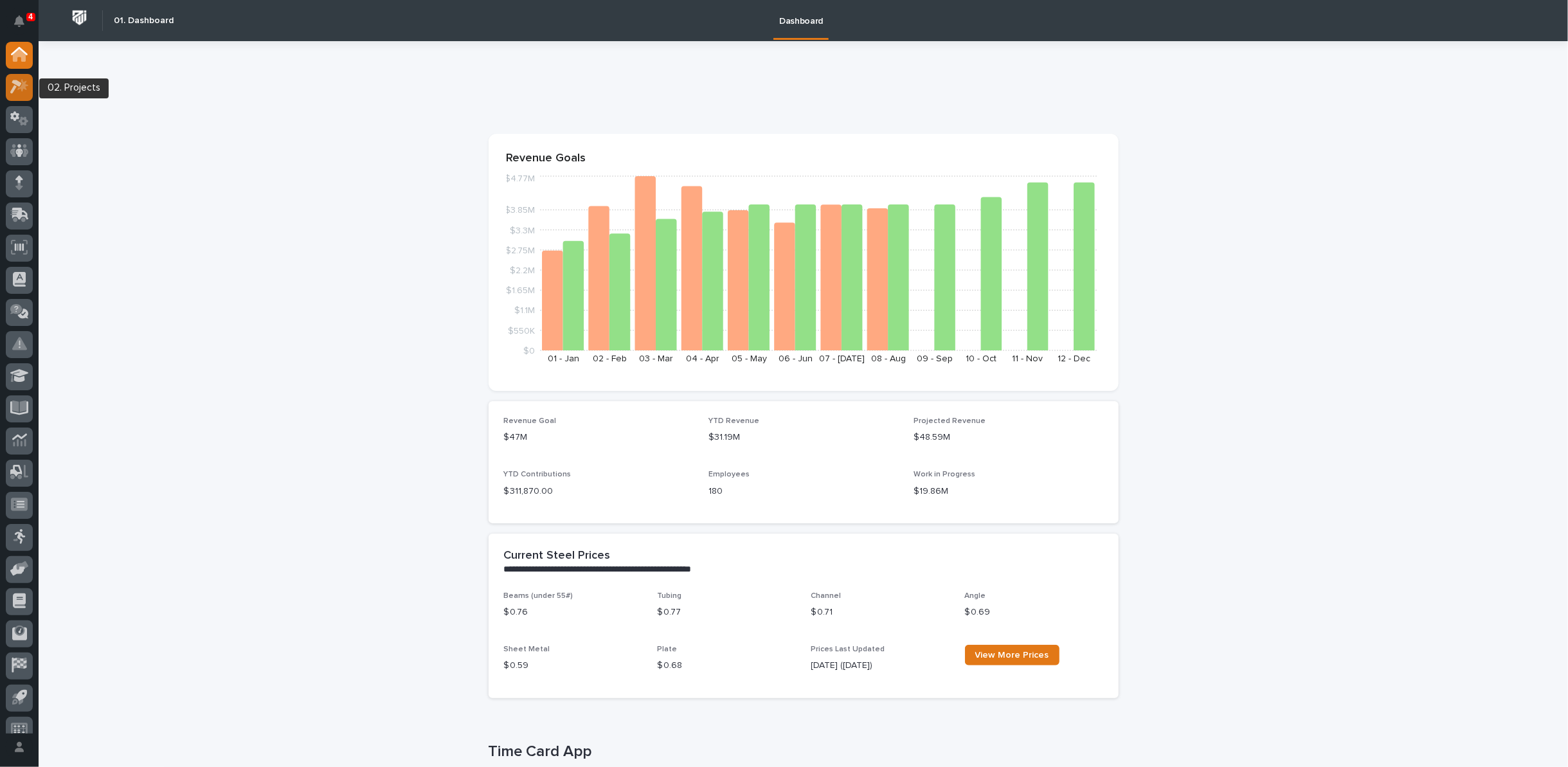
click at [11, 85] on icon at bounding box center [19, 86] width 18 height 14
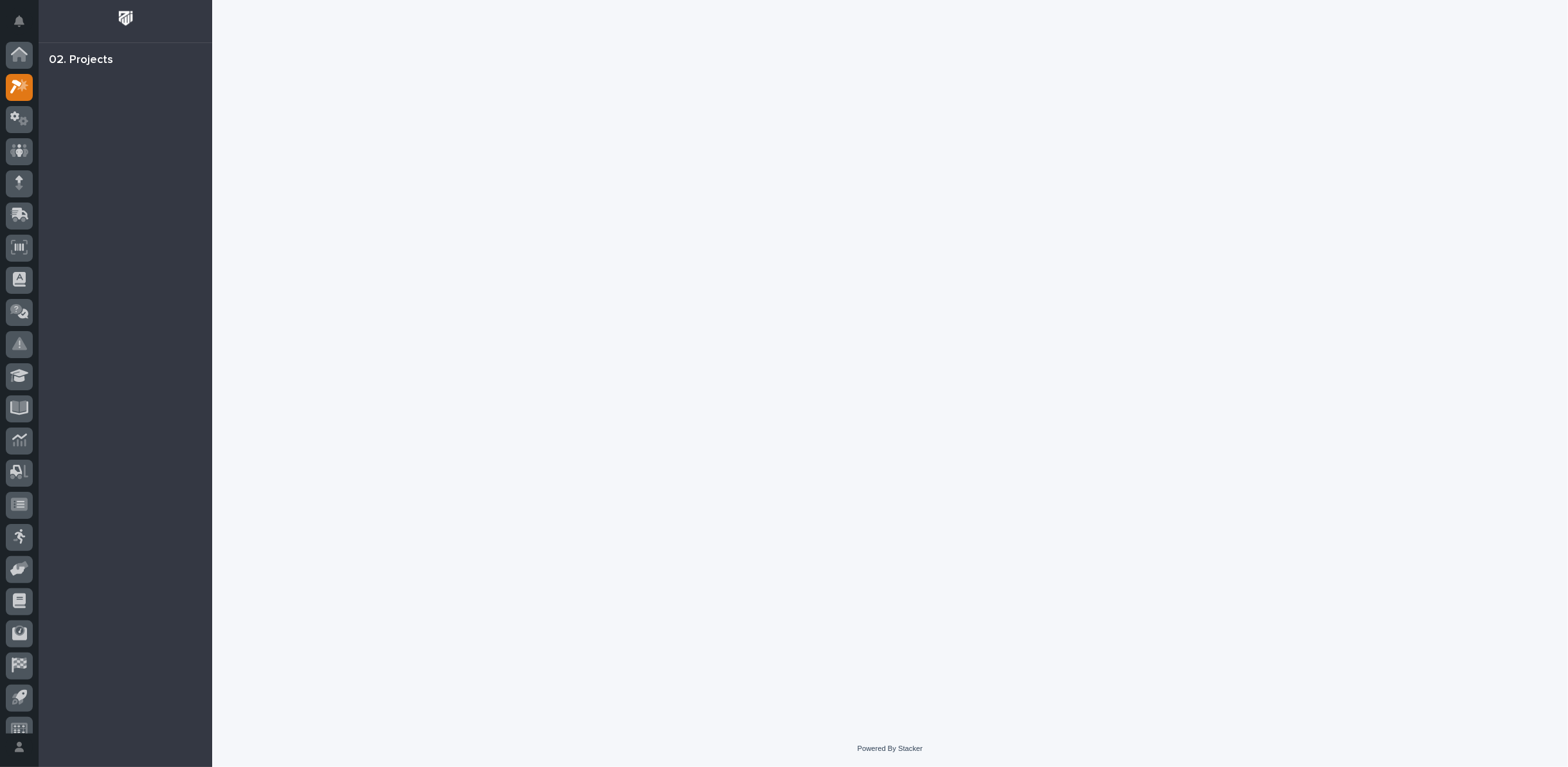
scroll to position [14, 0]
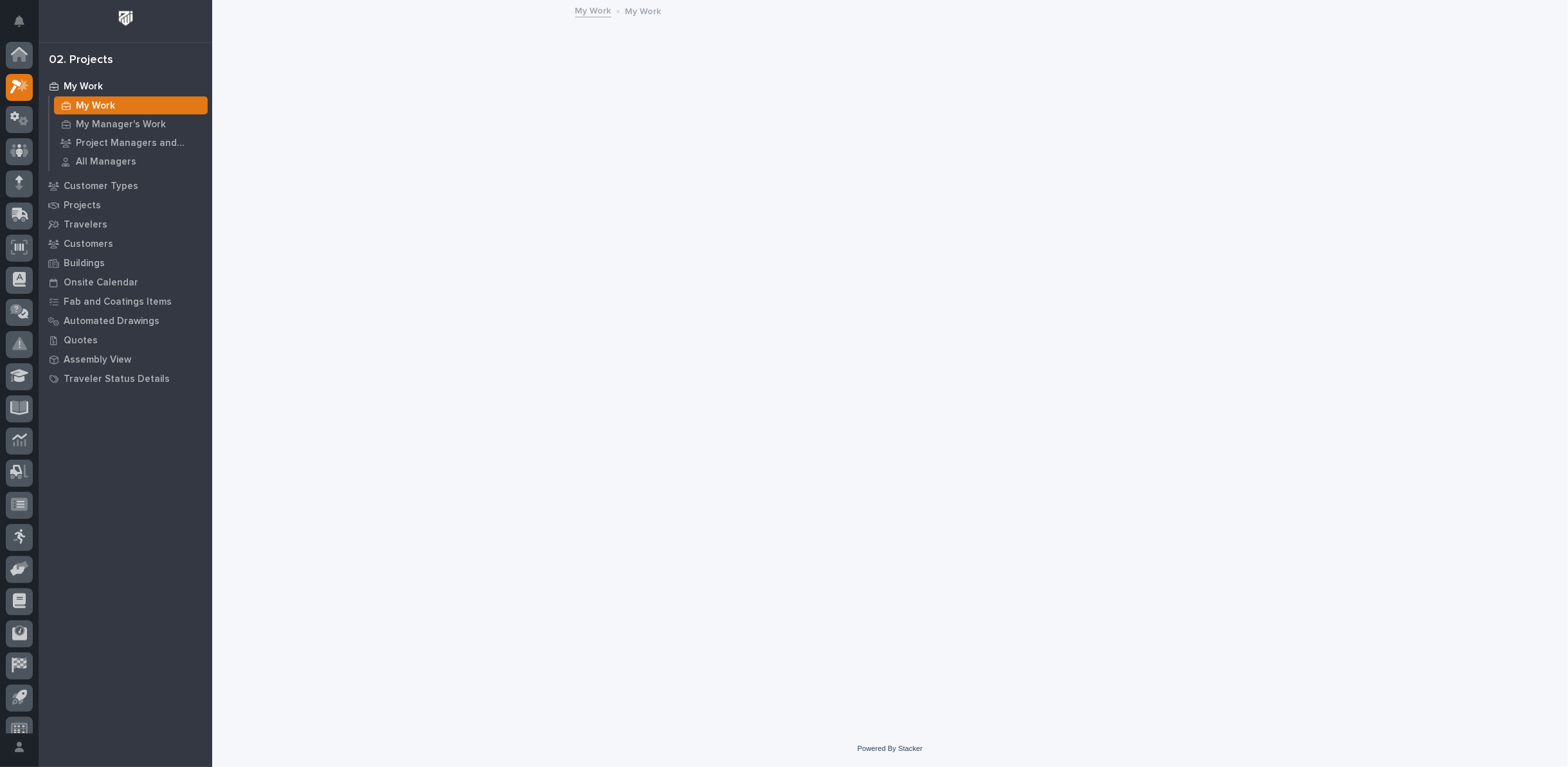
scroll to position [14, 0]
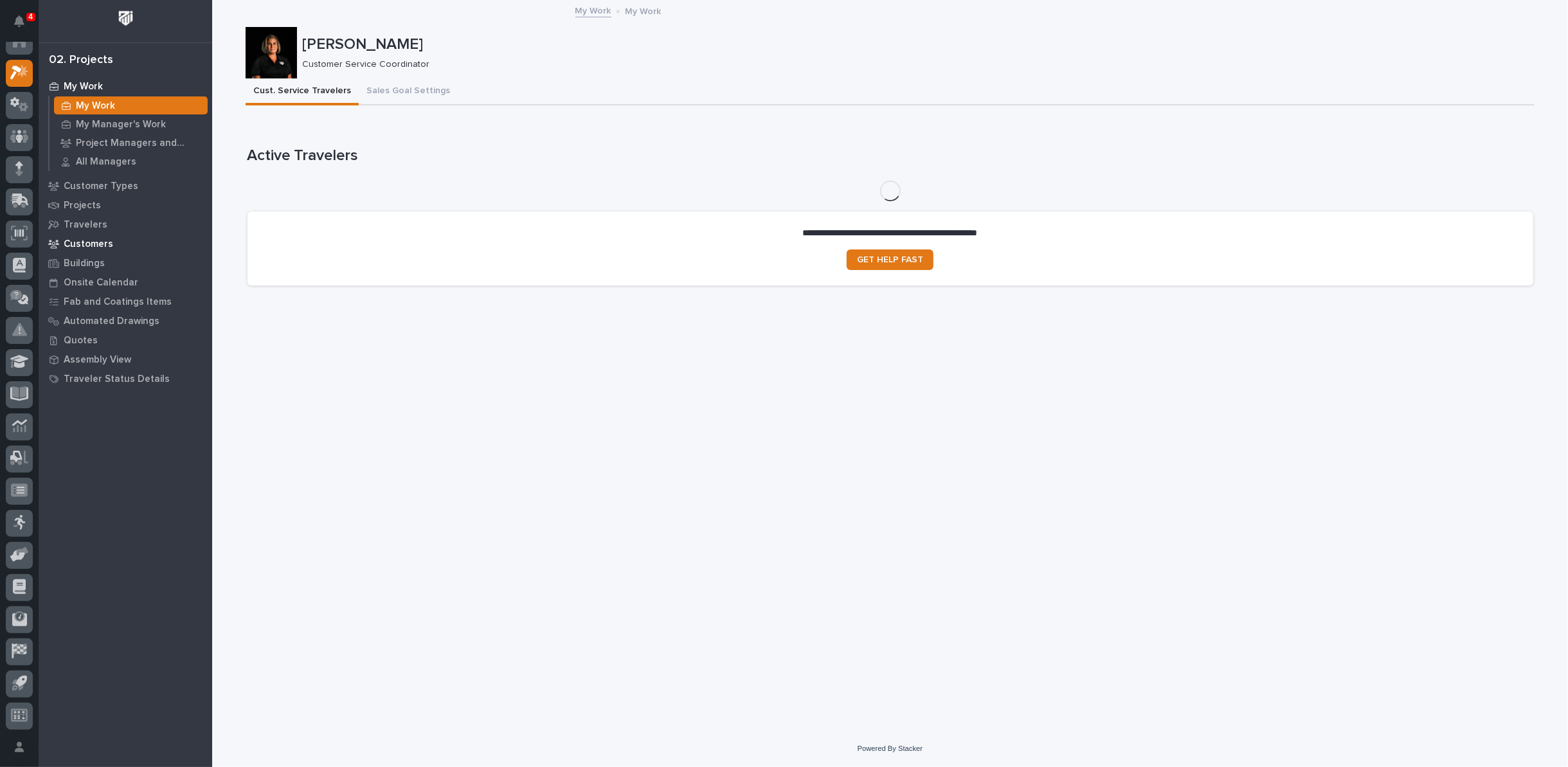
click at [96, 245] on p "Customers" at bounding box center [88, 244] width 50 height 12
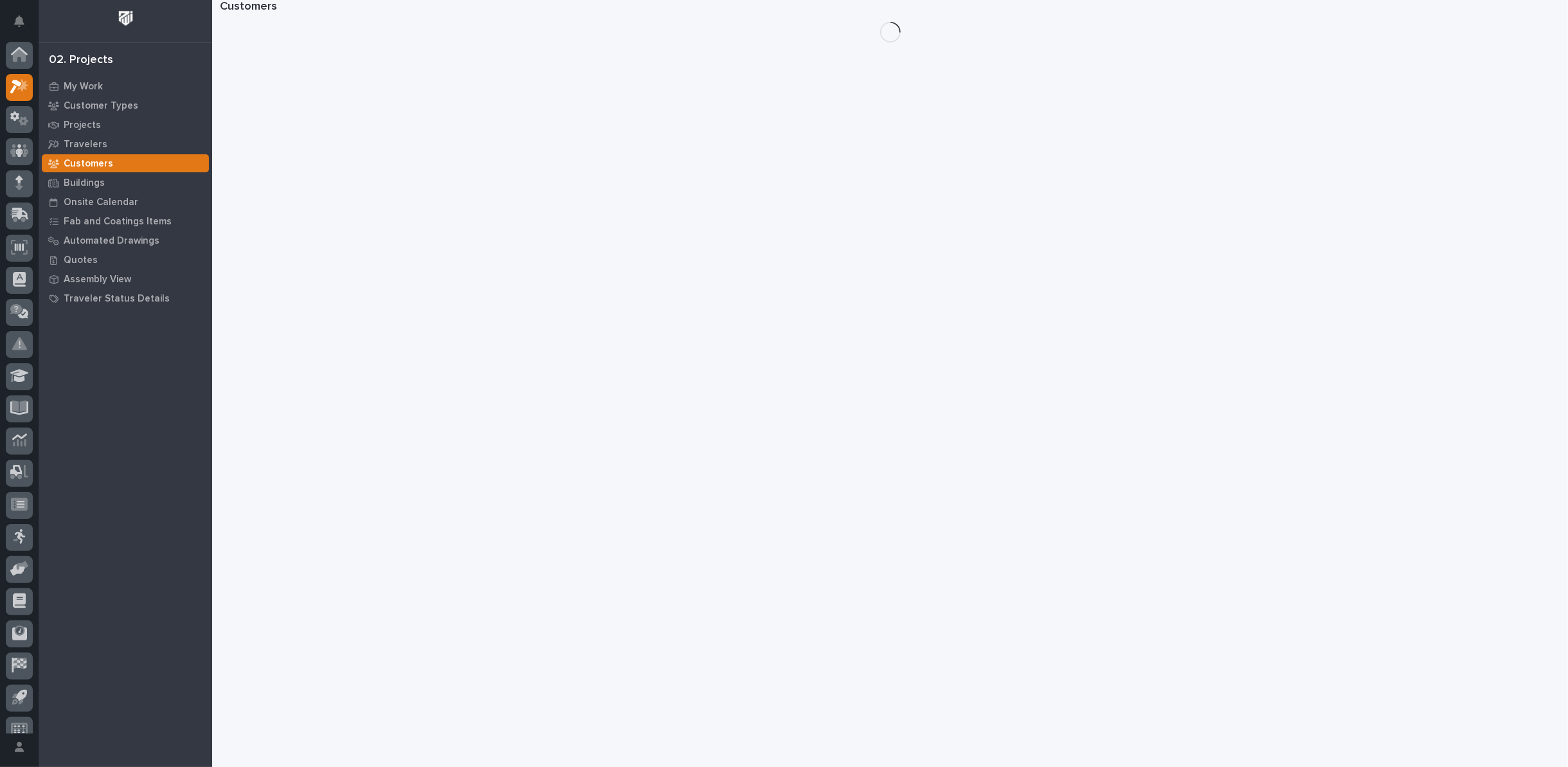
scroll to position [14, 0]
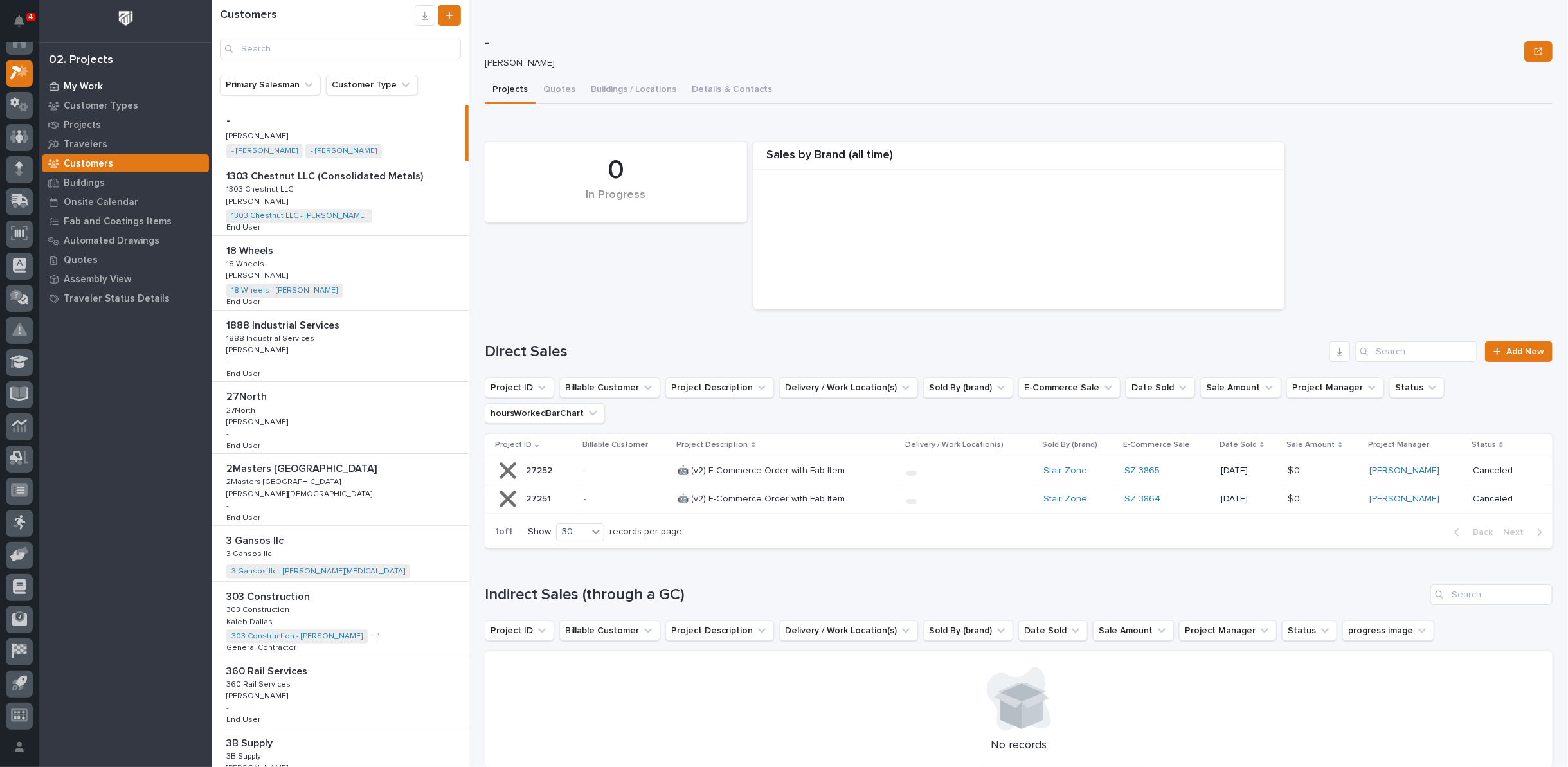
click at [79, 87] on p "My Work" at bounding box center [83, 87] width 39 height 12
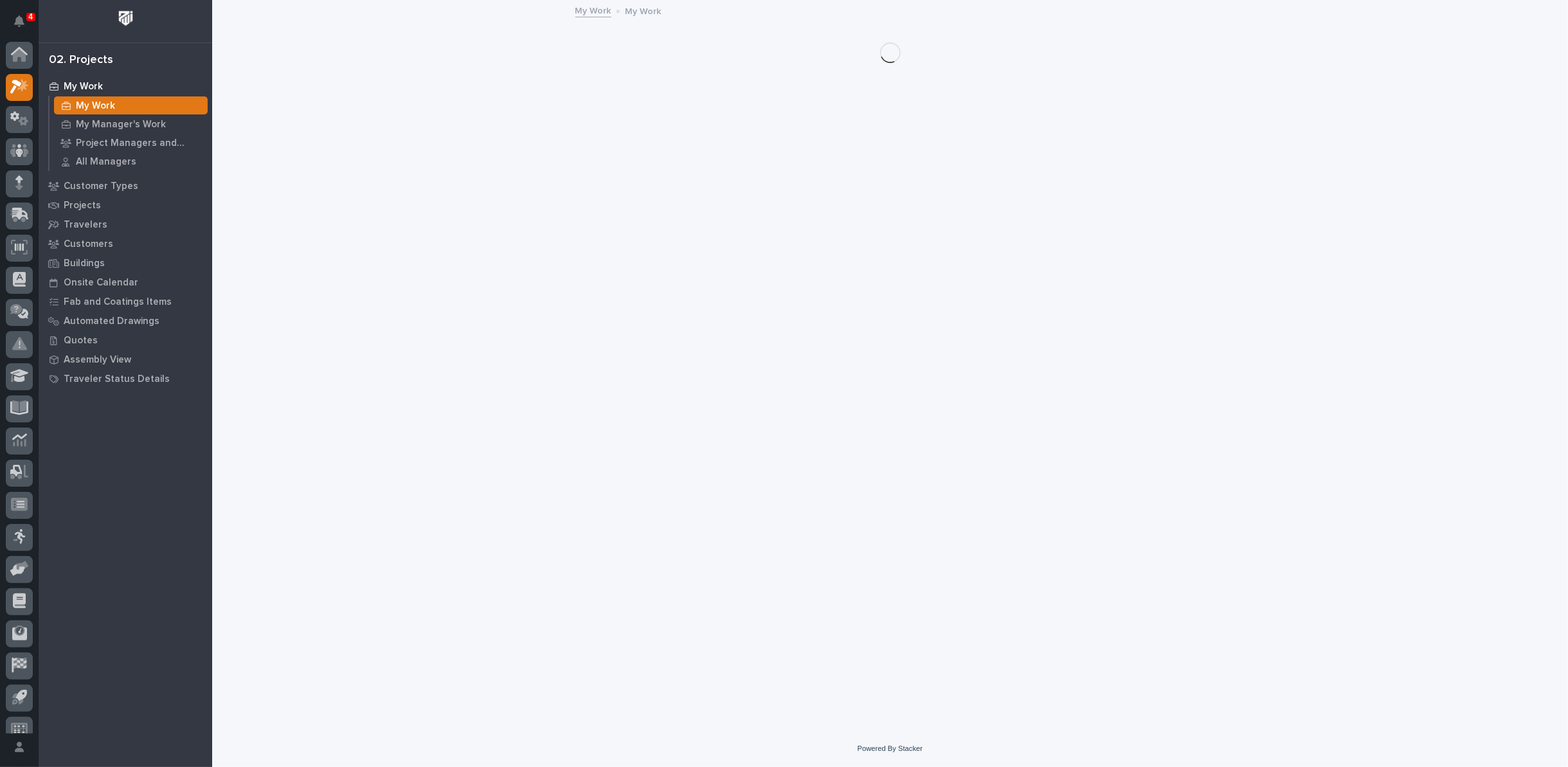
scroll to position [14, 0]
click at [92, 120] on p "My Manager's Work" at bounding box center [121, 125] width 90 height 12
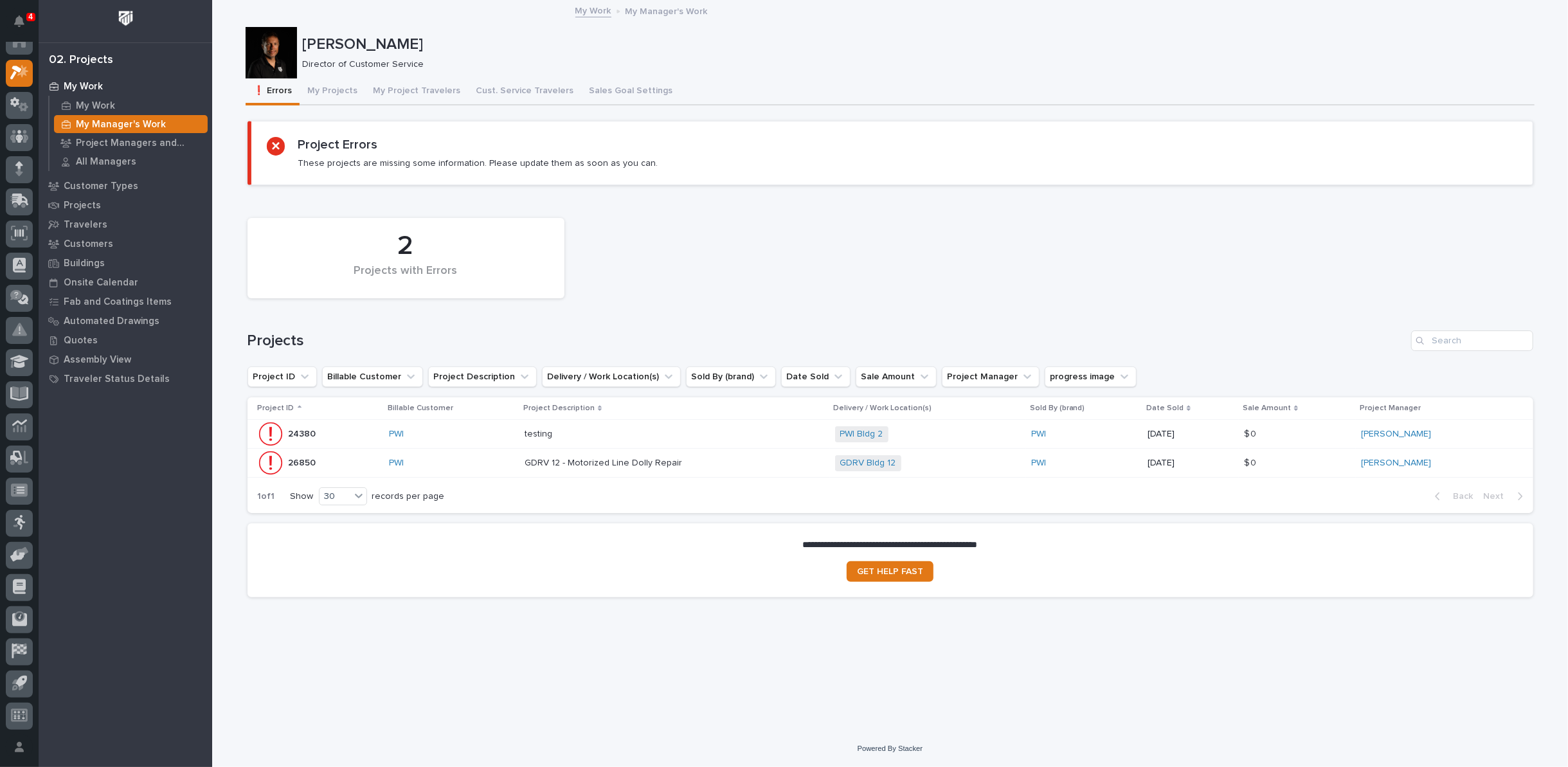
click at [551, 461] on p "GDRV 12 - Motorized Line Dolly Repair" at bounding box center [604, 462] width 160 height 13
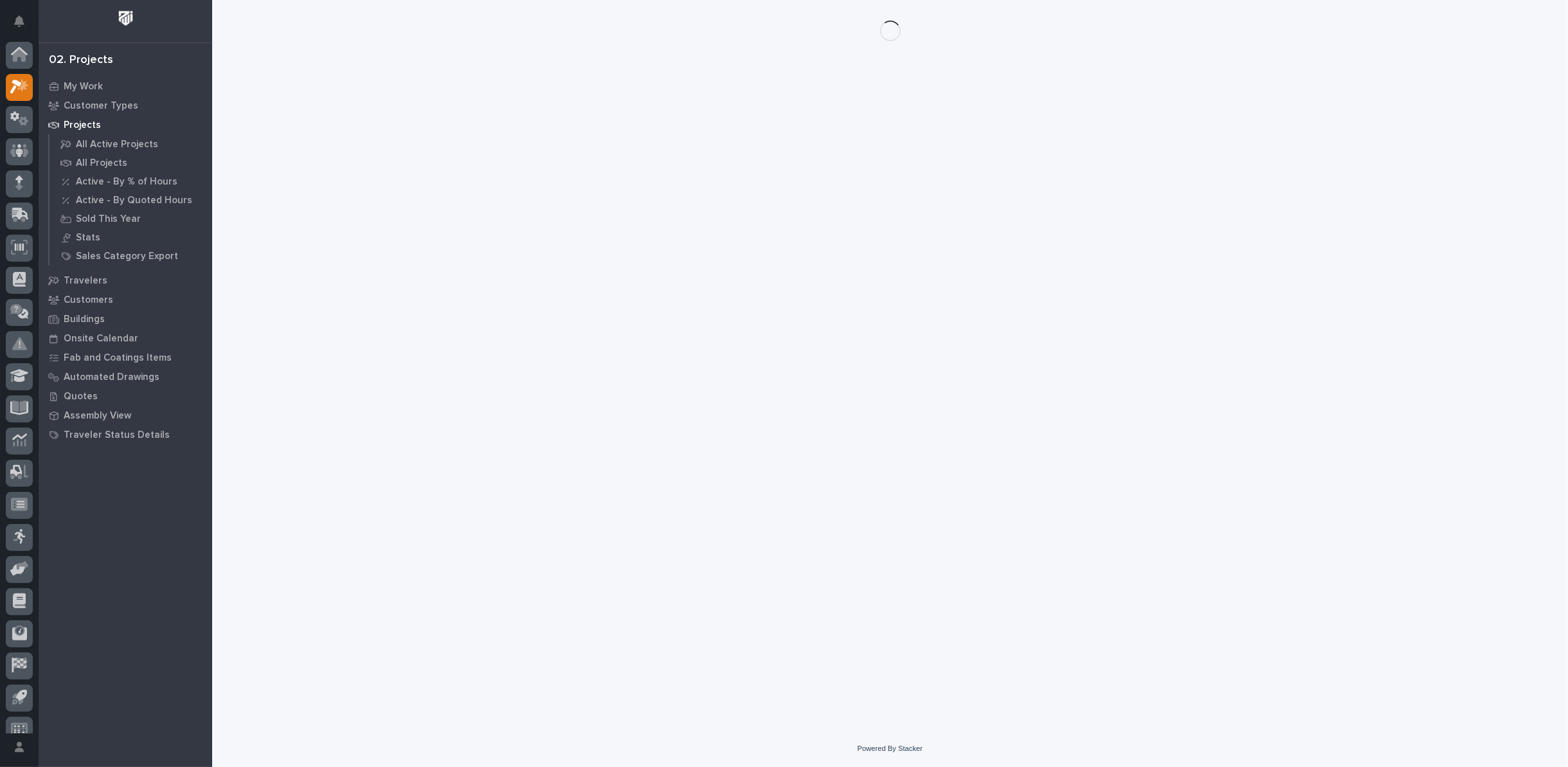
scroll to position [14, 0]
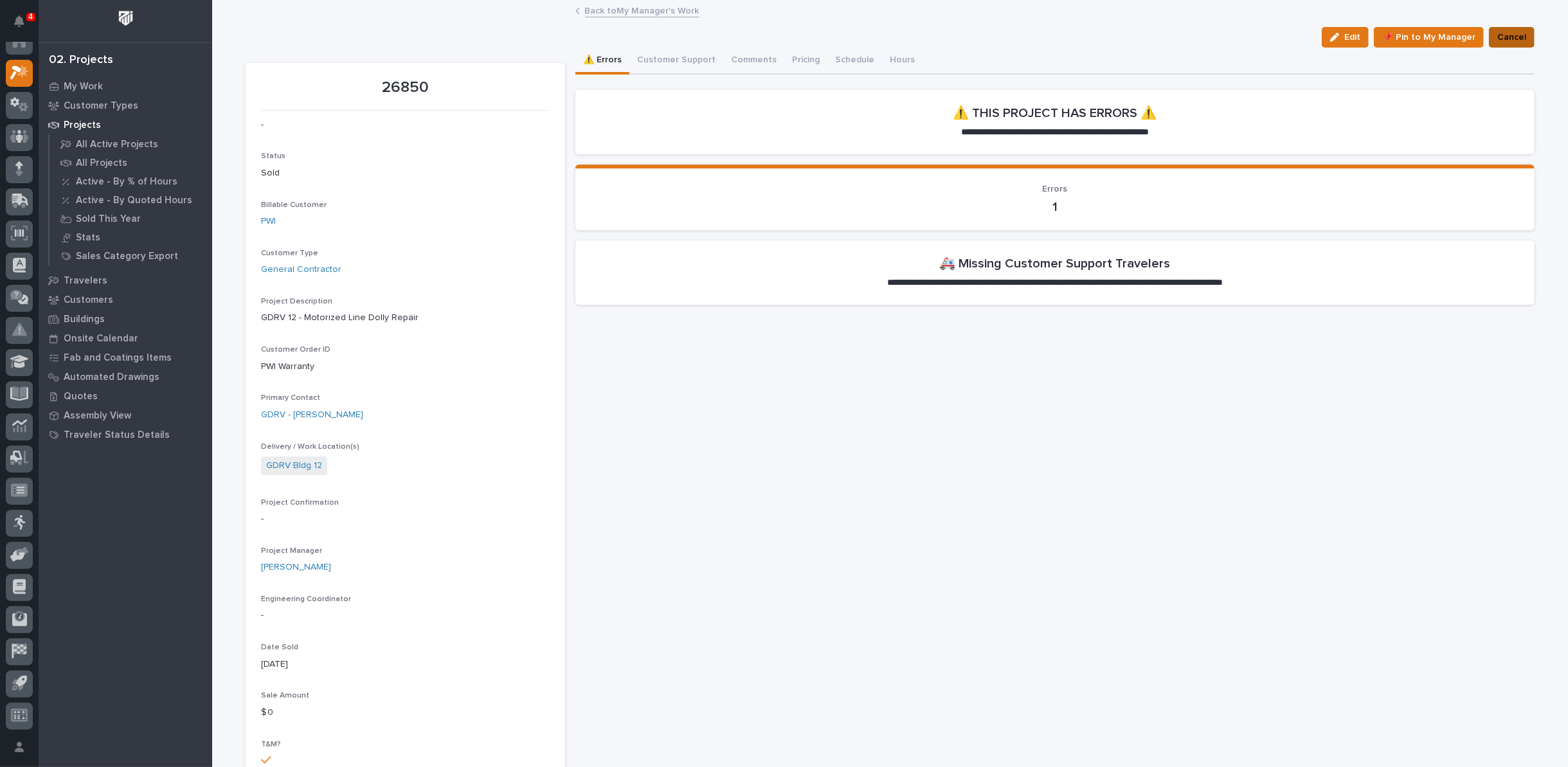
click at [1498, 36] on span "Cancel" at bounding box center [1512, 37] width 29 height 15
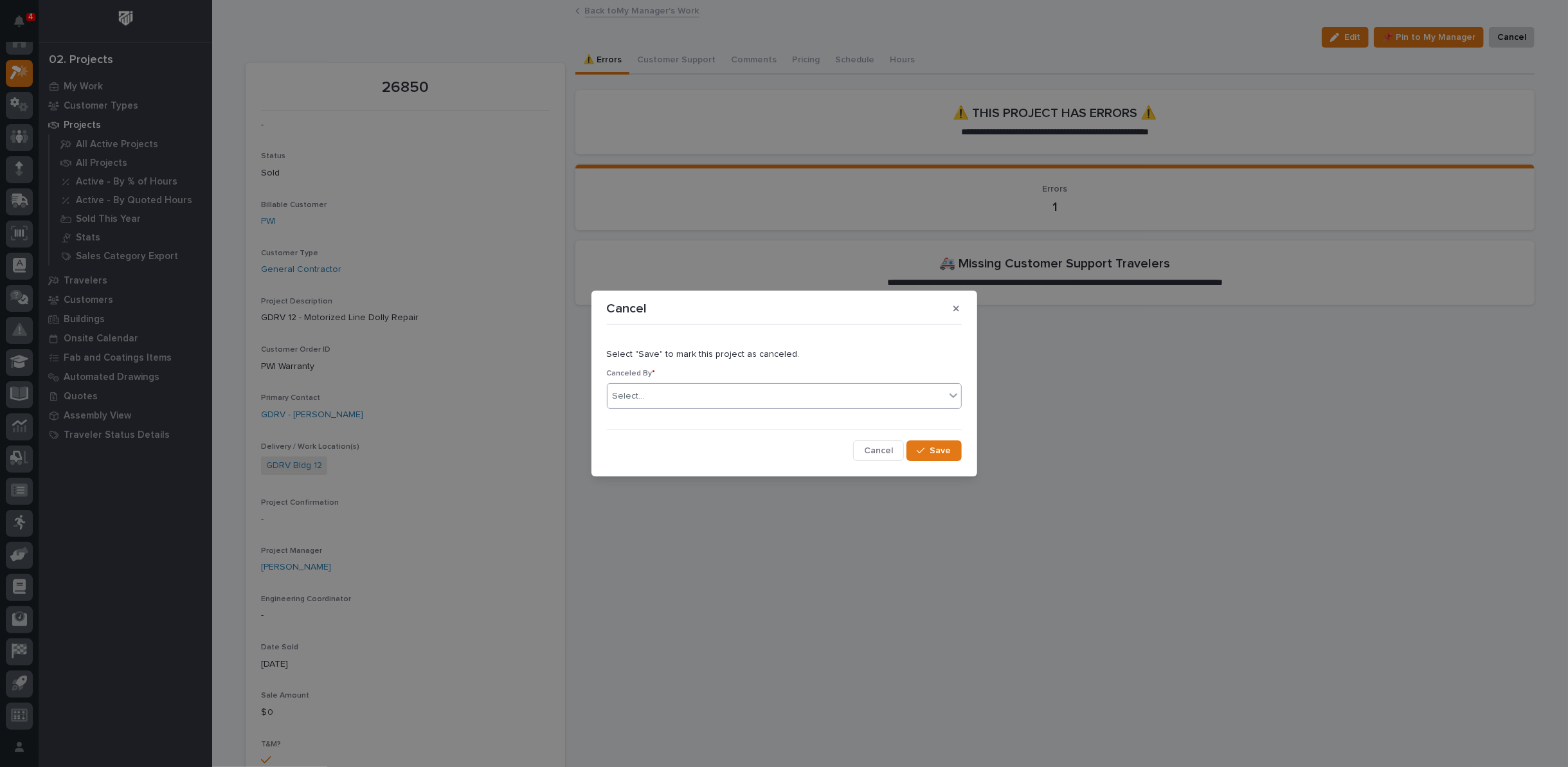
click at [747, 403] on div "Select..." at bounding box center [775, 397] width 337 height 21
type input "*****"
click at [738, 417] on div "[PERSON_NAME]" at bounding box center [784, 420] width 354 height 22
click at [934, 451] on span "Save" at bounding box center [941, 451] width 21 height 12
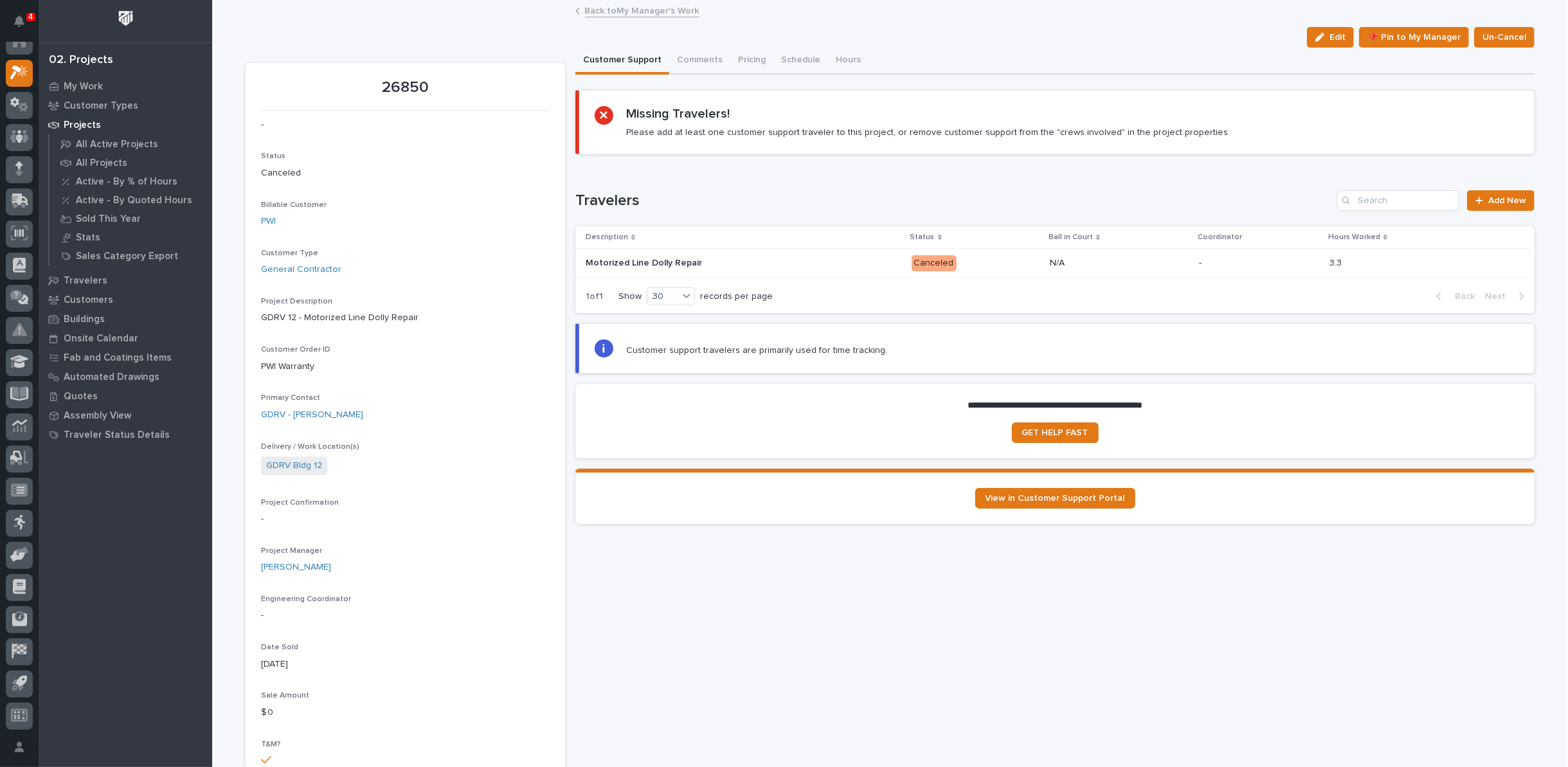
click at [639, 9] on link "Back to My Manager's Work" at bounding box center [642, 10] width 114 height 14
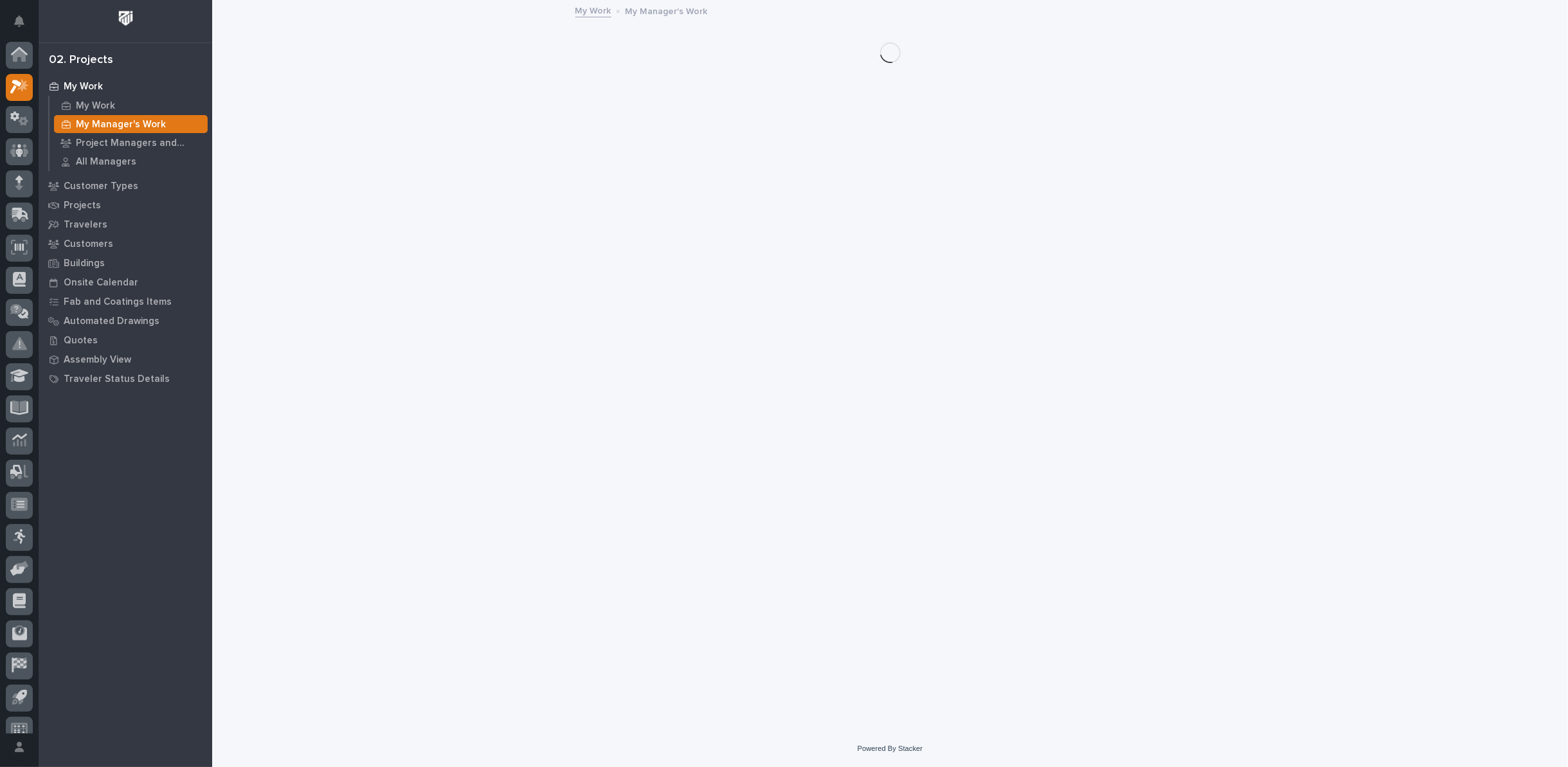
scroll to position [14, 0]
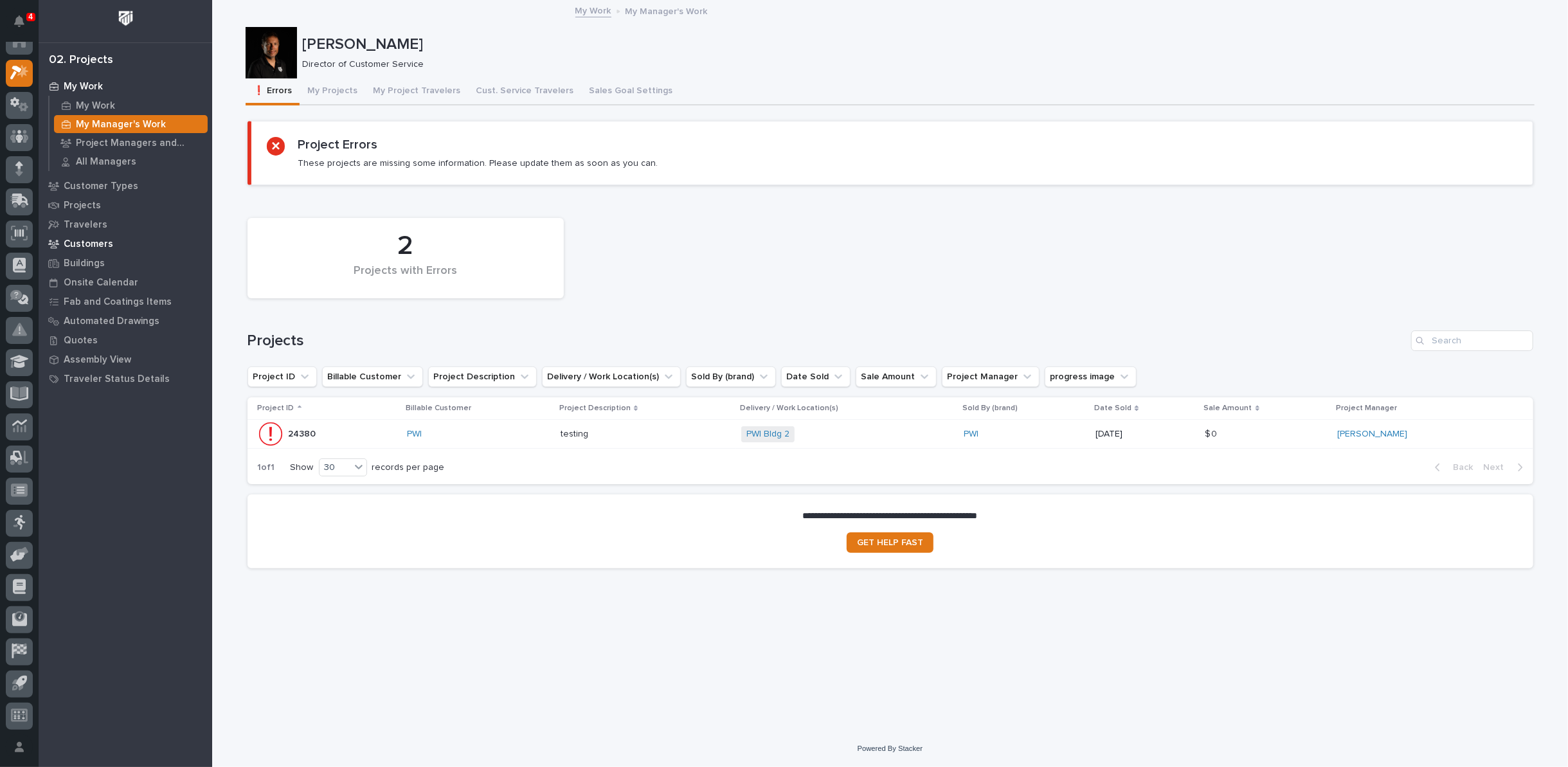
click at [89, 247] on p "Customers" at bounding box center [88, 244] width 50 height 12
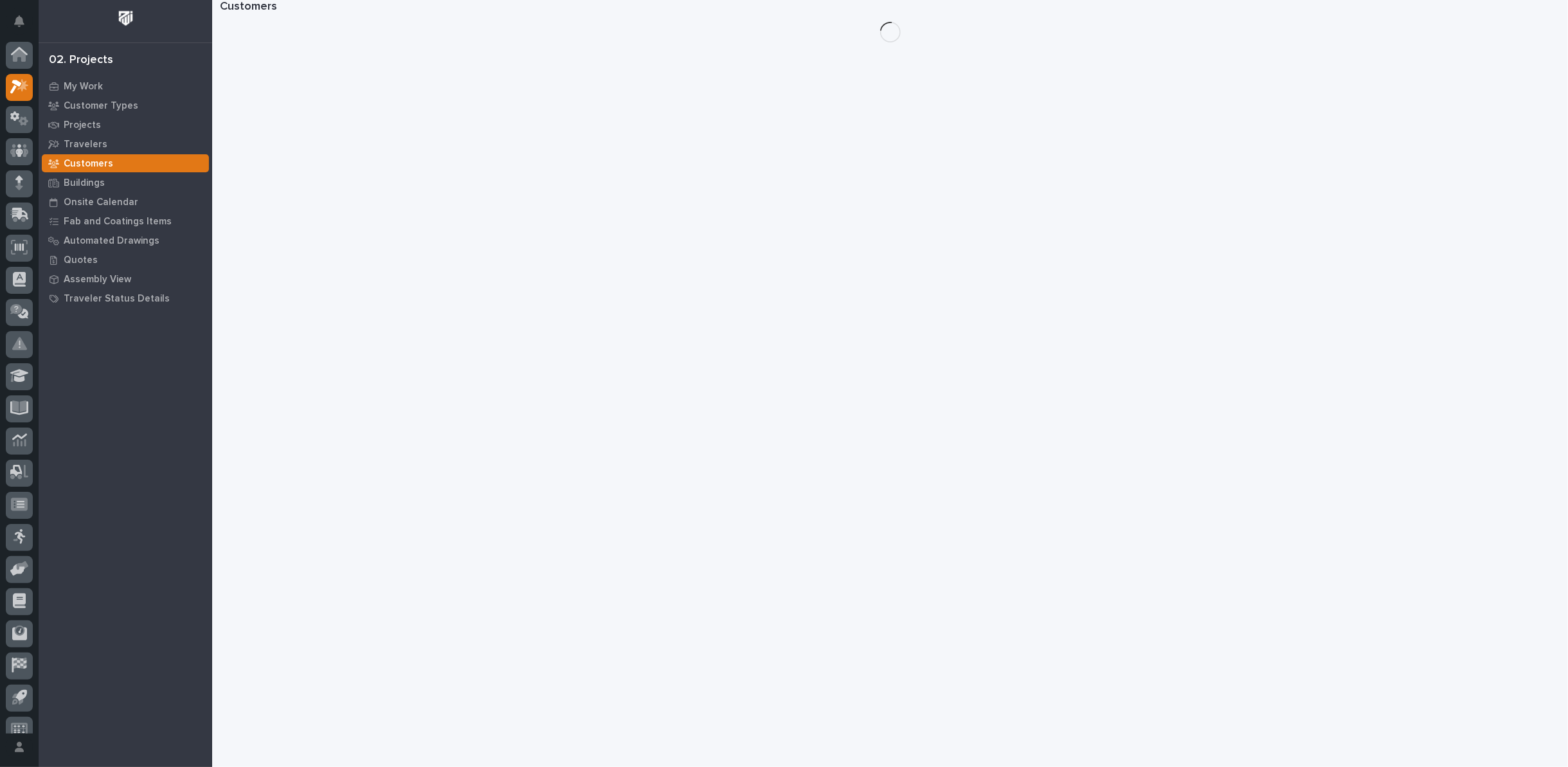
scroll to position [14, 0]
